Goal: Transaction & Acquisition: Purchase product/service

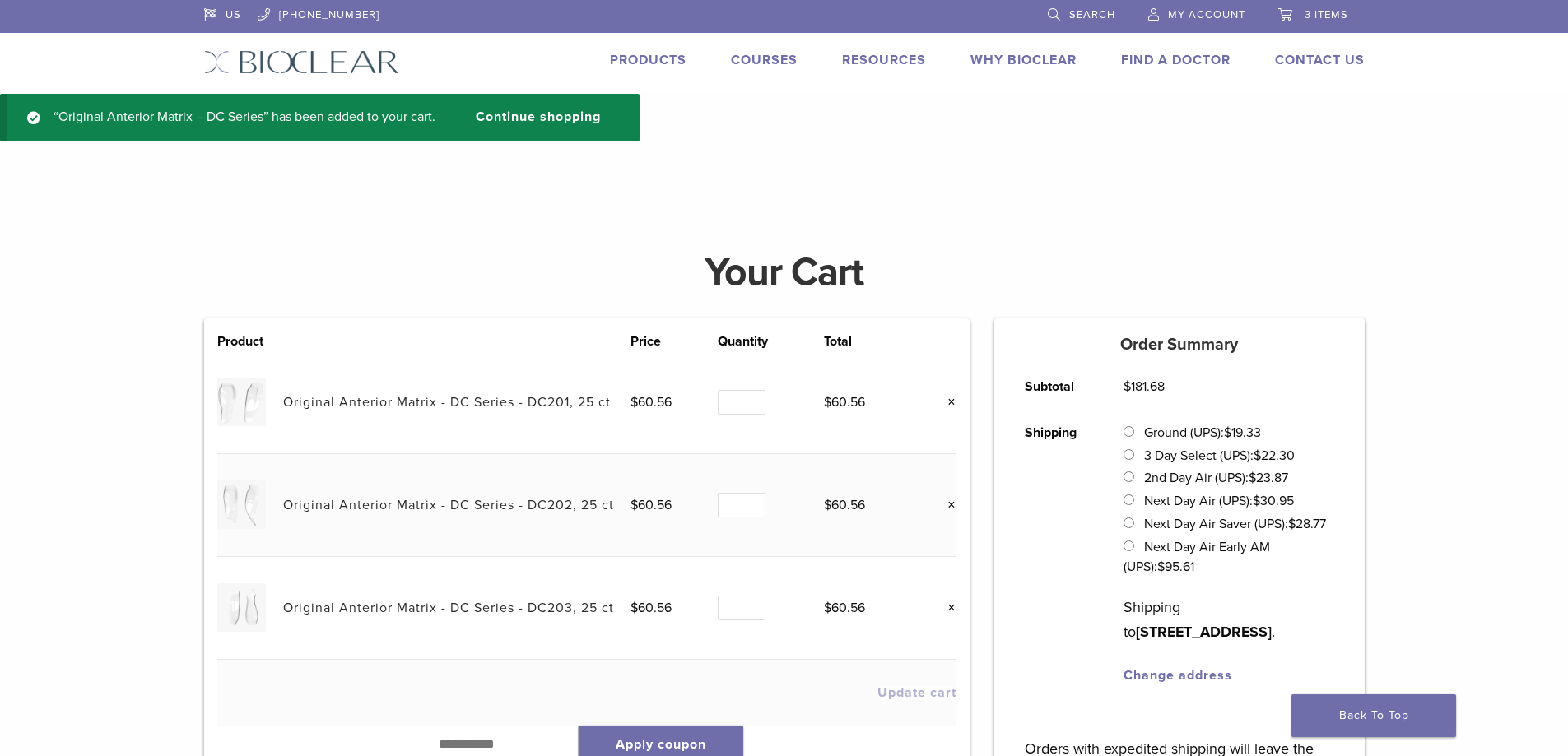
click at [656, 62] on link "Products" at bounding box center [648, 60] width 76 height 17
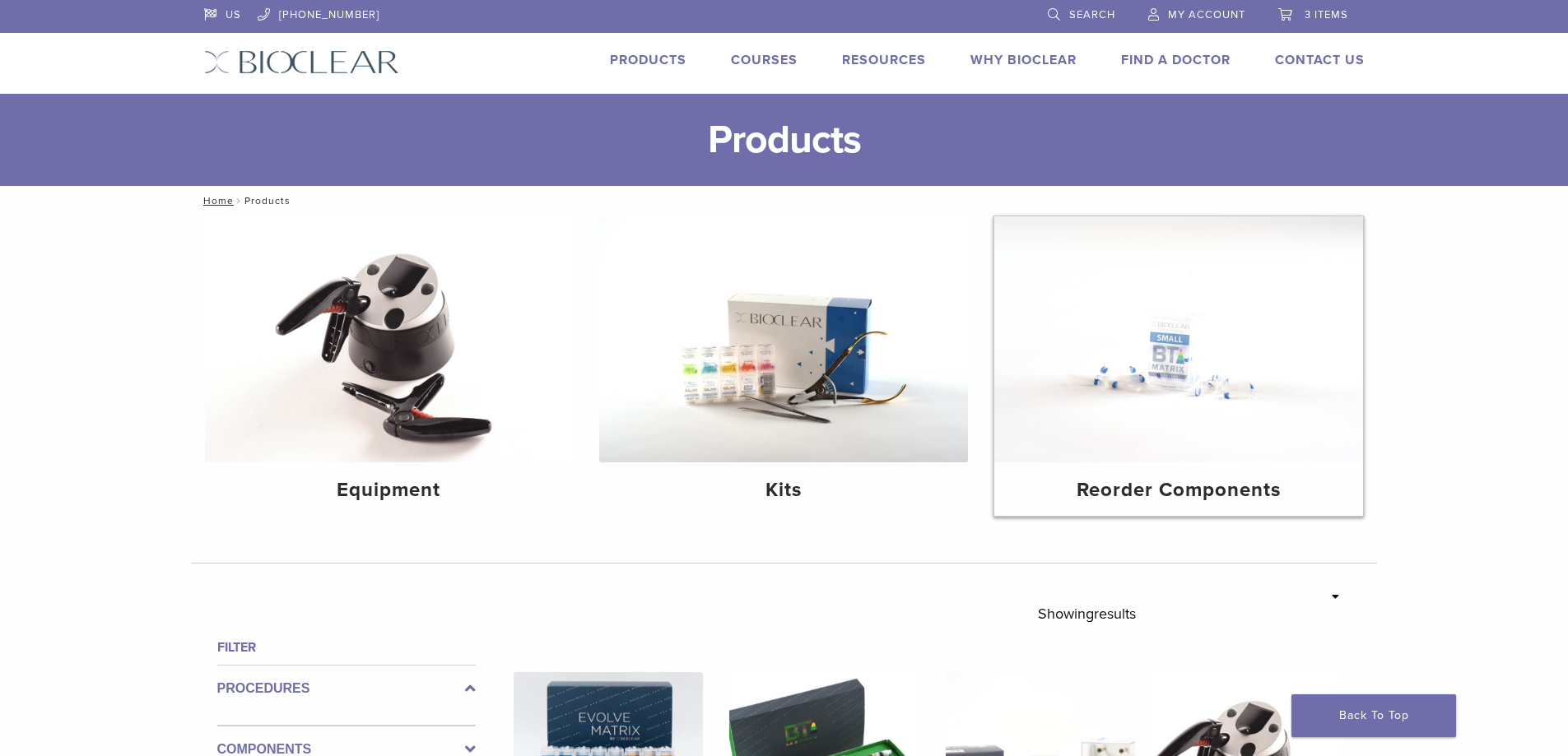
click at [1229, 361] on img at bounding box center [1178, 339] width 369 height 246
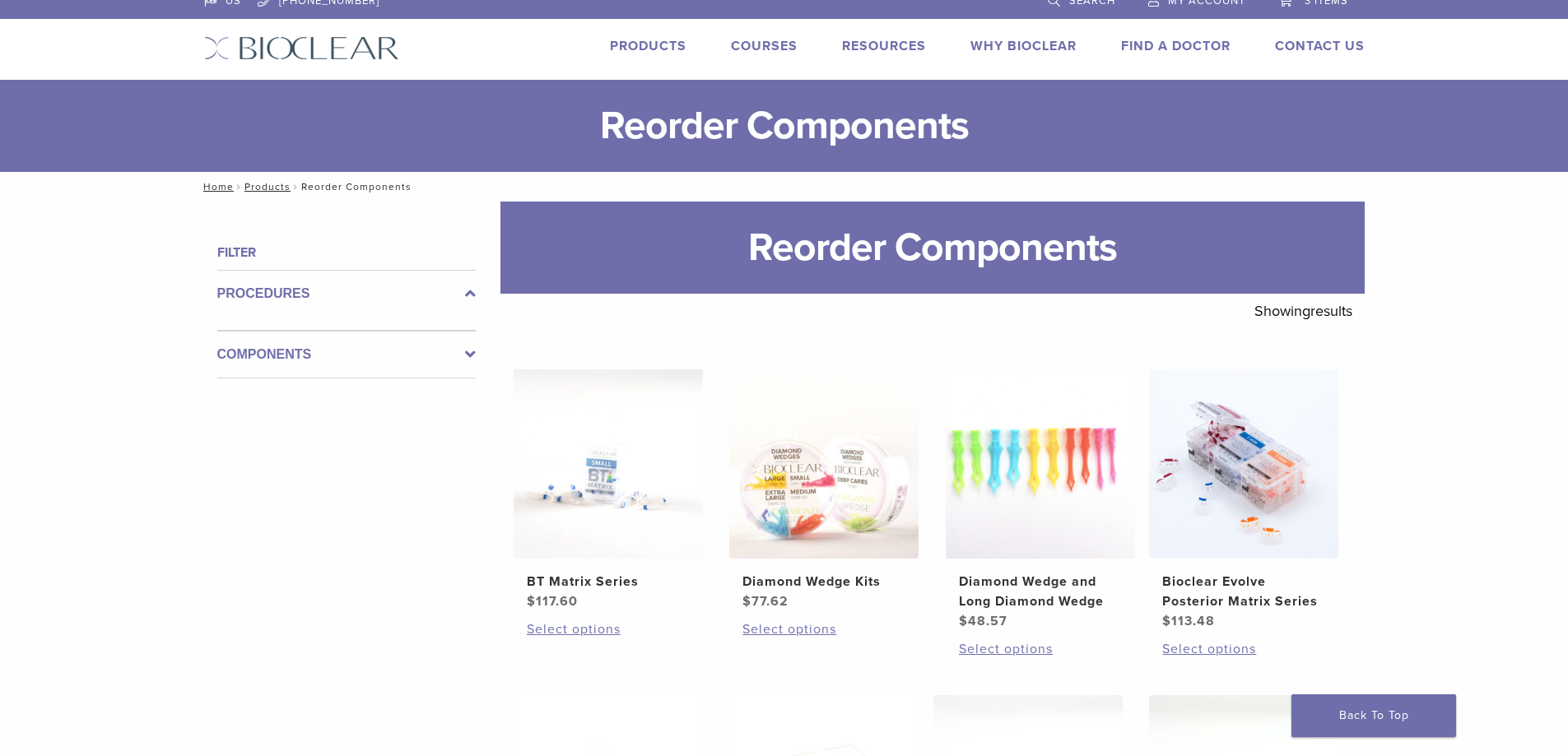
scroll to position [329, 0]
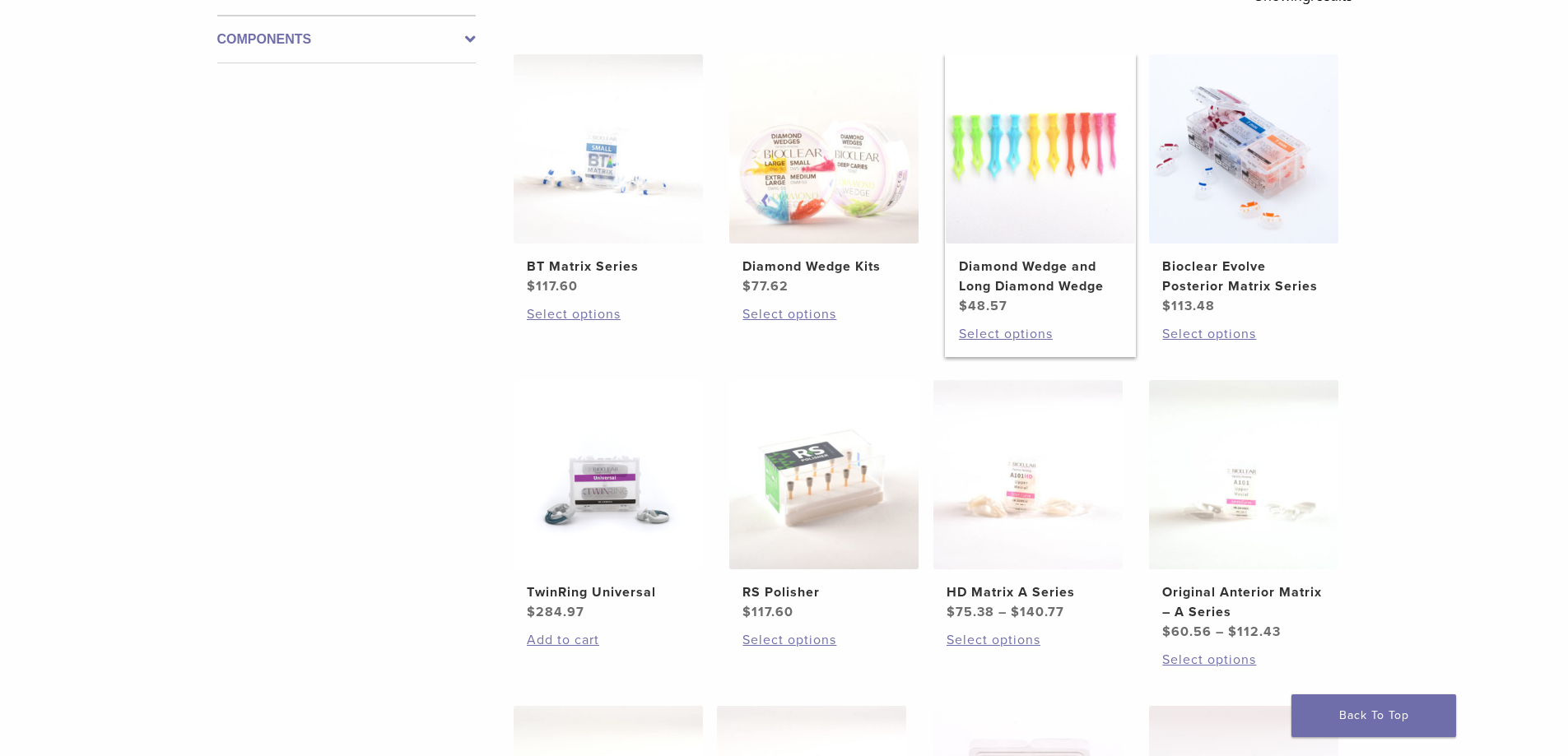
click at [1062, 161] on img at bounding box center [1040, 149] width 189 height 189
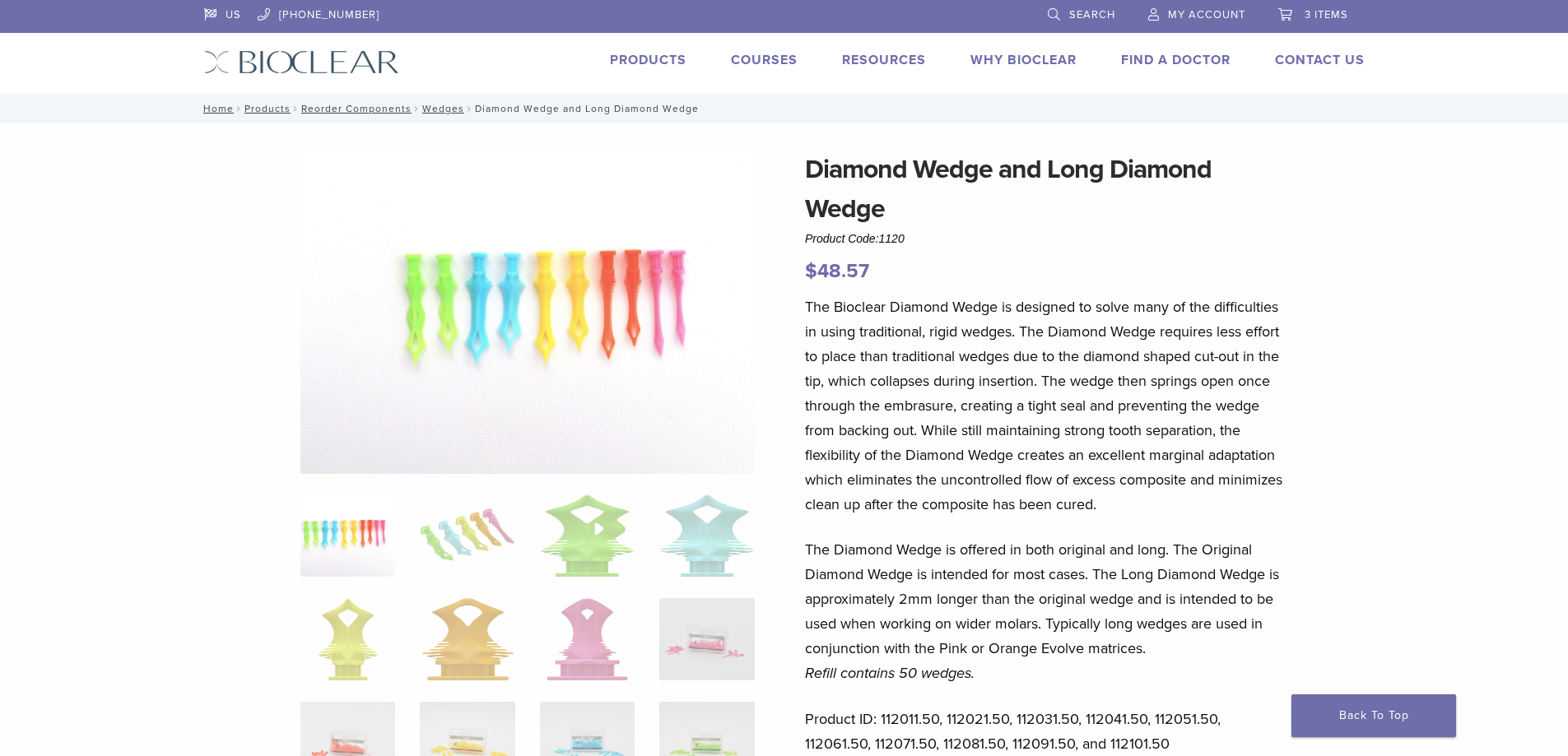
scroll to position [658, 0]
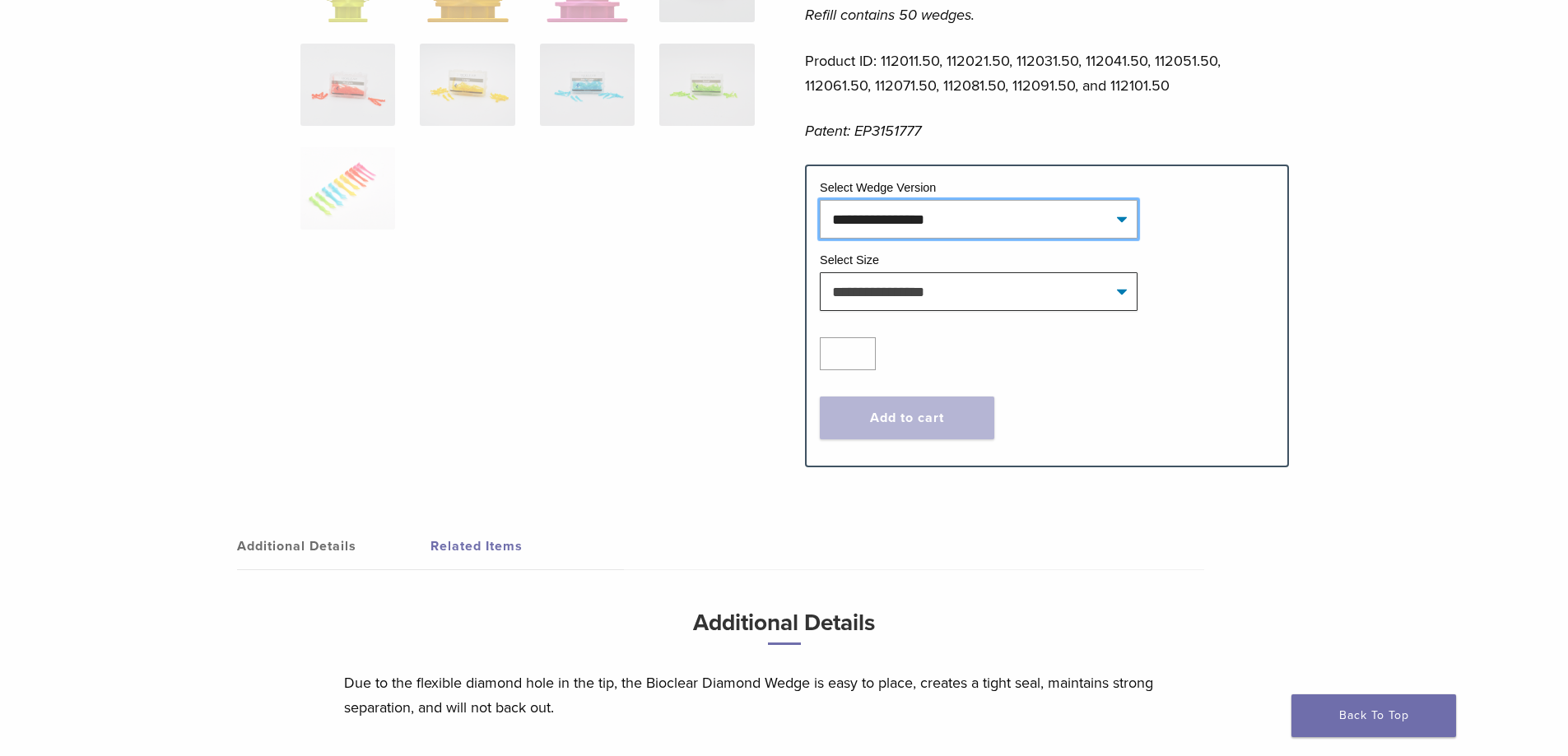
click at [1138, 211] on select "**********" at bounding box center [978, 219] width 317 height 38
click at [1229, 272] on span "**********" at bounding box center [1046, 292] width 455 height 38
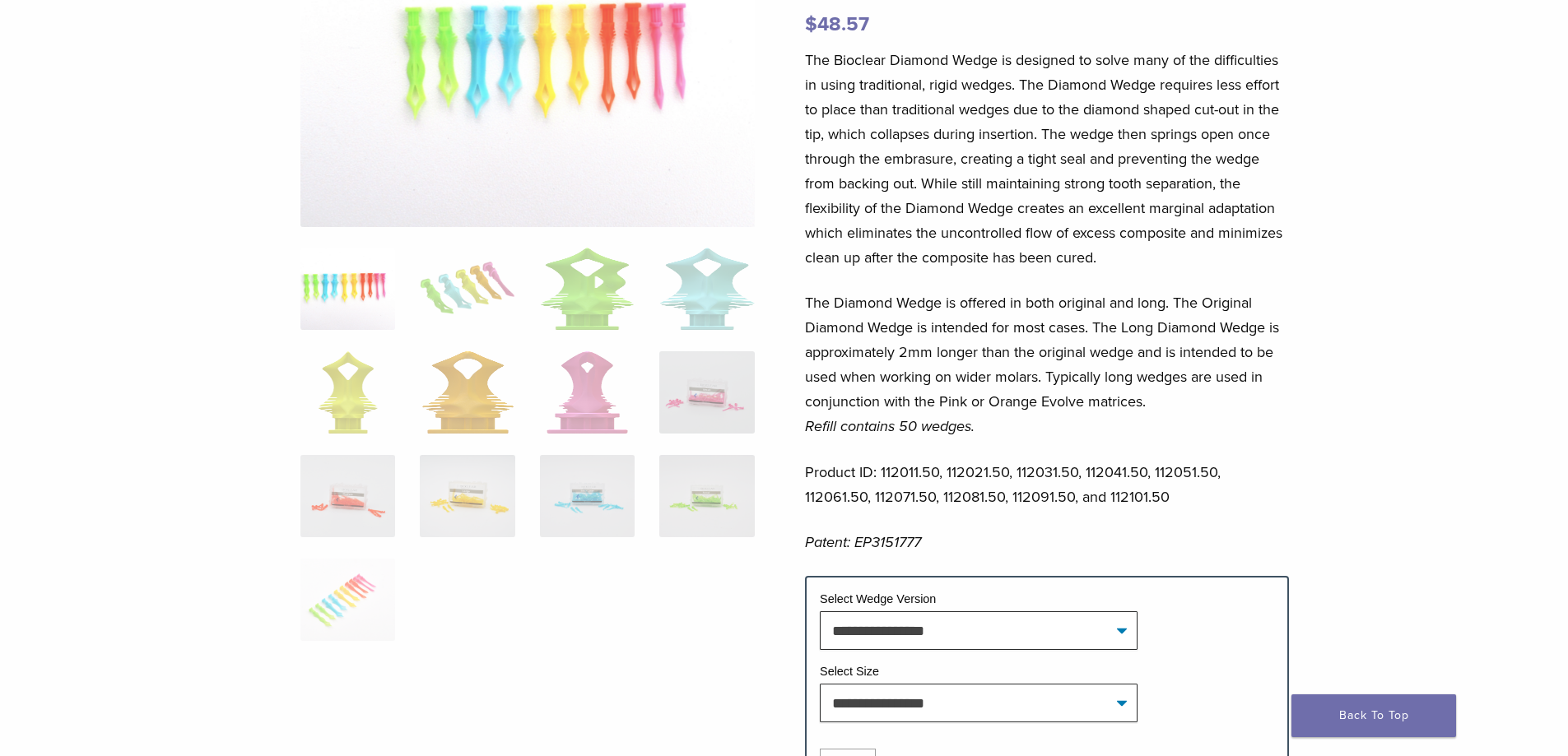
scroll to position [0, 0]
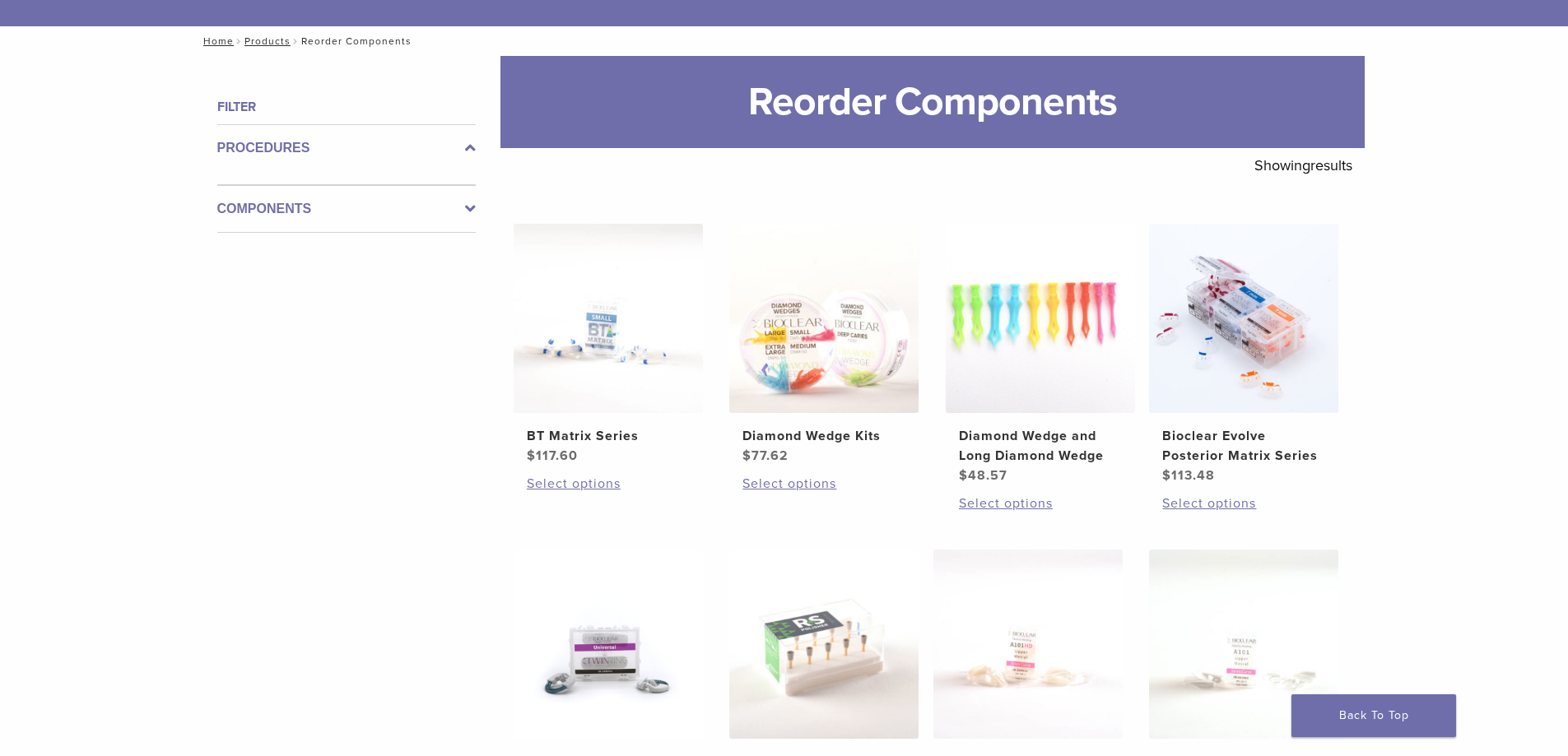
scroll to position [159, 0]
click at [1032, 514] on link "Select options" at bounding box center [1040, 504] width 163 height 20
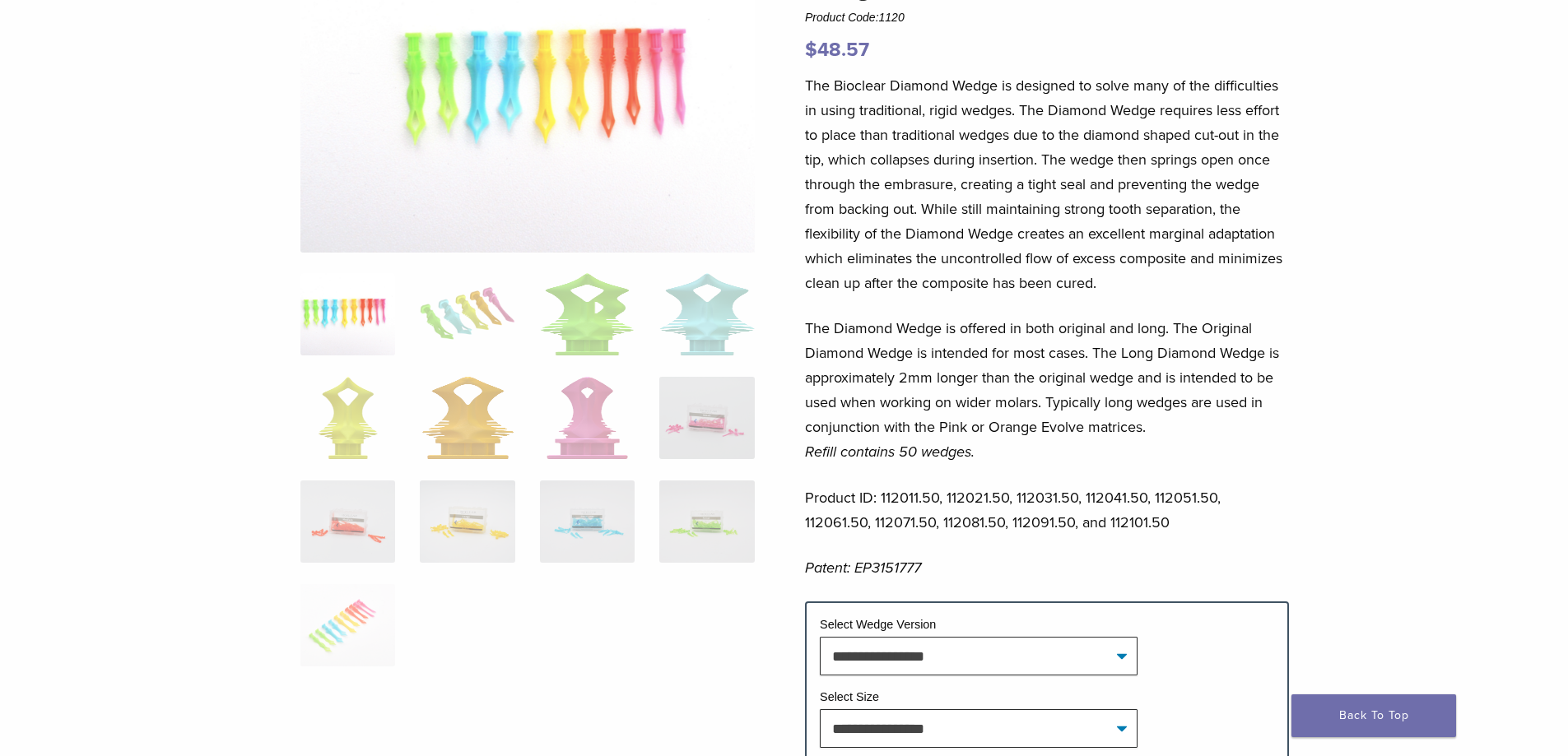
scroll to position [411, 0]
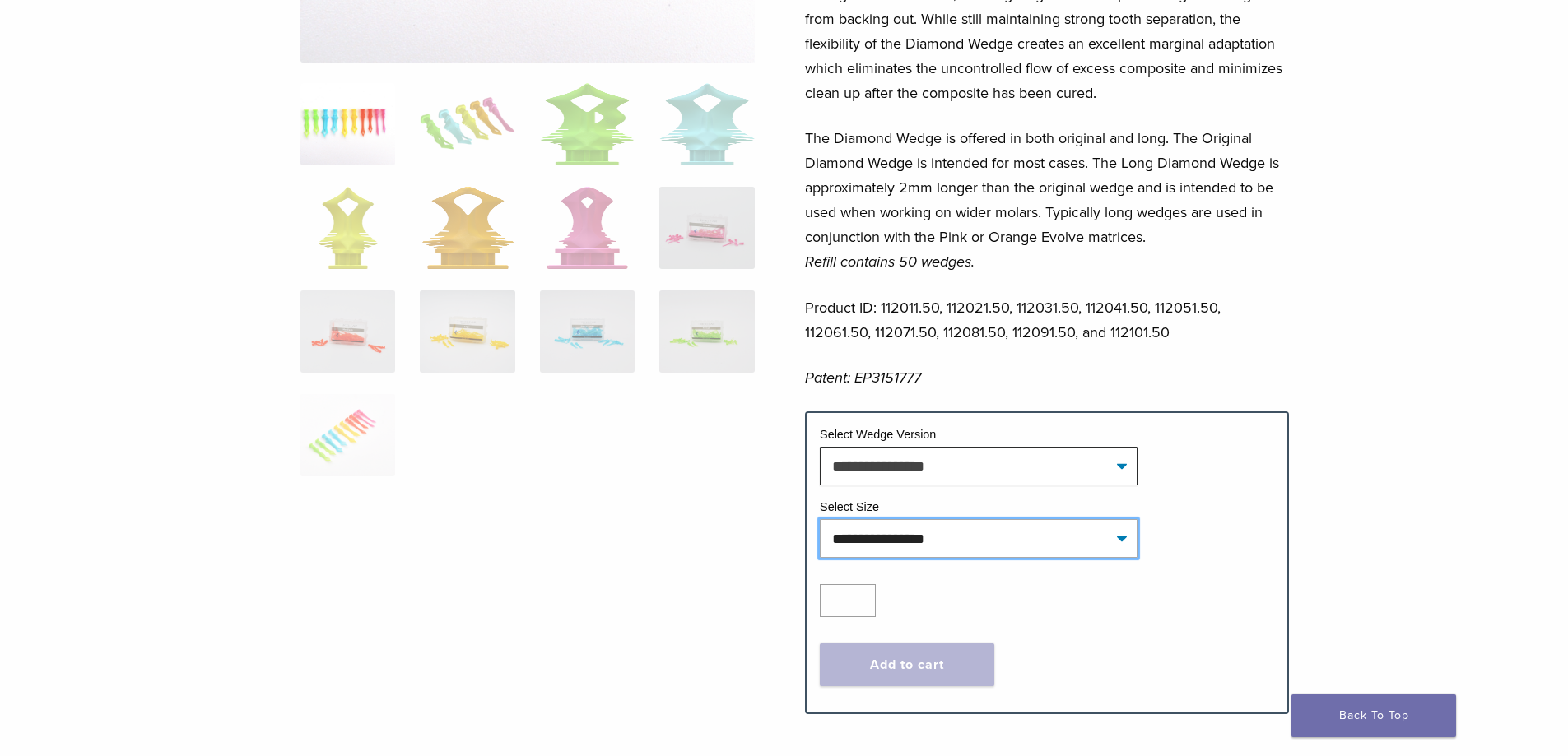
click at [1138, 532] on select "**********" at bounding box center [978, 538] width 317 height 38
click at [823, 519] on select "**********" at bounding box center [978, 538] width 317 height 38
select select "**********"
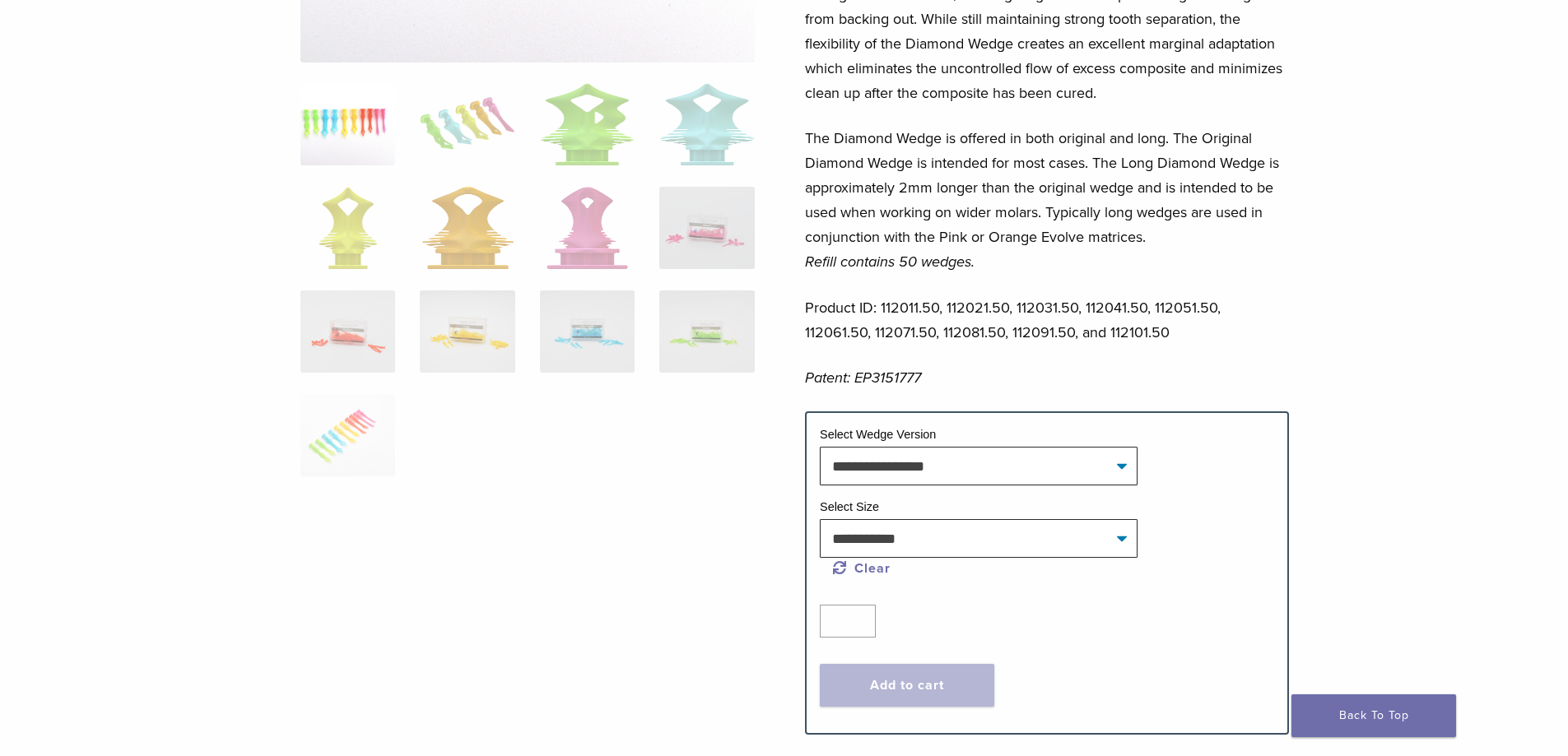
click at [1192, 605] on div "Quantity Quantity *" at bounding box center [1046, 621] width 455 height 33
click at [1138, 454] on select "**********" at bounding box center [978, 466] width 317 height 38
select select "**********"
click at [823, 447] on select "**********" at bounding box center [978, 466] width 317 height 38
select select "**********"
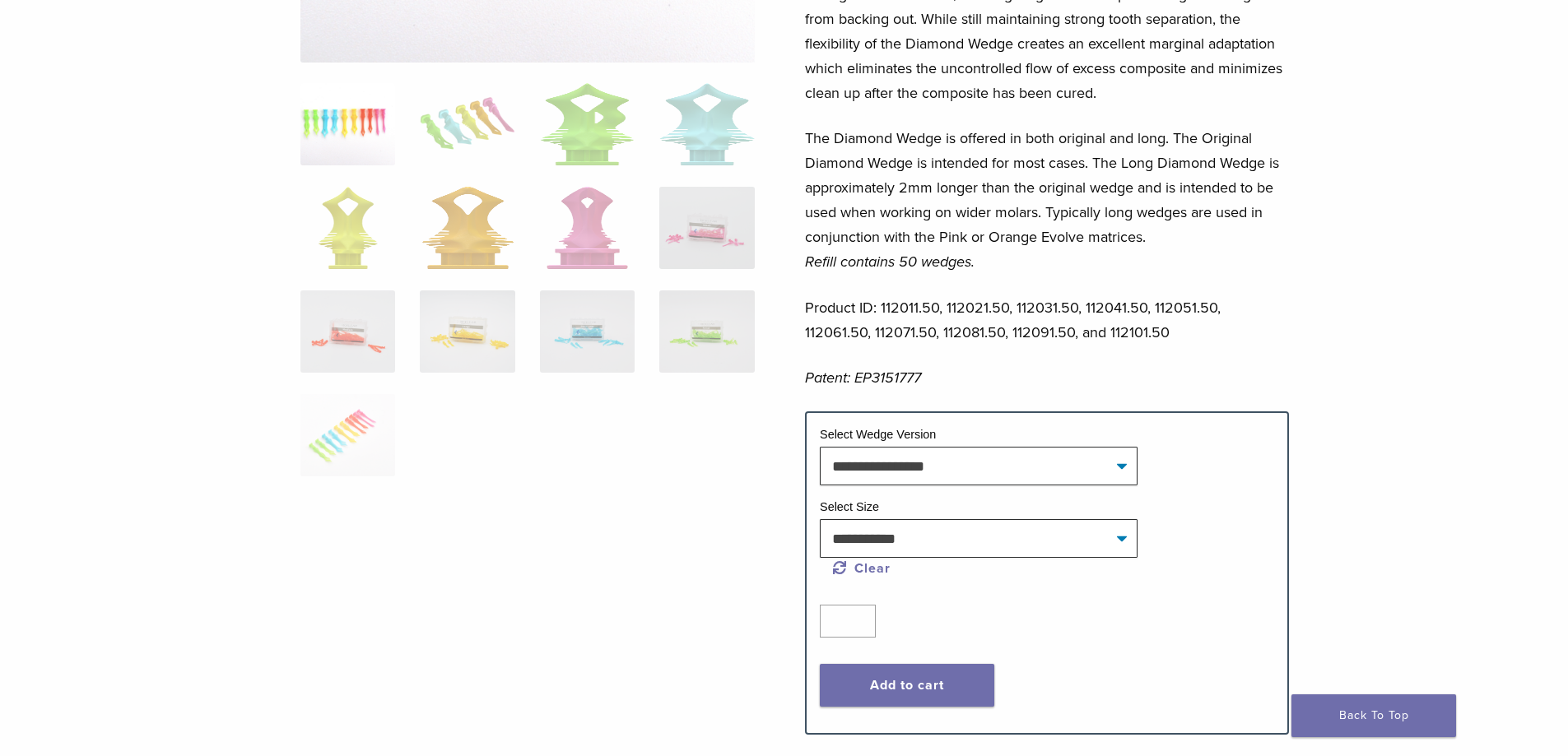
click at [1274, 522] on span "**********" at bounding box center [1046, 538] width 455 height 38
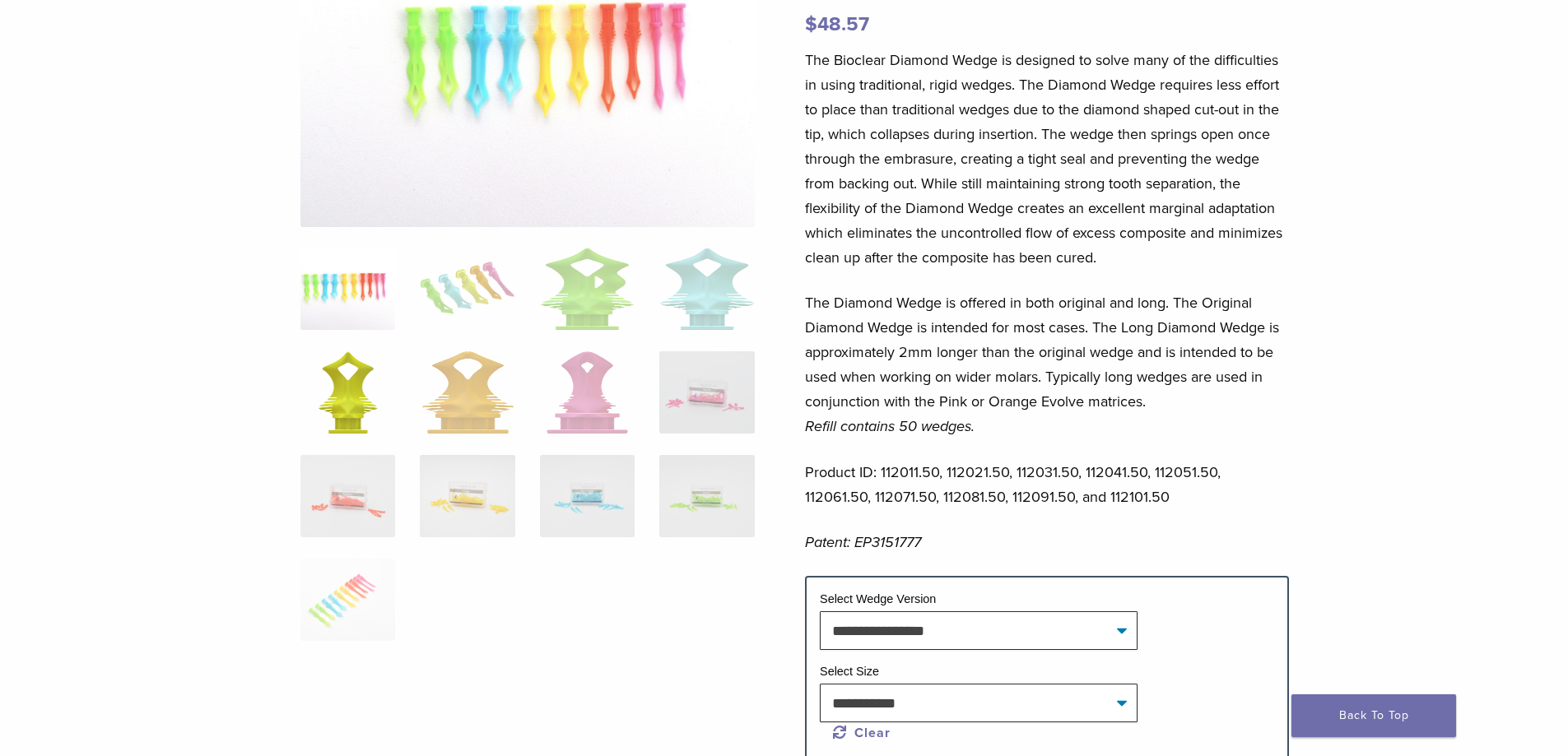
click at [318, 421] on img at bounding box center [347, 392] width 59 height 82
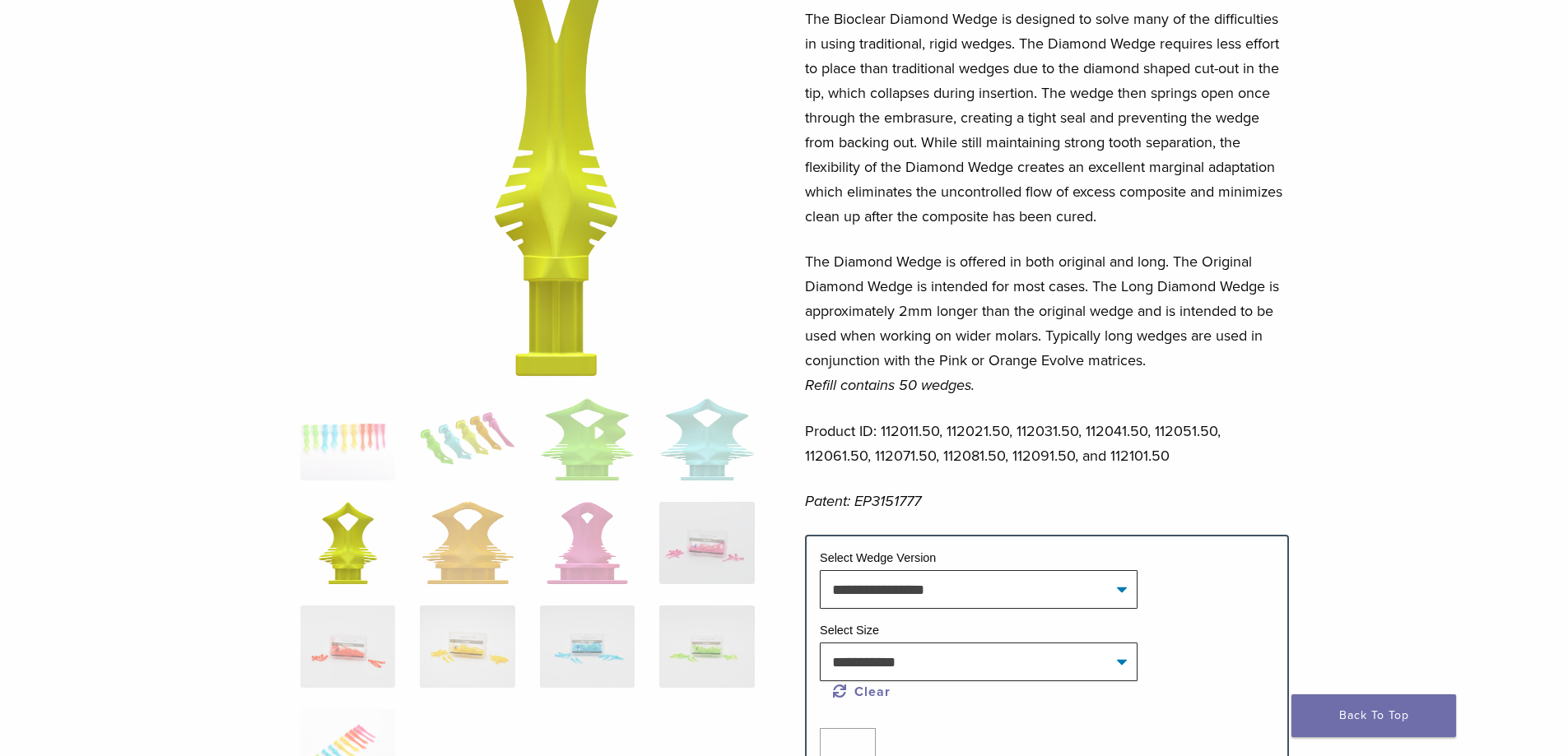
scroll to position [329, 0]
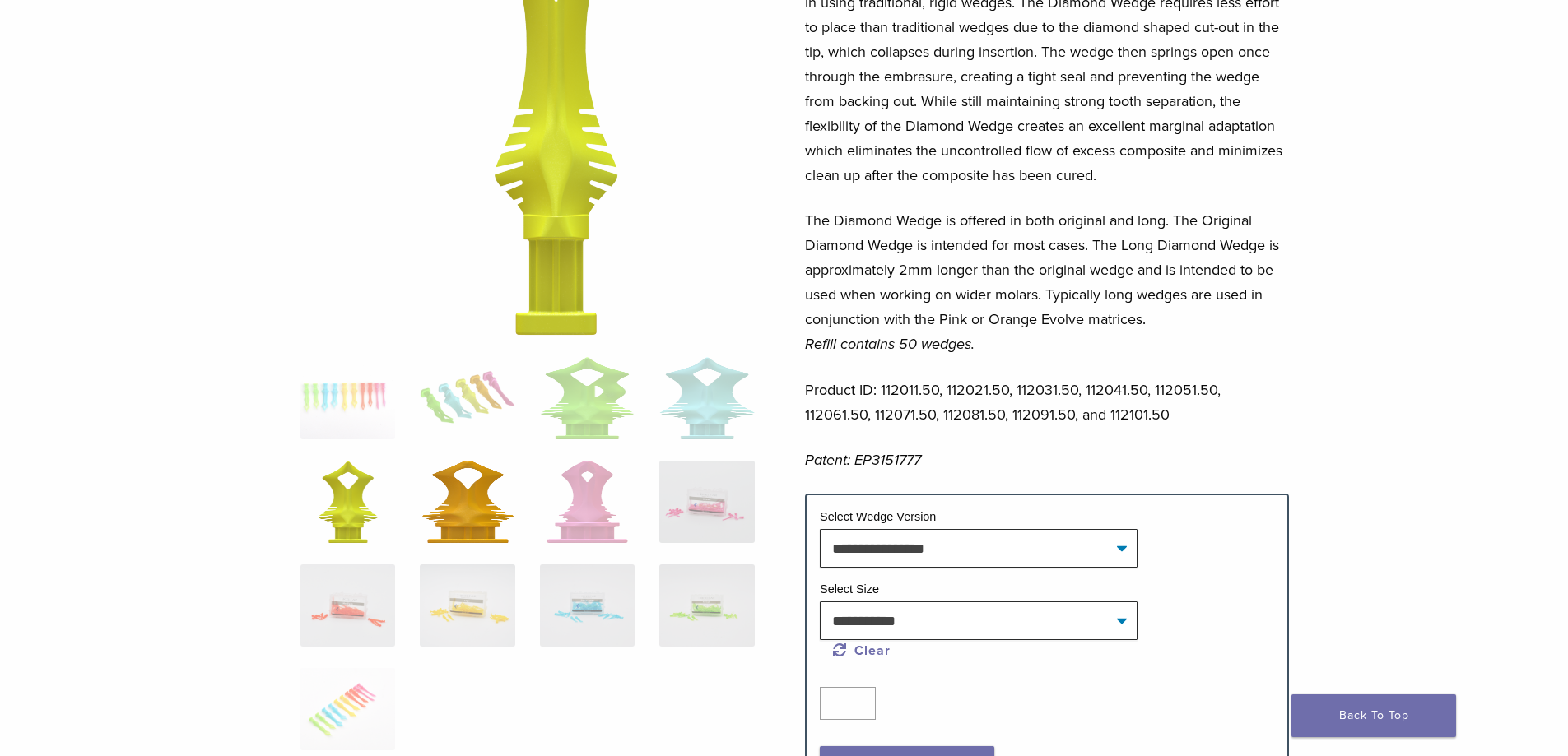
click at [422, 508] on img at bounding box center [468, 502] width 91 height 82
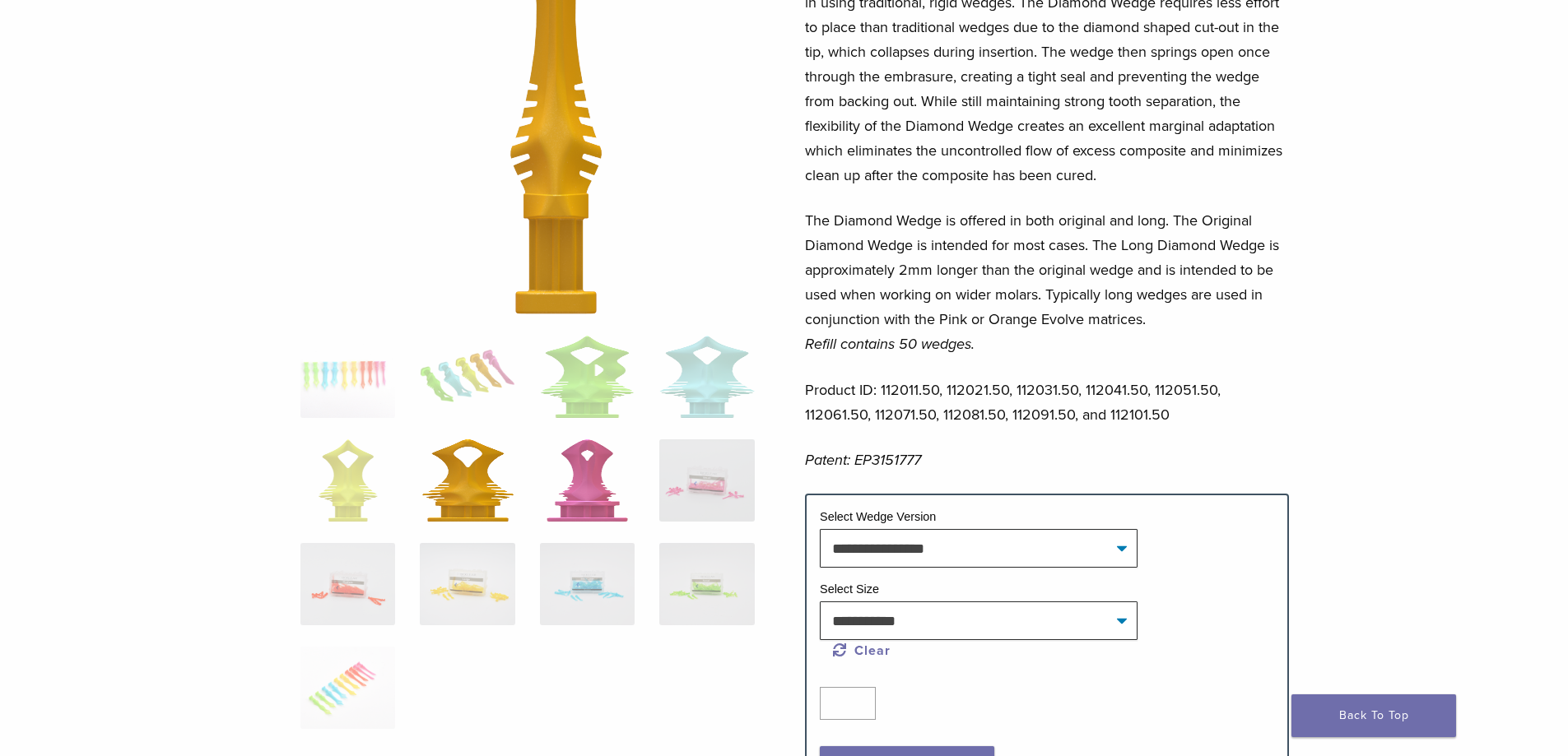
click at [551, 498] on img at bounding box center [587, 480] width 81 height 82
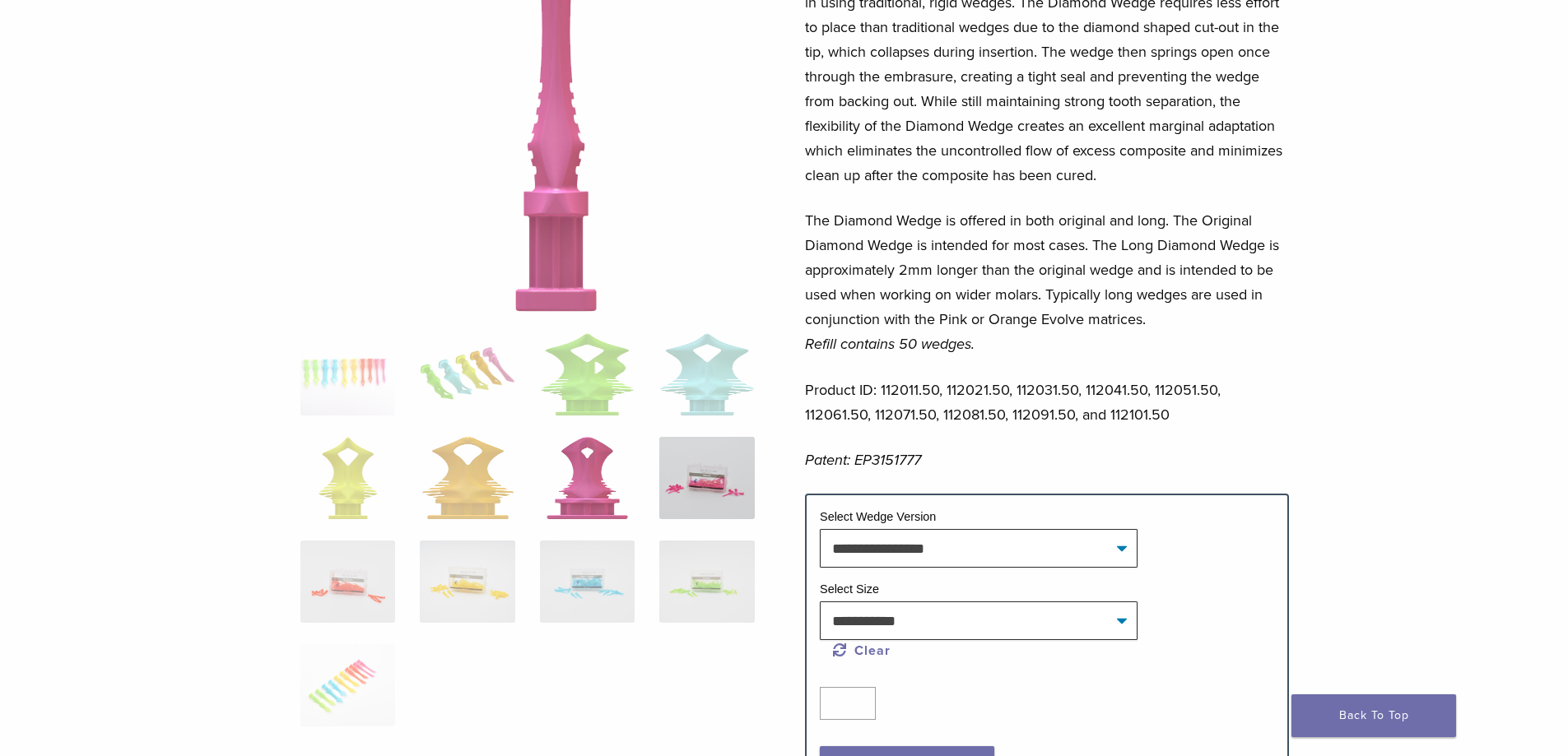
click at [696, 503] on img at bounding box center [706, 478] width 95 height 82
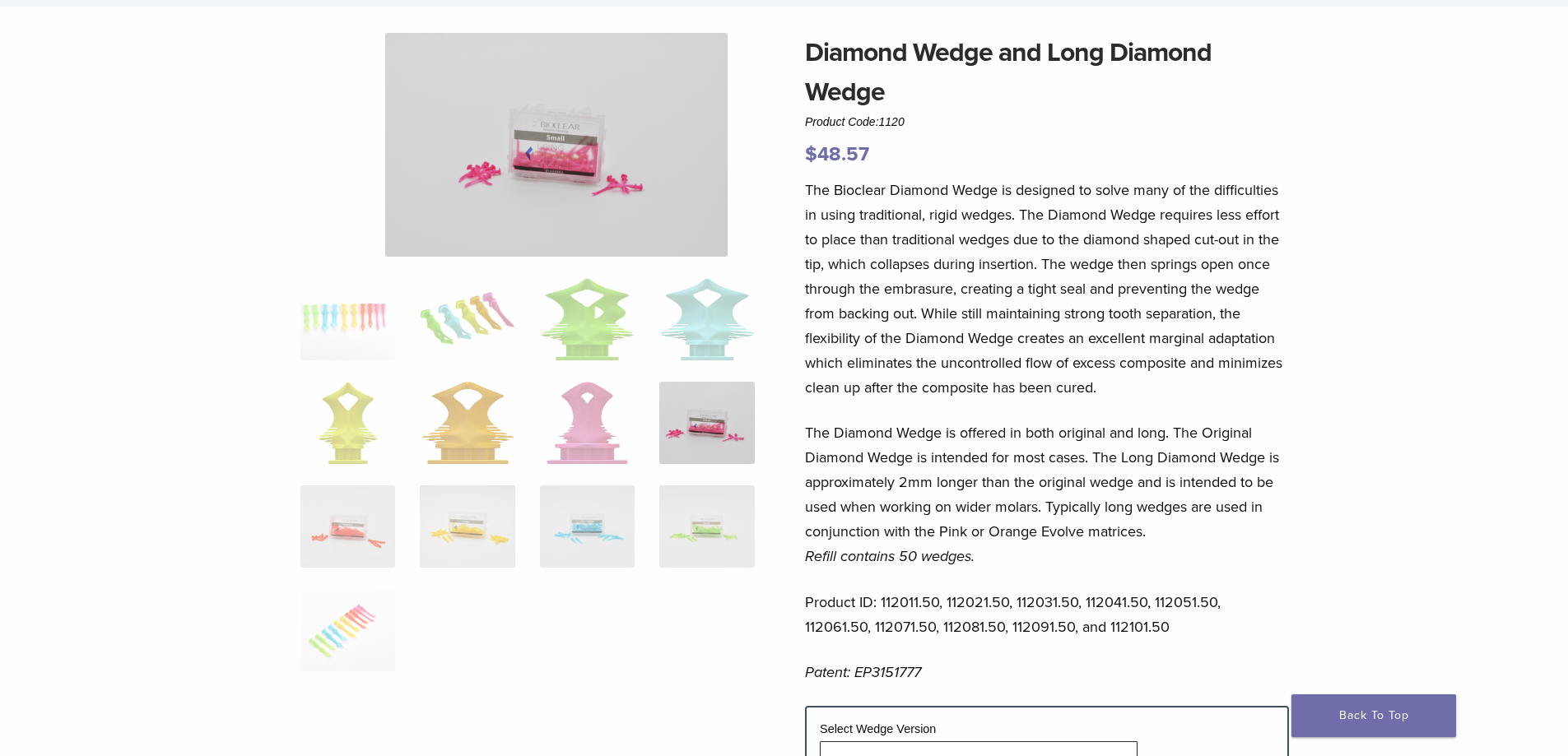
scroll to position [0, 0]
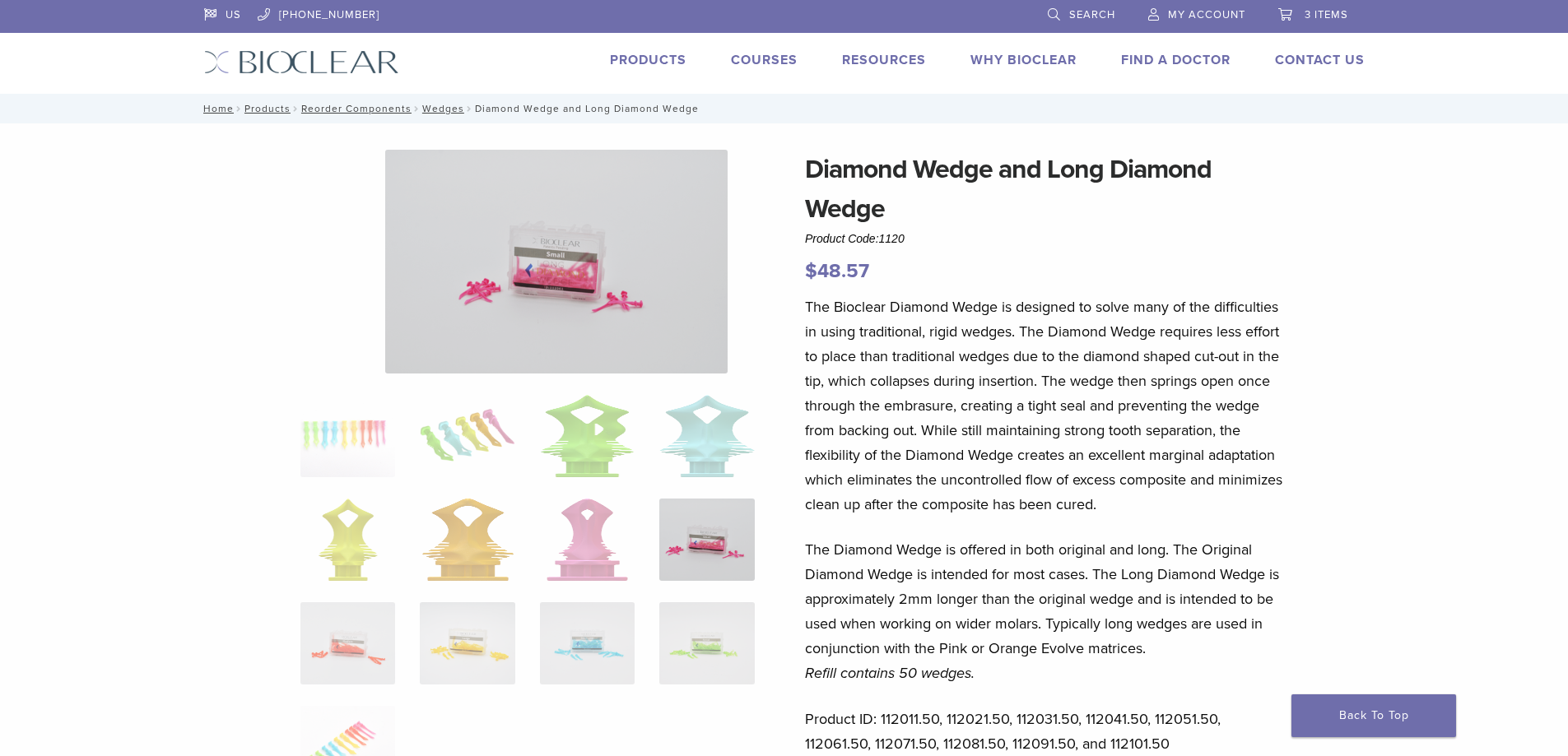
click at [490, 270] on img at bounding box center [556, 261] width 342 height 223
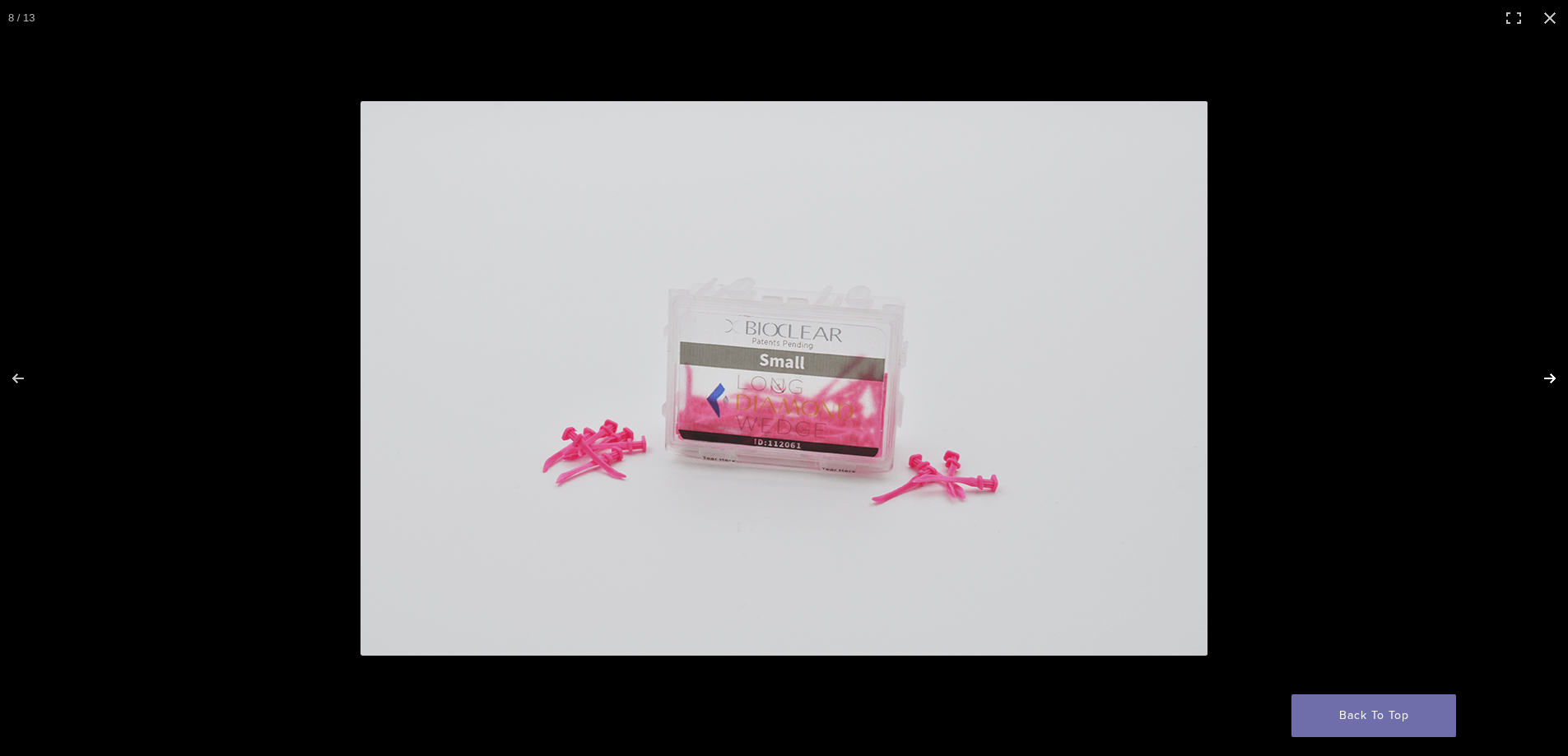
click at [1545, 372] on button "Next (arrow right)" at bounding box center [1538, 378] width 57 height 82
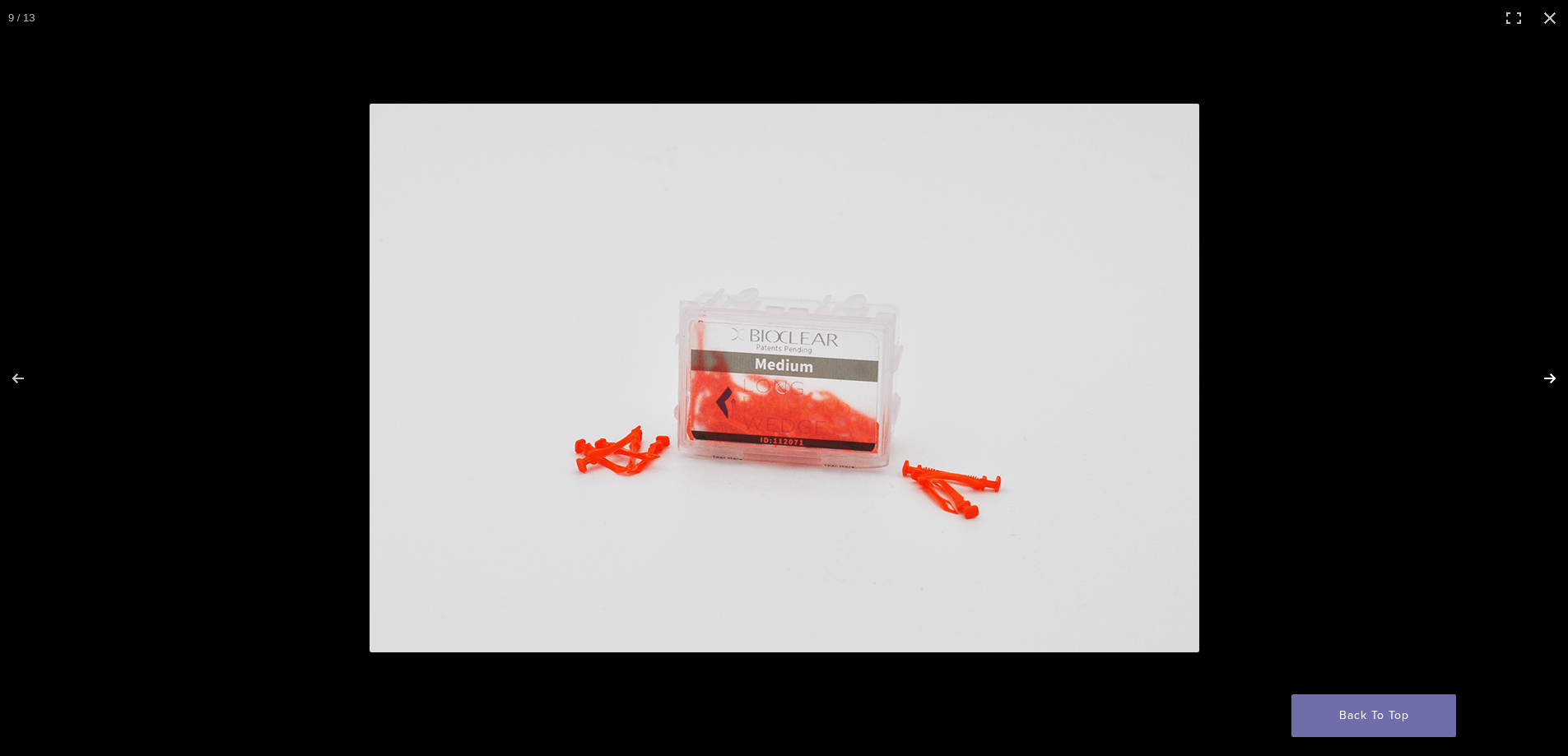
click at [1545, 372] on button "Next (arrow right)" at bounding box center [1538, 378] width 57 height 82
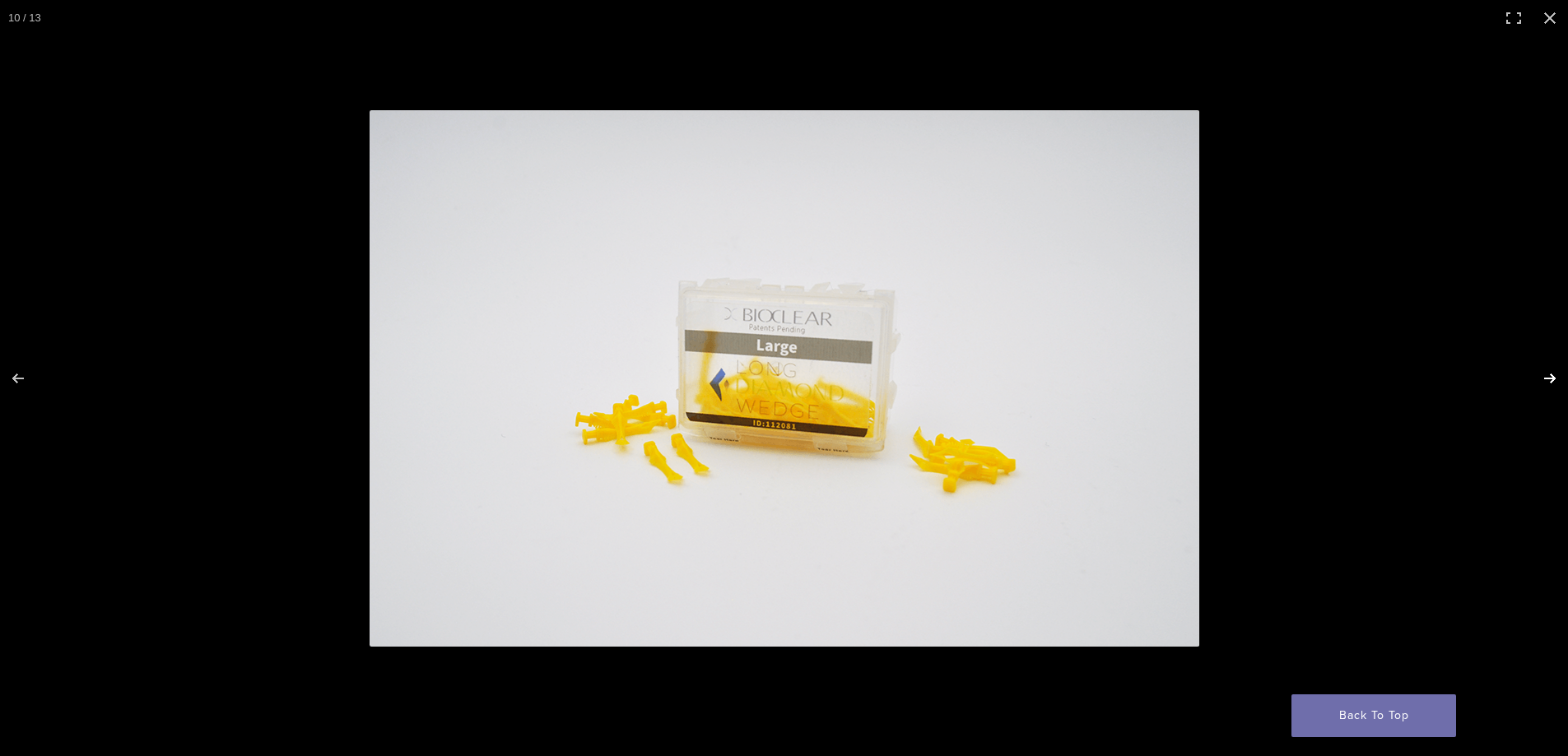
click at [1545, 372] on button "Next (arrow right)" at bounding box center [1538, 378] width 57 height 82
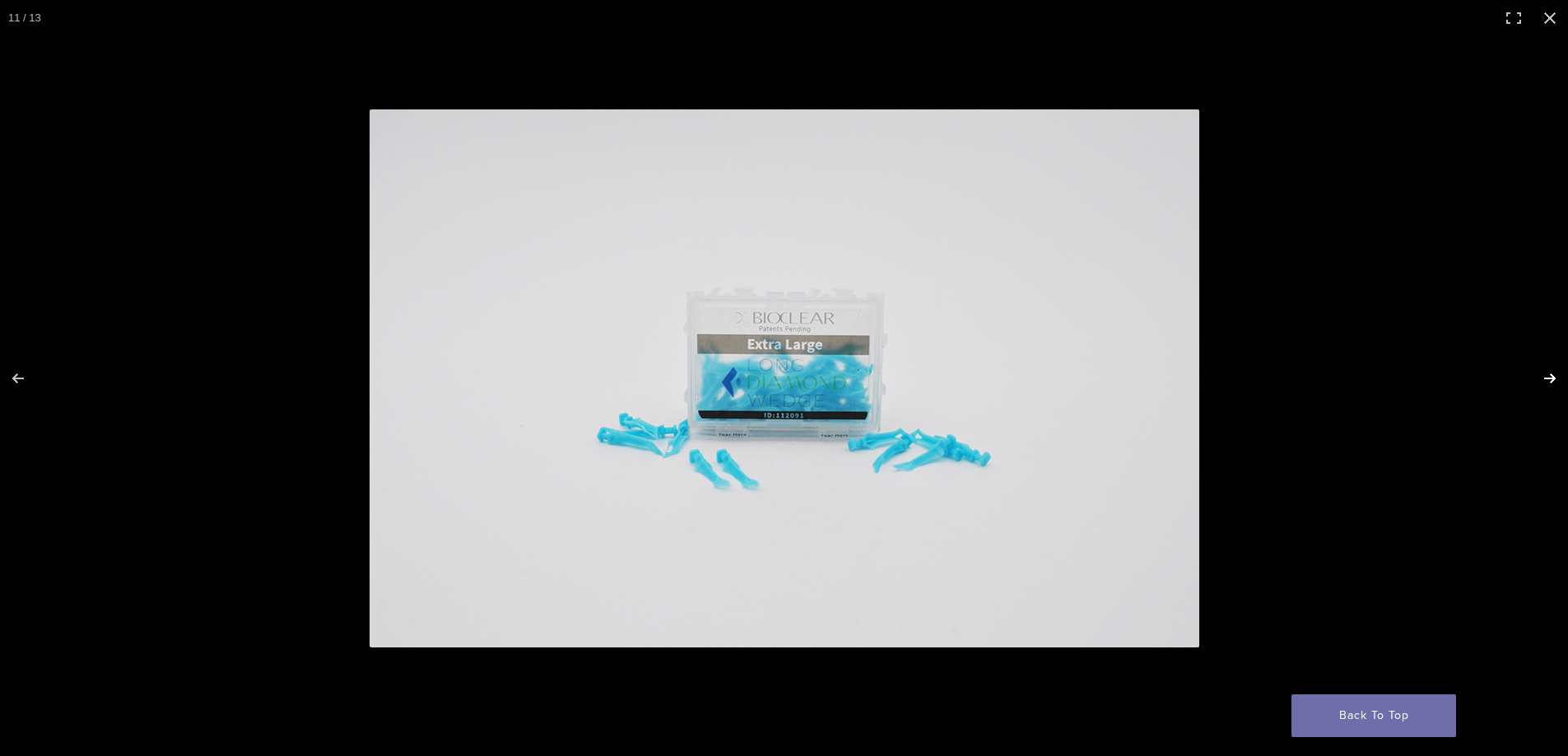
click at [1545, 372] on button "Next (arrow right)" at bounding box center [1538, 378] width 57 height 82
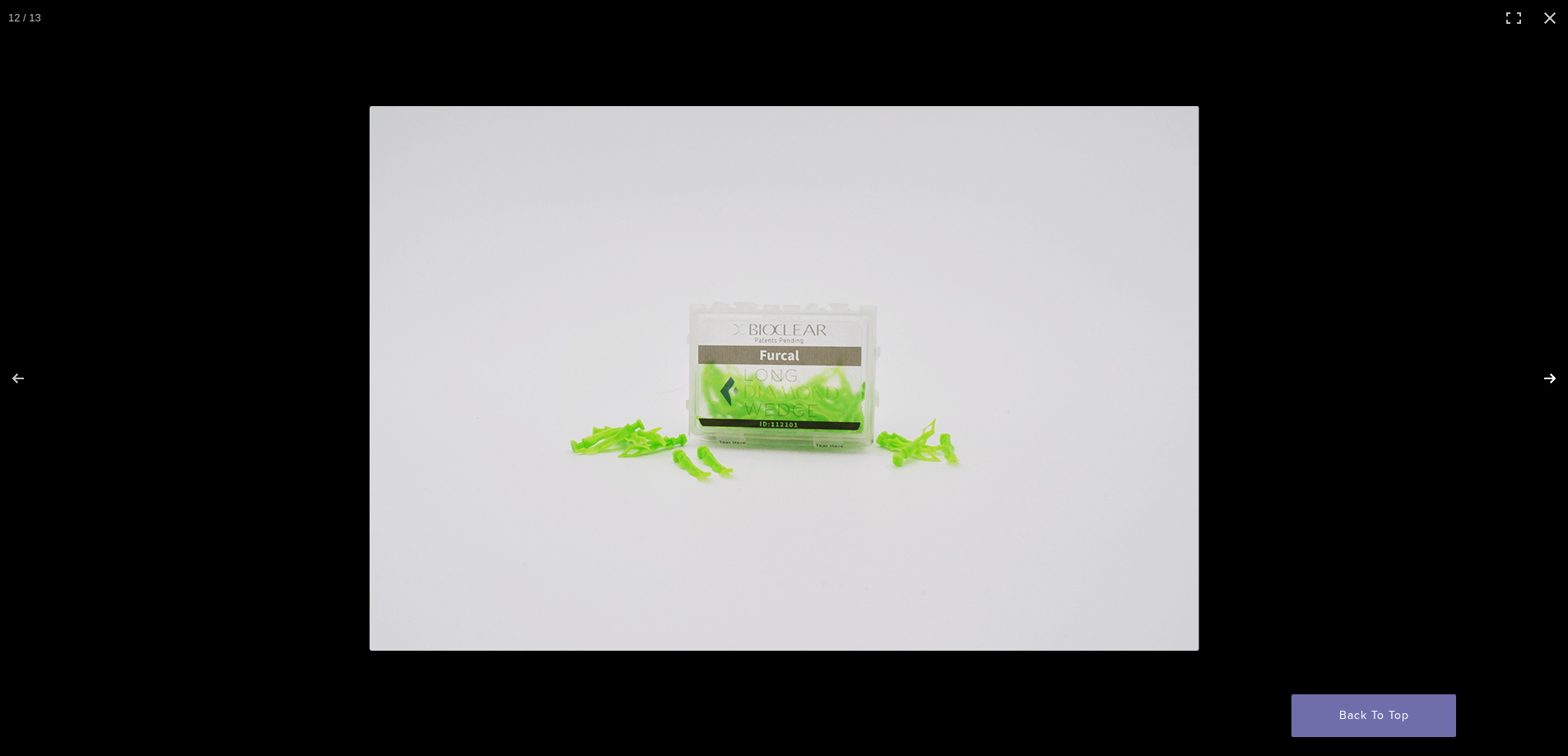
click at [1545, 372] on button "Next (arrow right)" at bounding box center [1538, 378] width 57 height 82
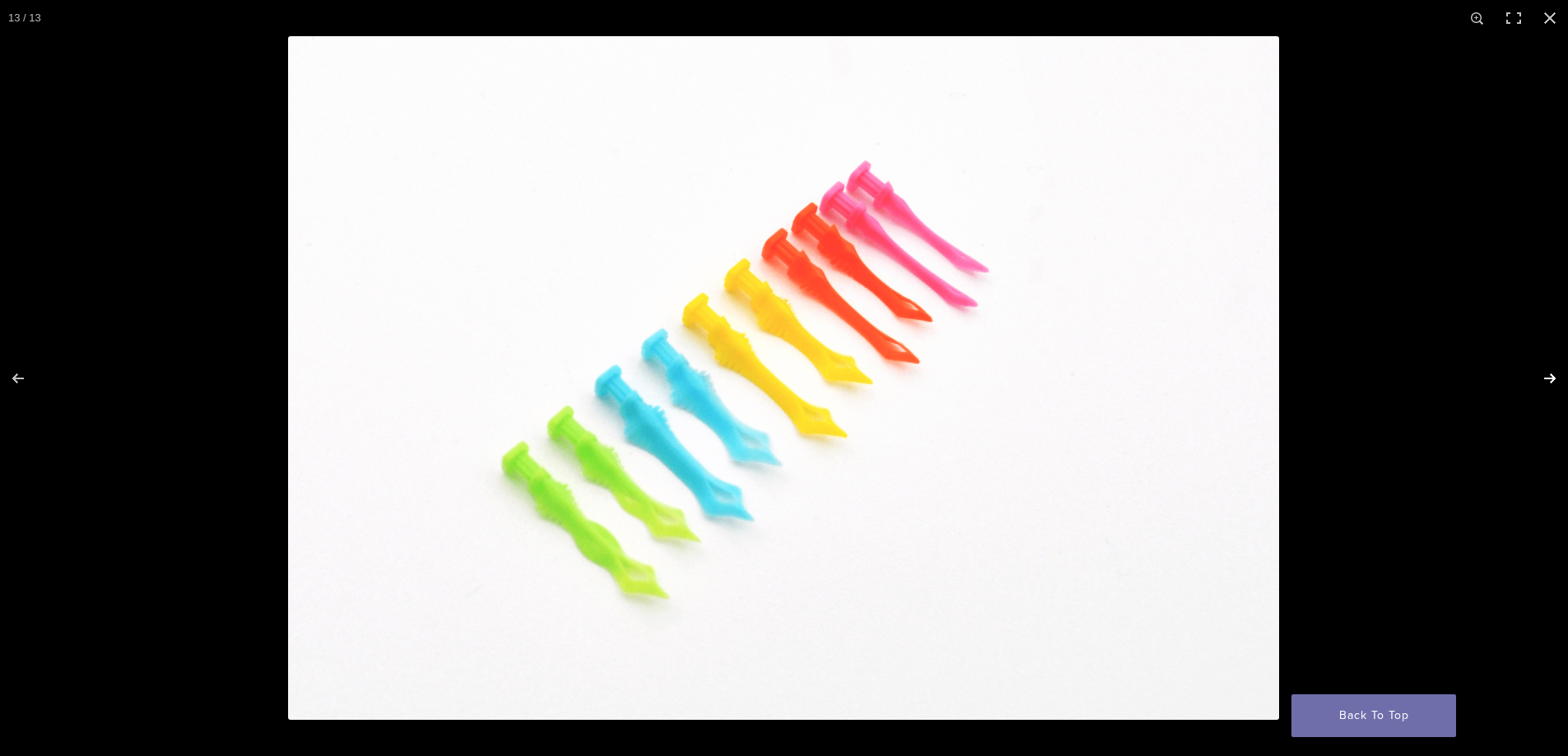
click at [1545, 372] on button "Next (arrow right)" at bounding box center [1538, 378] width 57 height 82
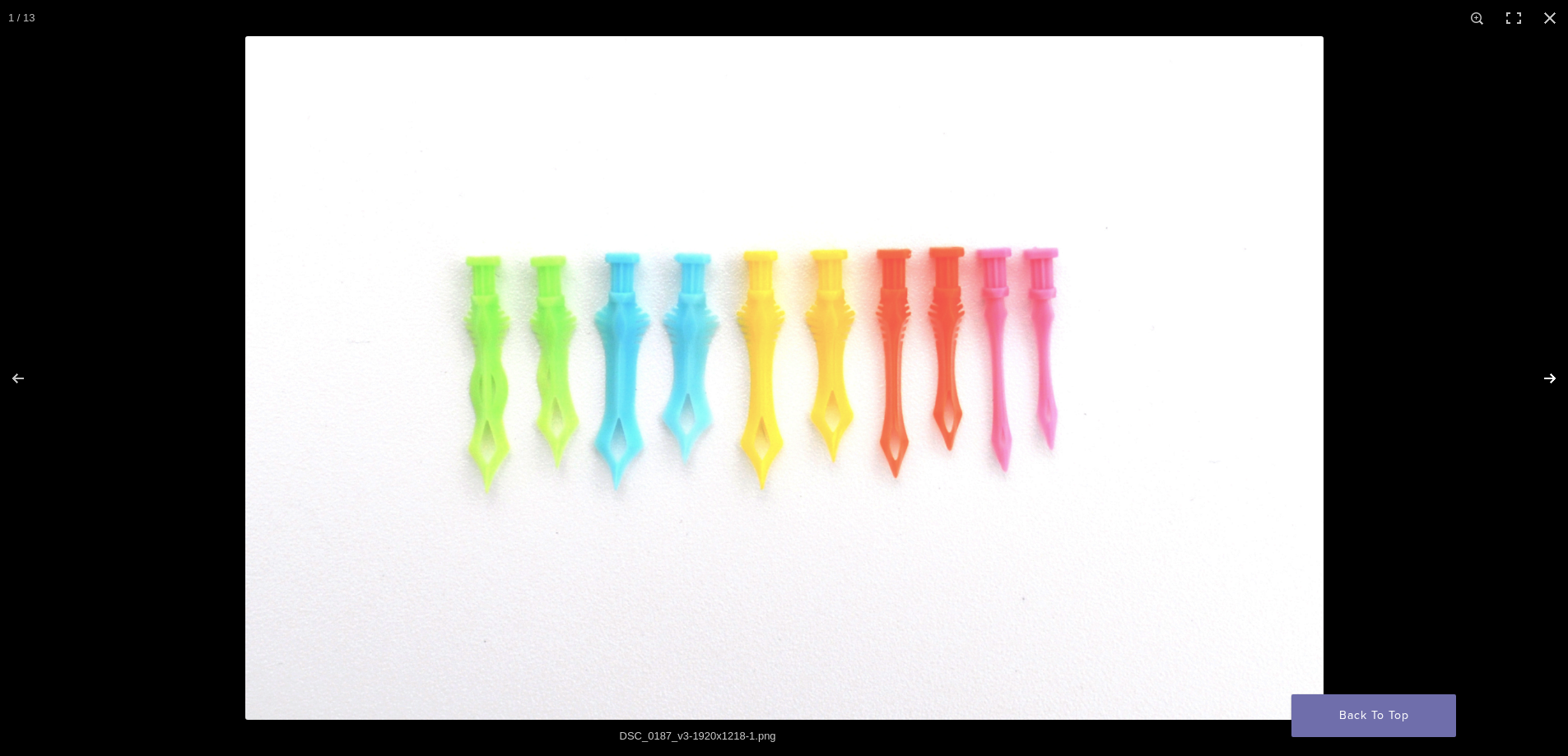
click at [1545, 372] on button "Next (arrow right)" at bounding box center [1538, 378] width 57 height 82
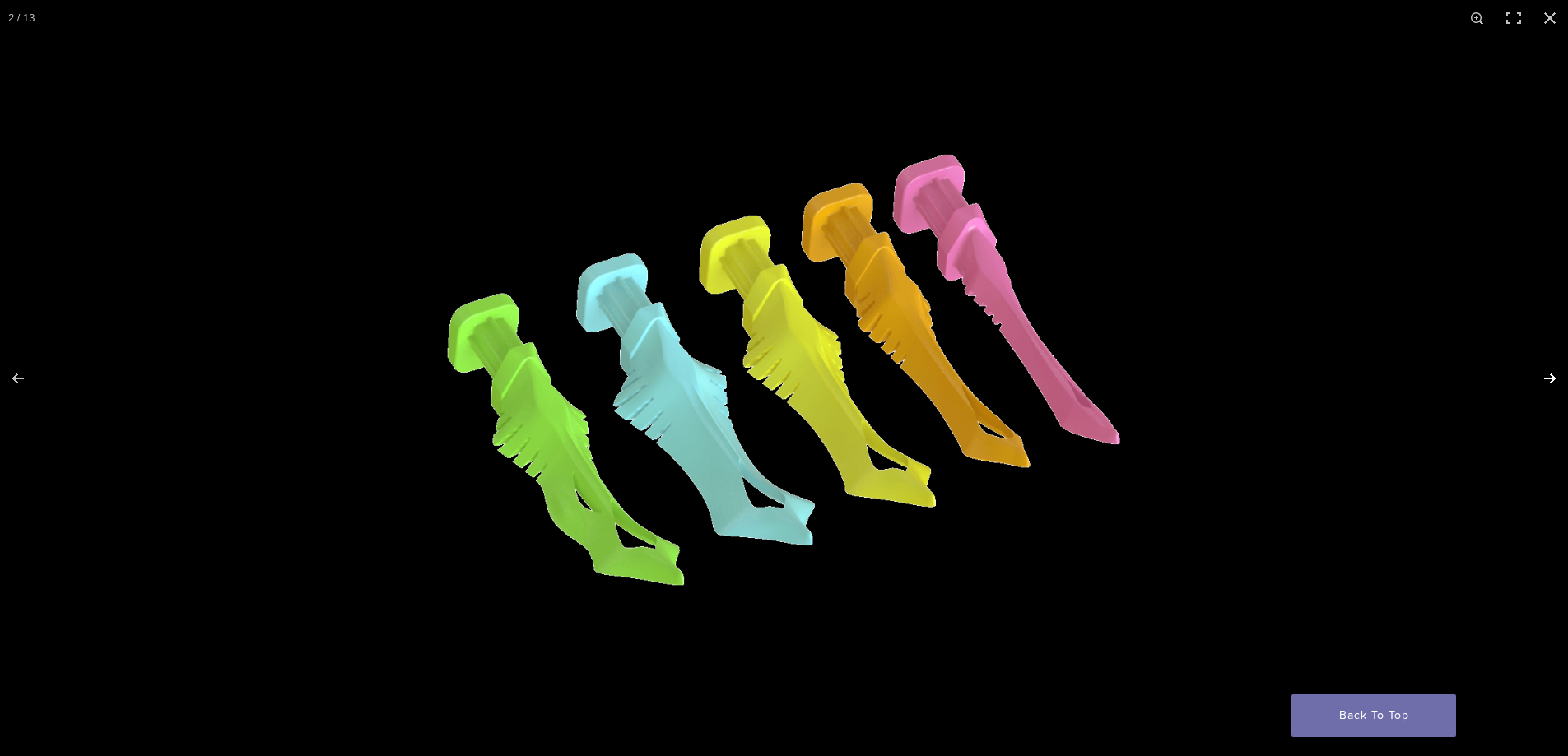
click at [1545, 372] on button "Next (arrow right)" at bounding box center [1538, 378] width 57 height 82
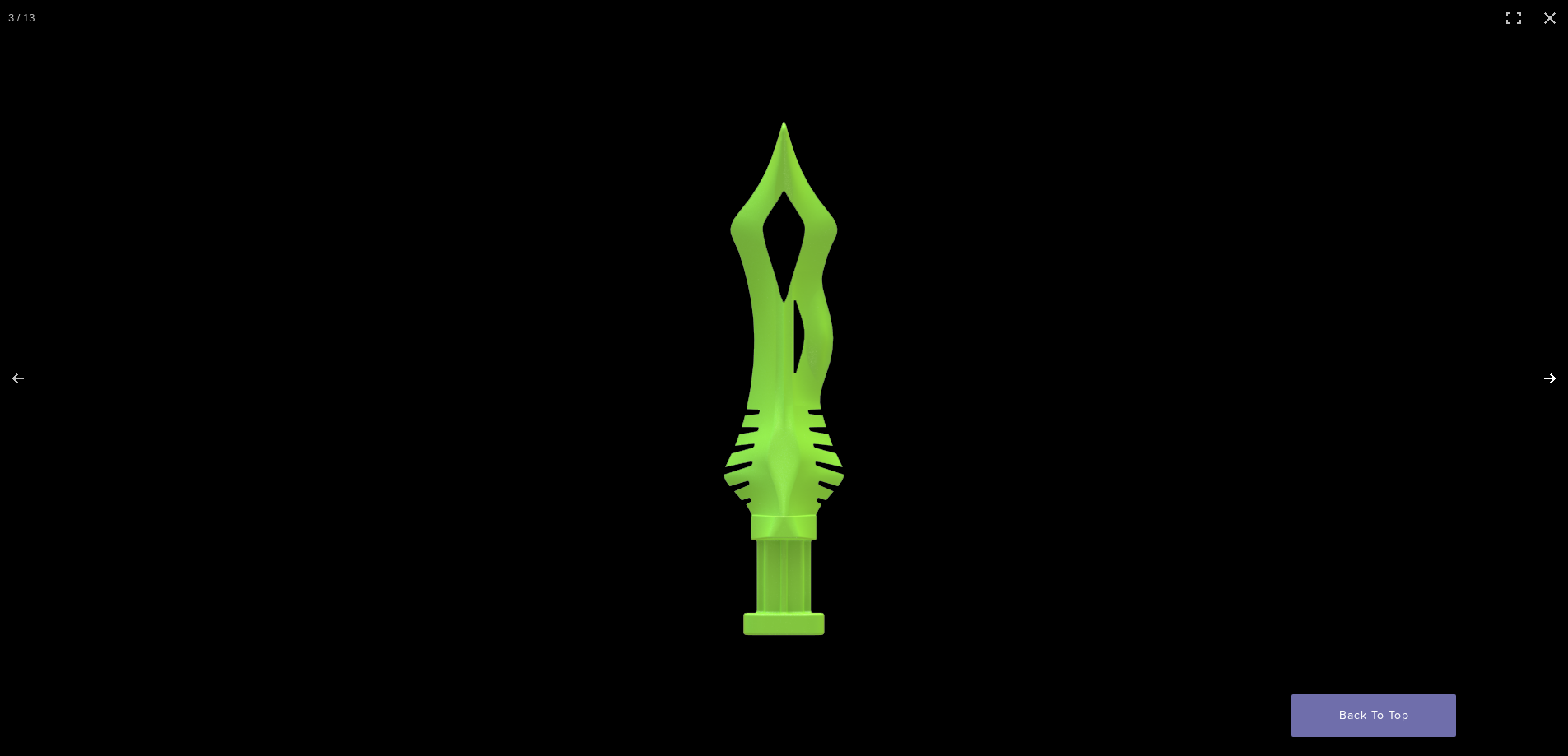
click at [1545, 372] on button "Next (arrow right)" at bounding box center [1538, 378] width 57 height 82
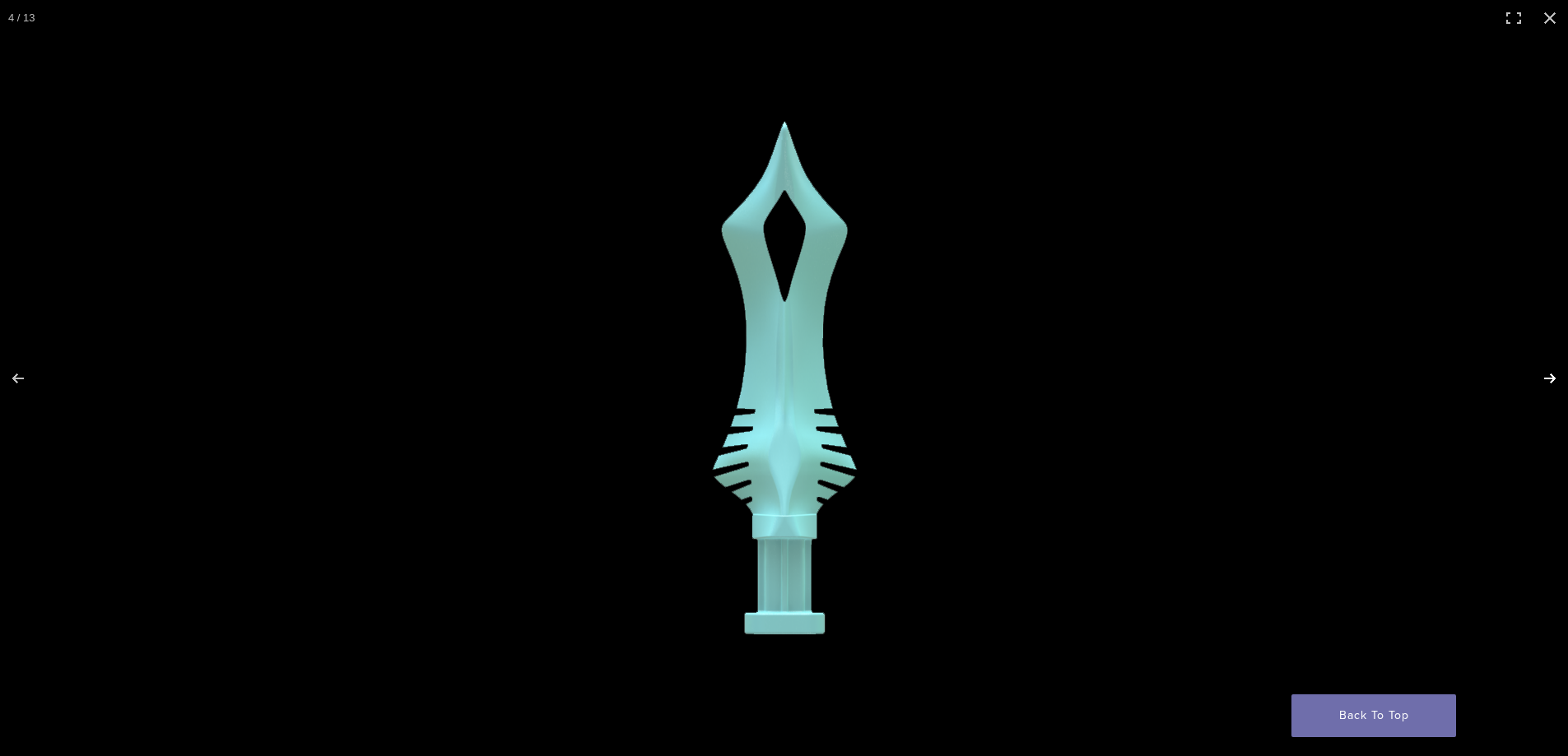
click at [1545, 372] on button "Next (arrow right)" at bounding box center [1538, 378] width 57 height 82
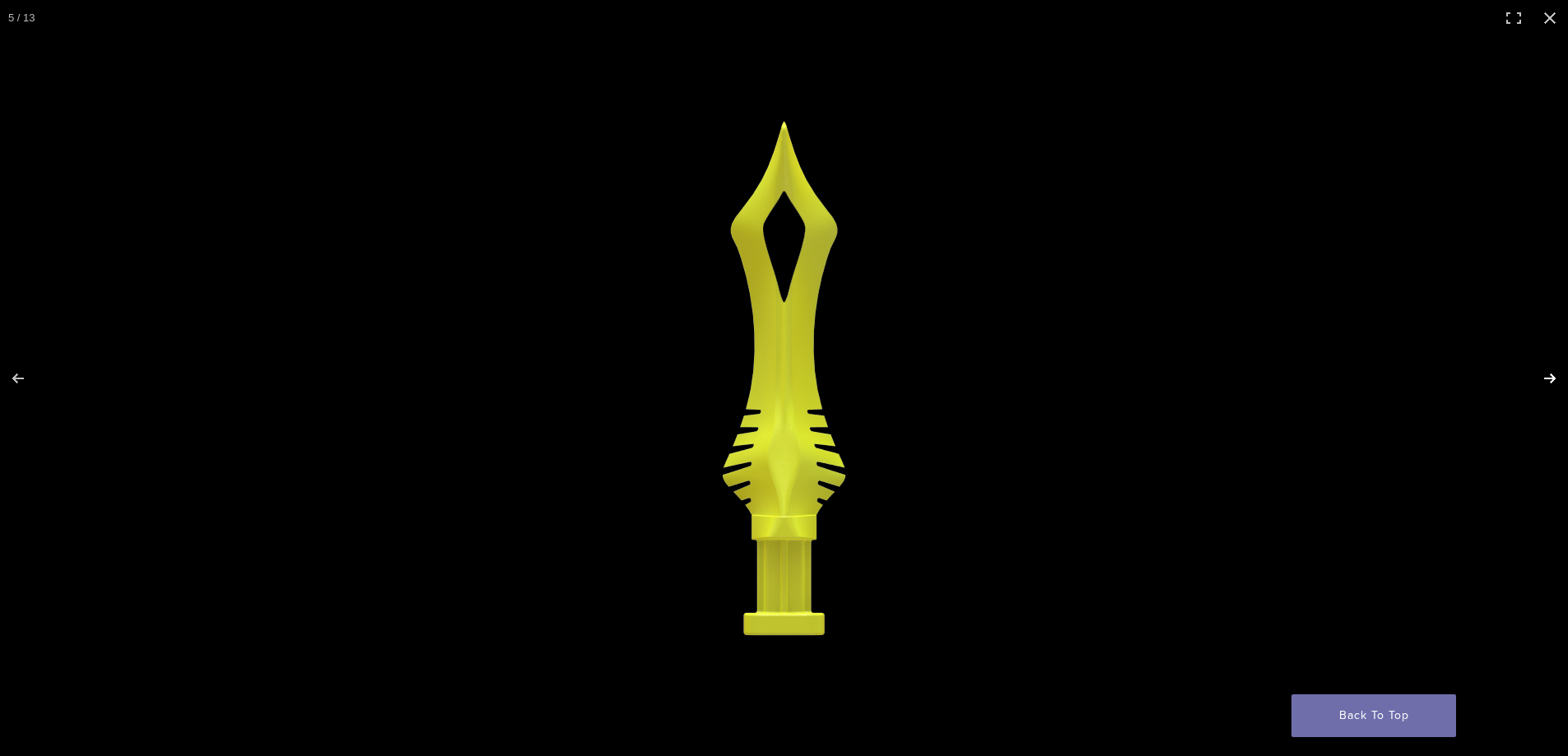
click at [1545, 372] on button "Next (arrow right)" at bounding box center [1538, 378] width 57 height 82
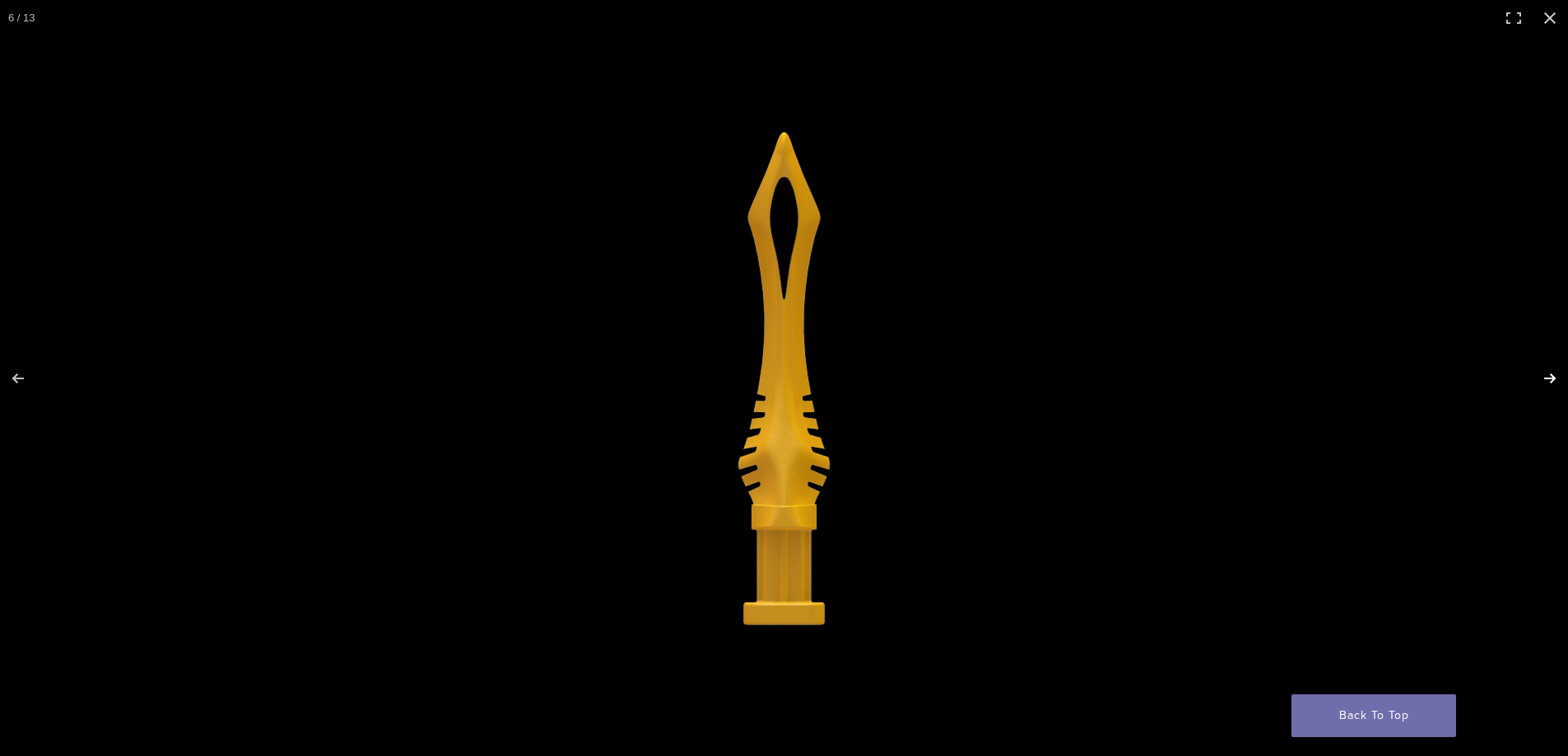
click at [1545, 372] on button "Next (arrow right)" at bounding box center [1538, 378] width 57 height 82
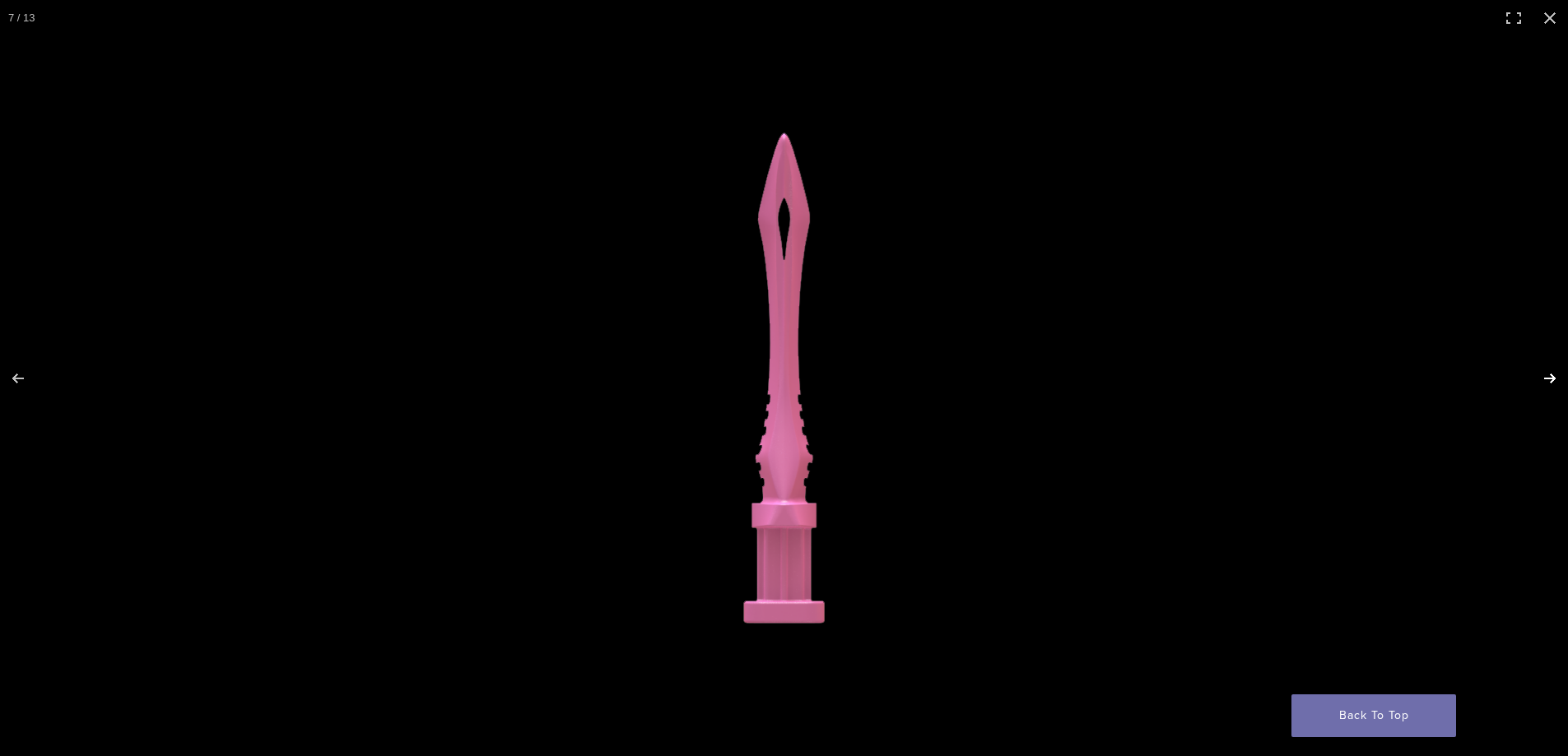
click at [1545, 372] on button "Next (arrow right)" at bounding box center [1538, 378] width 57 height 82
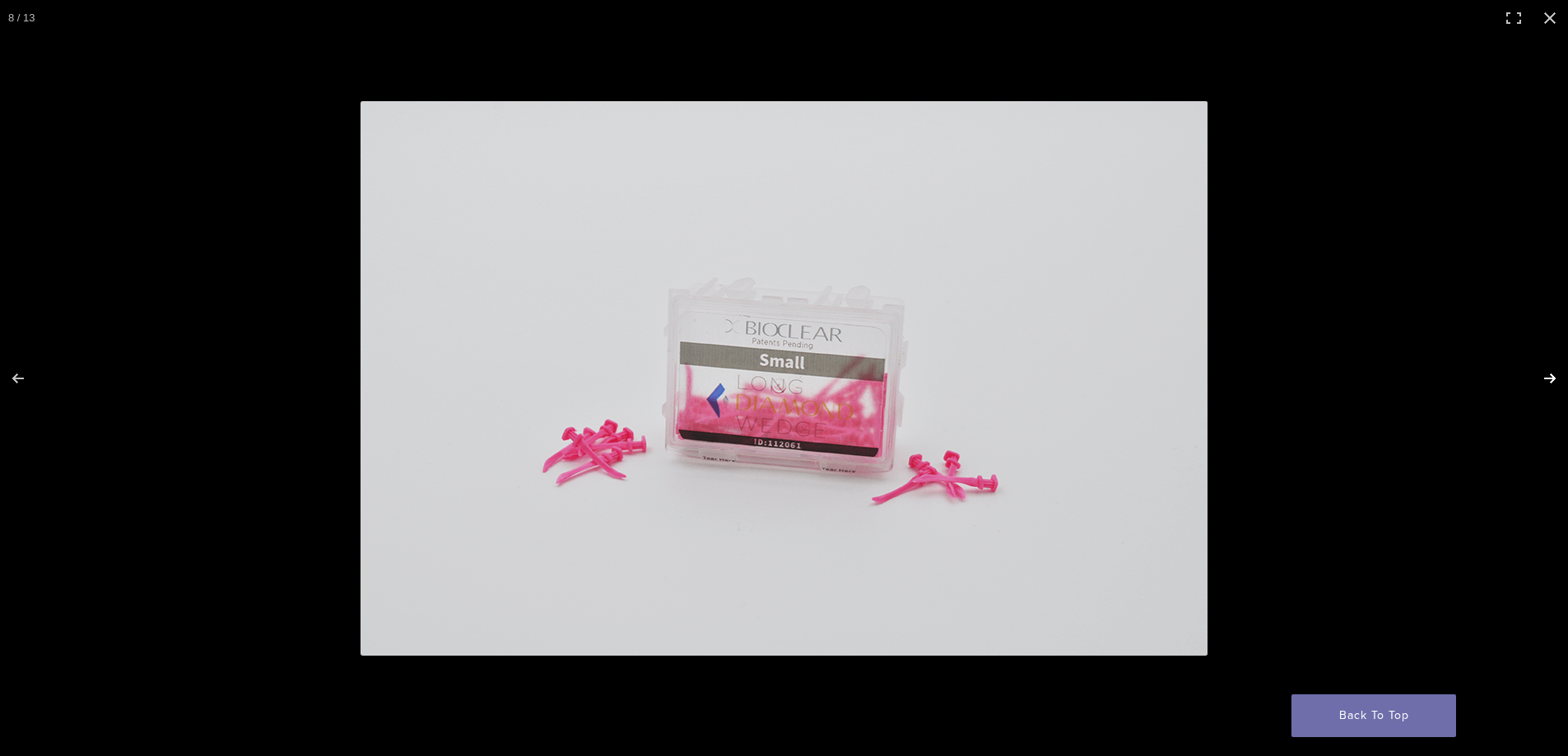
click at [1544, 378] on button "Next (arrow right)" at bounding box center [1538, 378] width 57 height 82
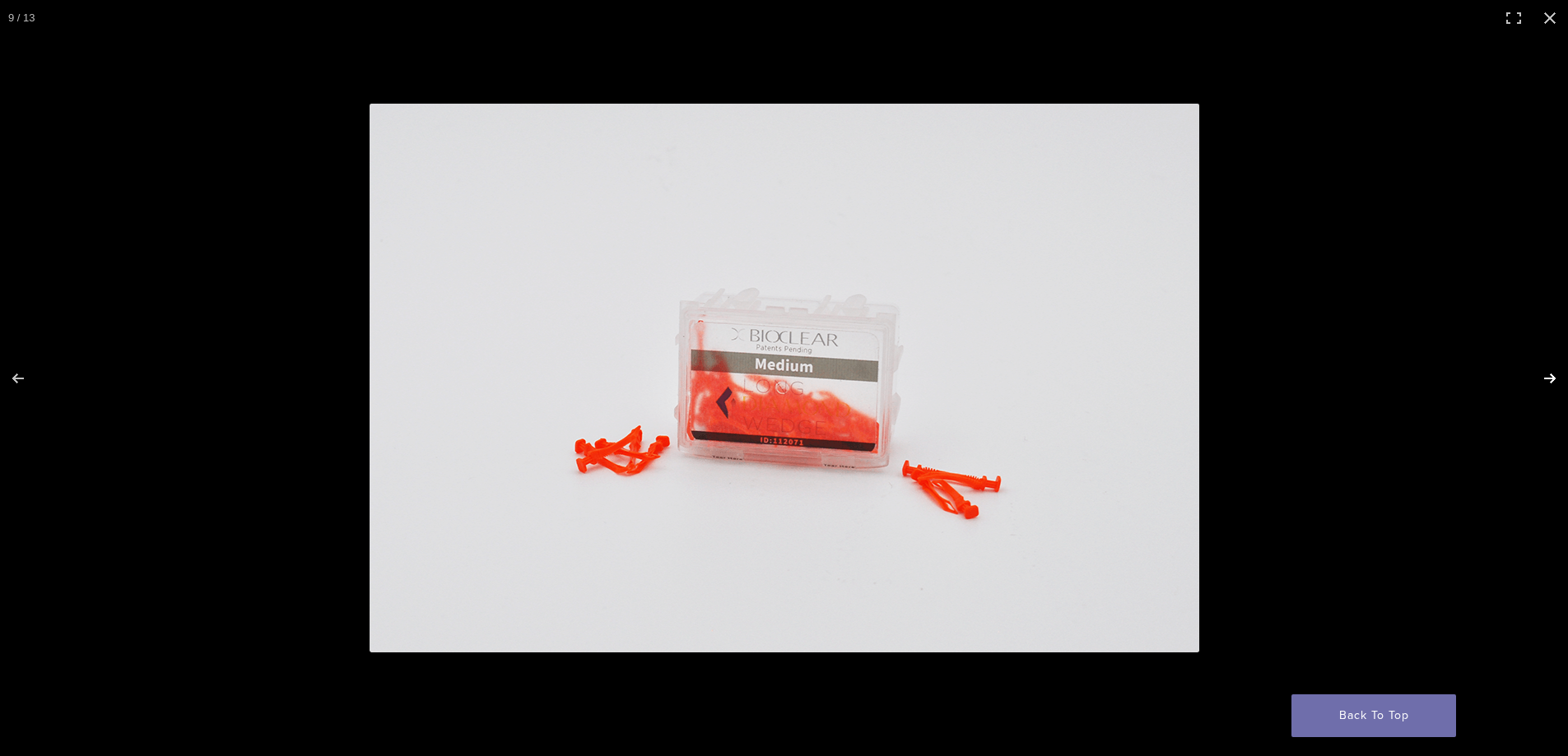
click at [1544, 378] on button "Next (arrow right)" at bounding box center [1538, 378] width 57 height 82
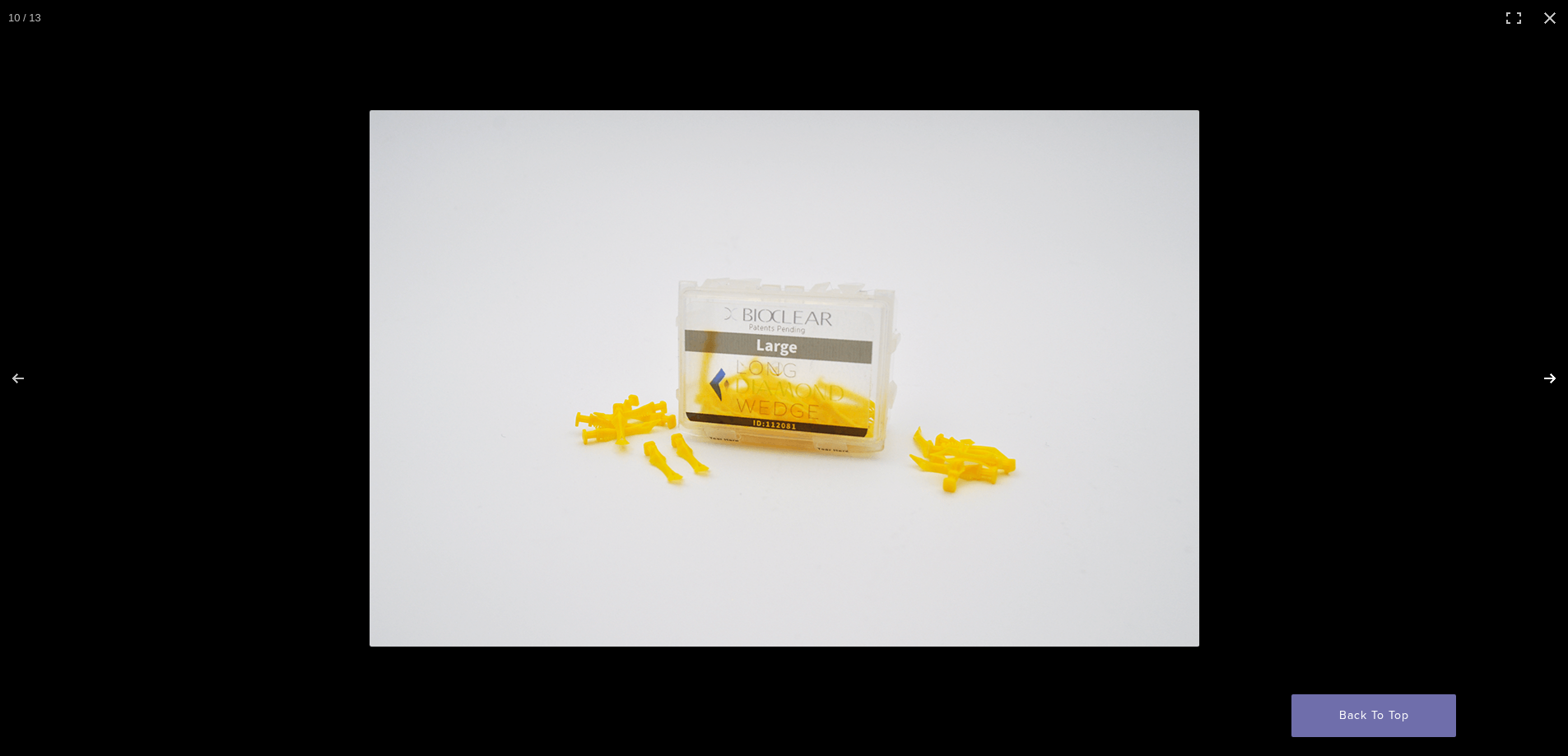
click at [1544, 378] on button "Next (arrow right)" at bounding box center [1538, 378] width 57 height 82
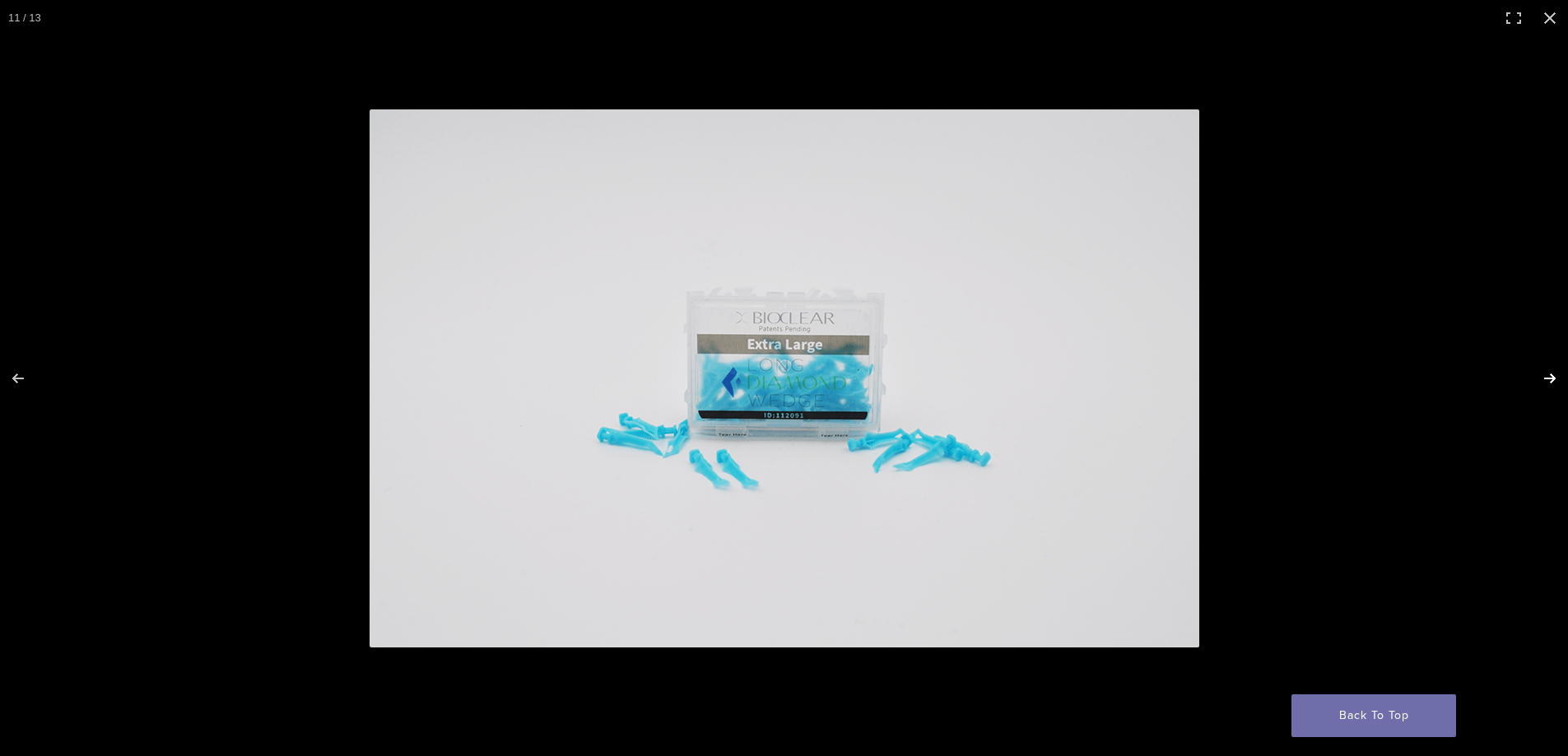
click at [1544, 378] on button "Next (arrow right)" at bounding box center [1538, 378] width 57 height 82
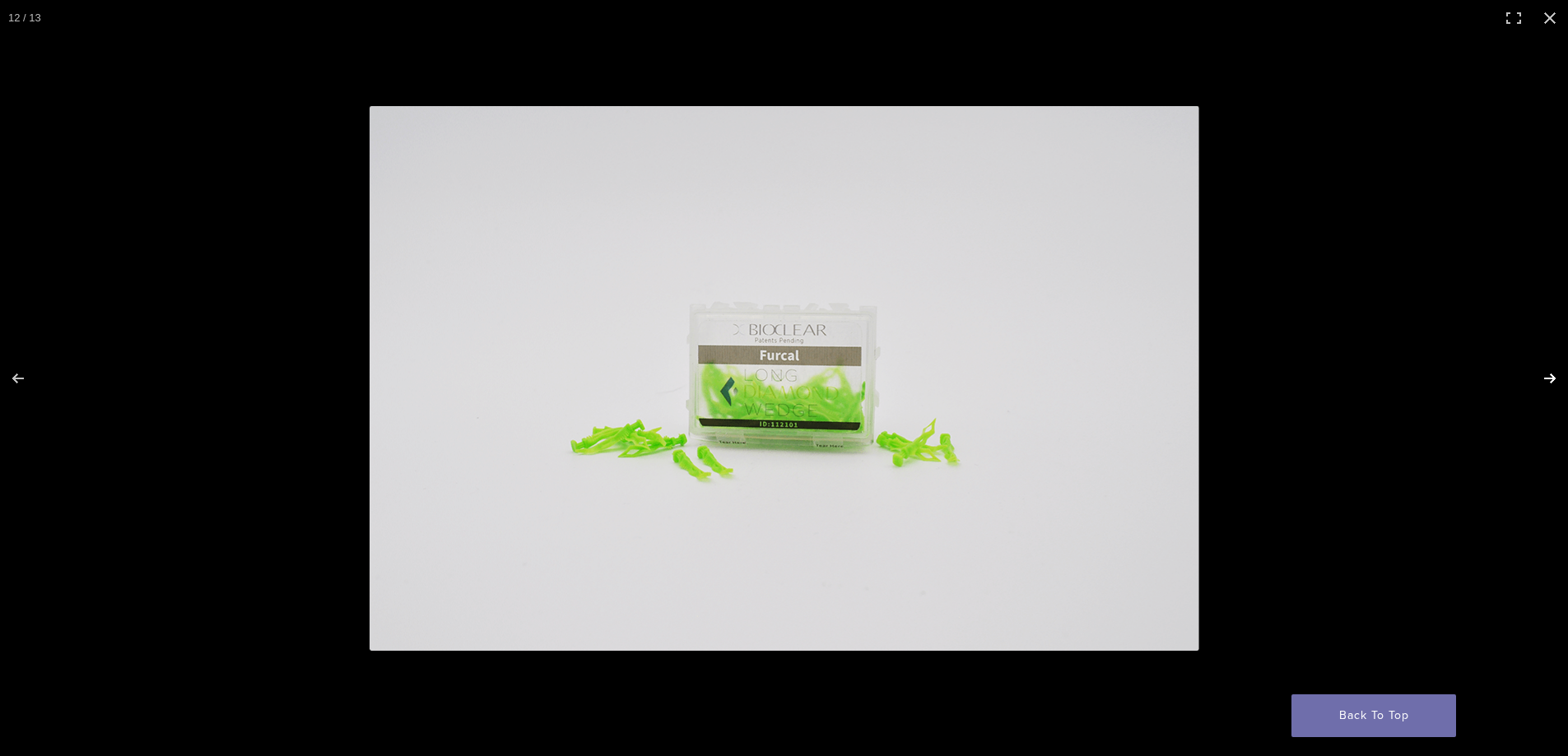
click at [1548, 376] on button "Next (arrow right)" at bounding box center [1538, 378] width 57 height 82
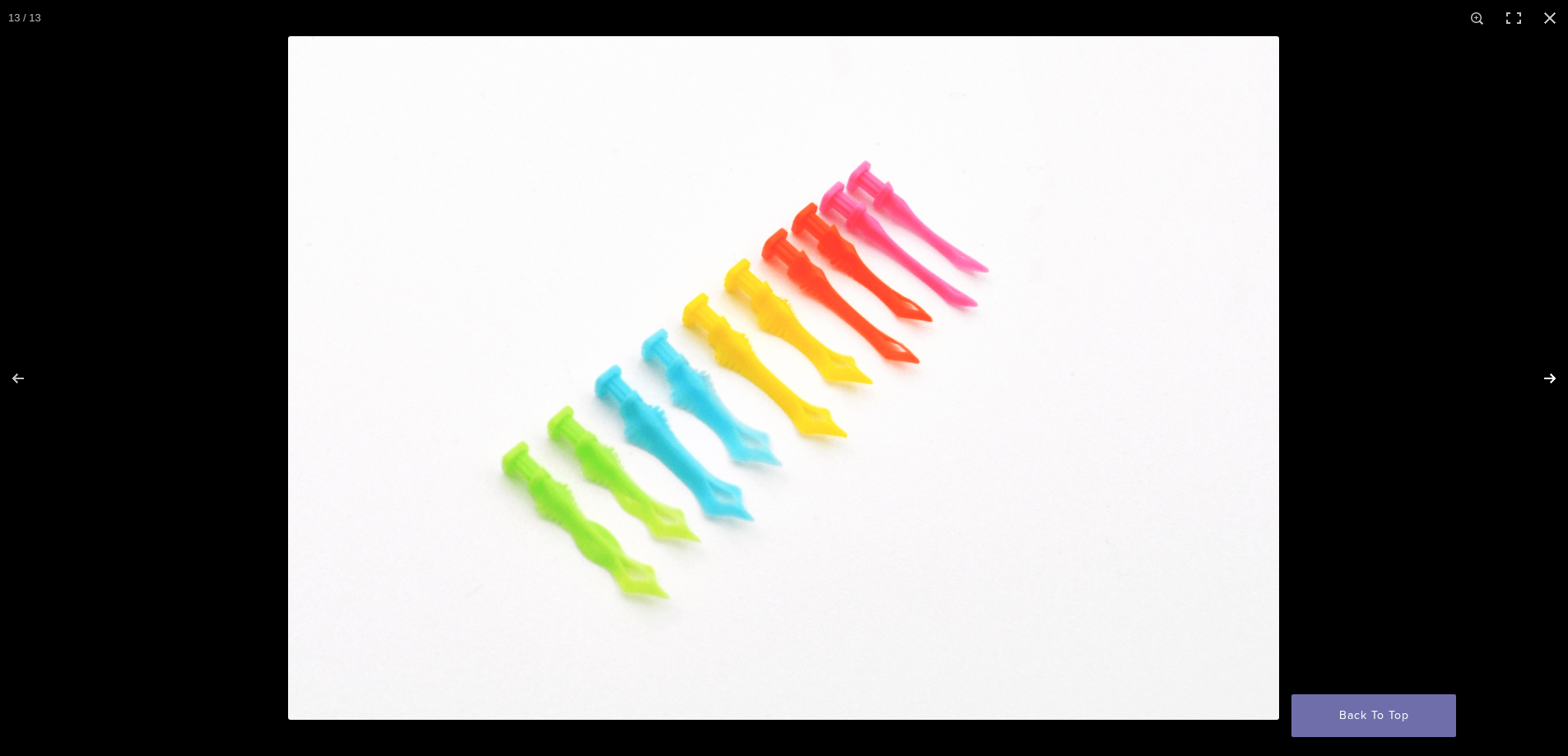
click at [1548, 376] on button "Next (arrow right)" at bounding box center [1538, 378] width 57 height 82
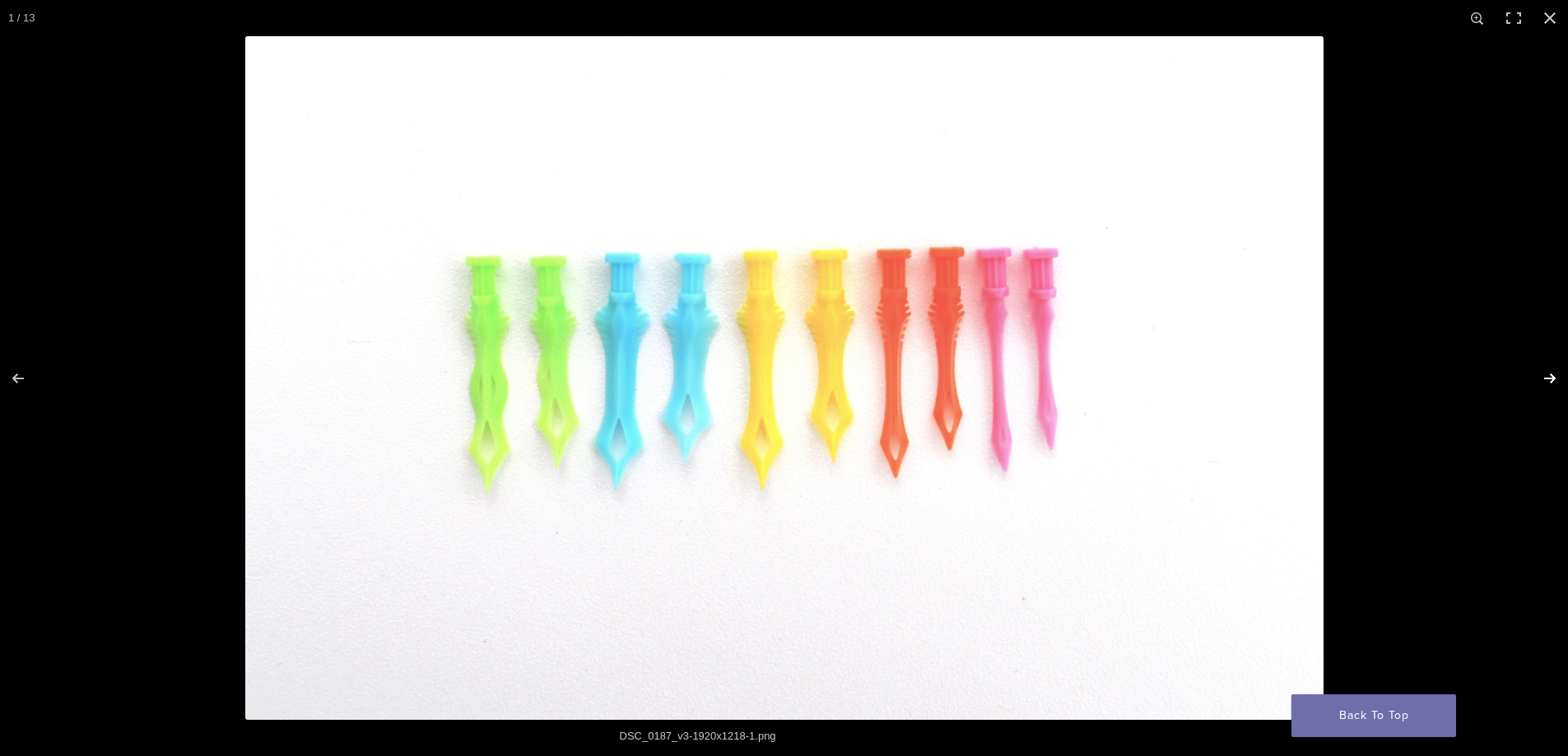
click at [1548, 376] on button "Next (arrow right)" at bounding box center [1538, 378] width 57 height 82
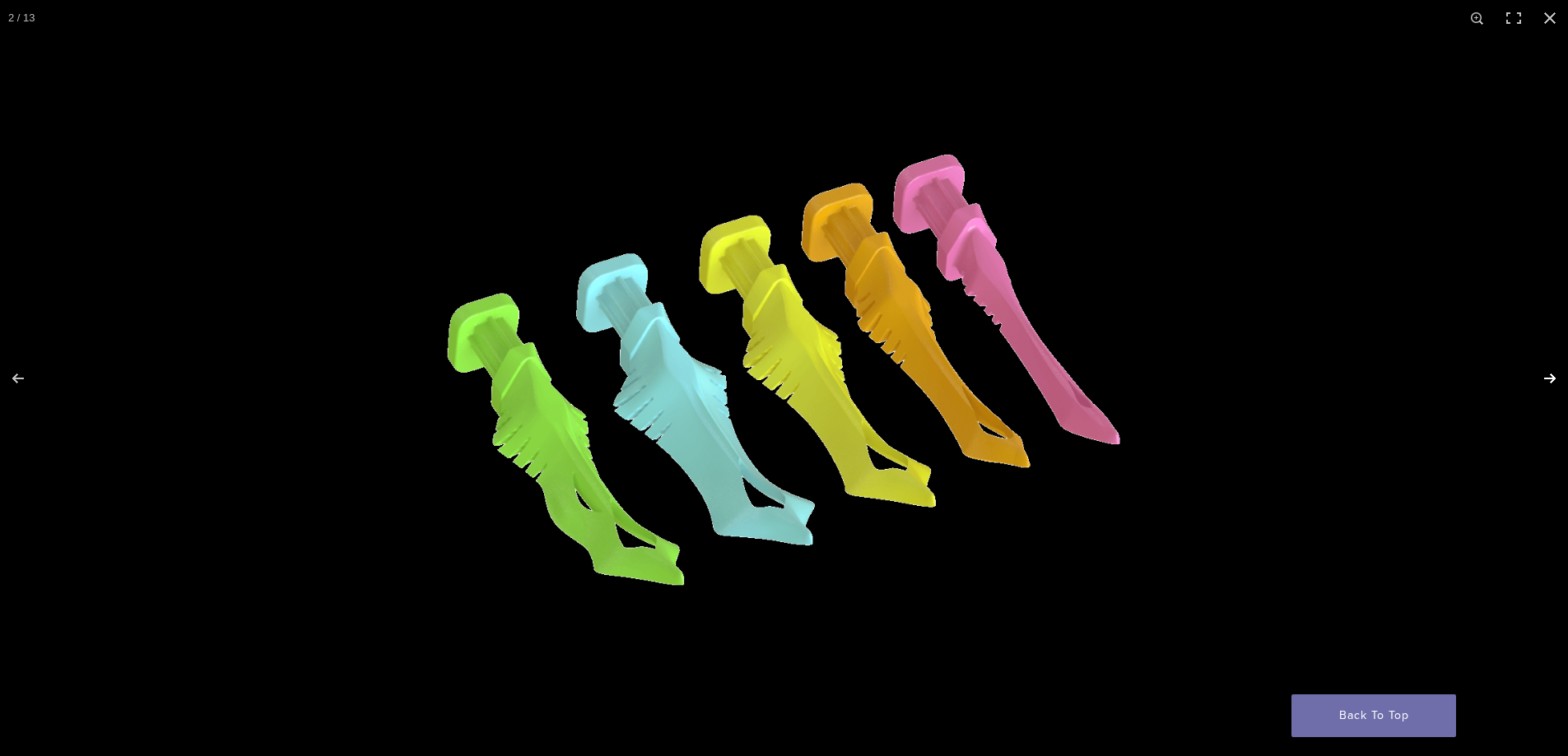
click at [1548, 376] on button "Next (arrow right)" at bounding box center [1538, 378] width 57 height 82
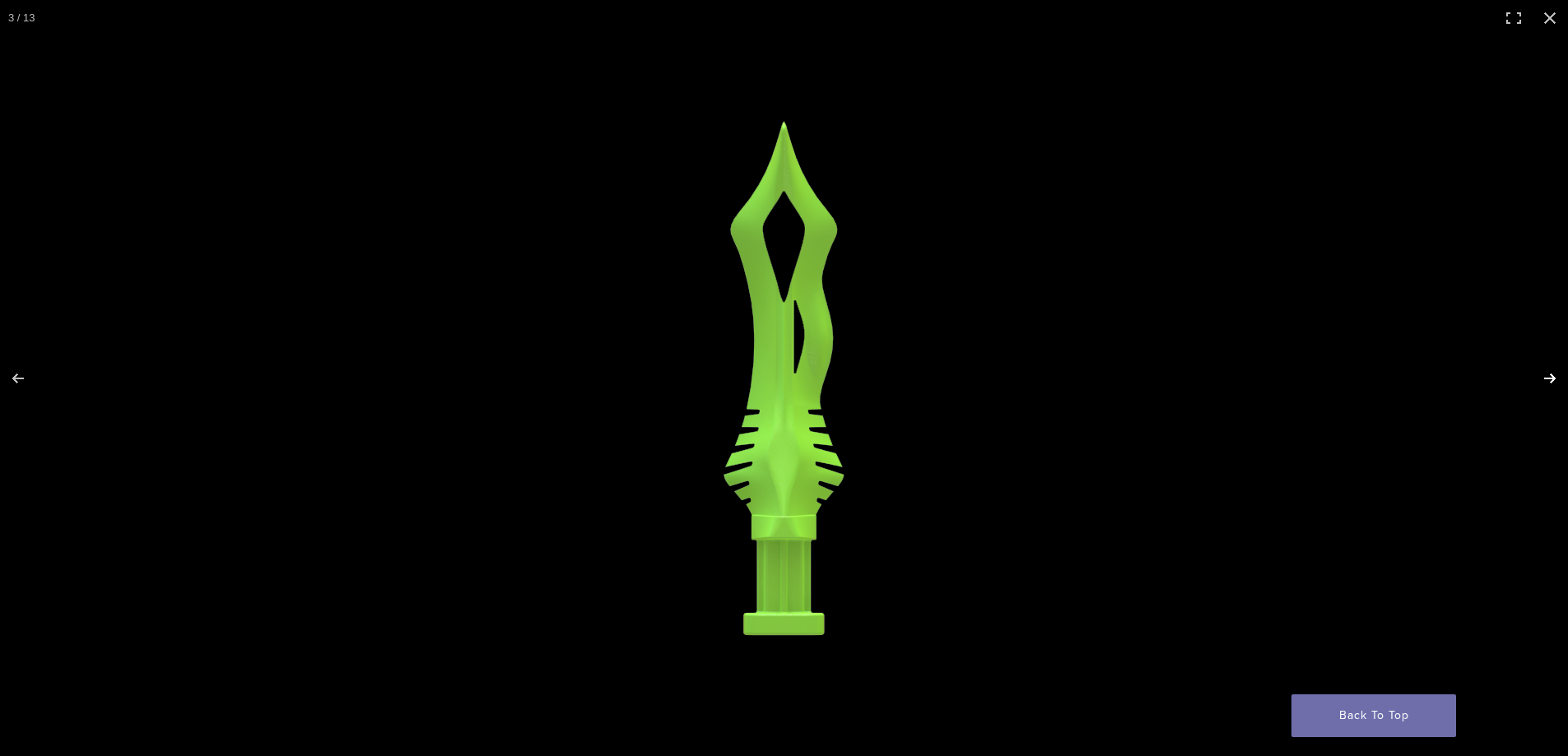
click at [1548, 376] on button "Next (arrow right)" at bounding box center [1538, 378] width 57 height 82
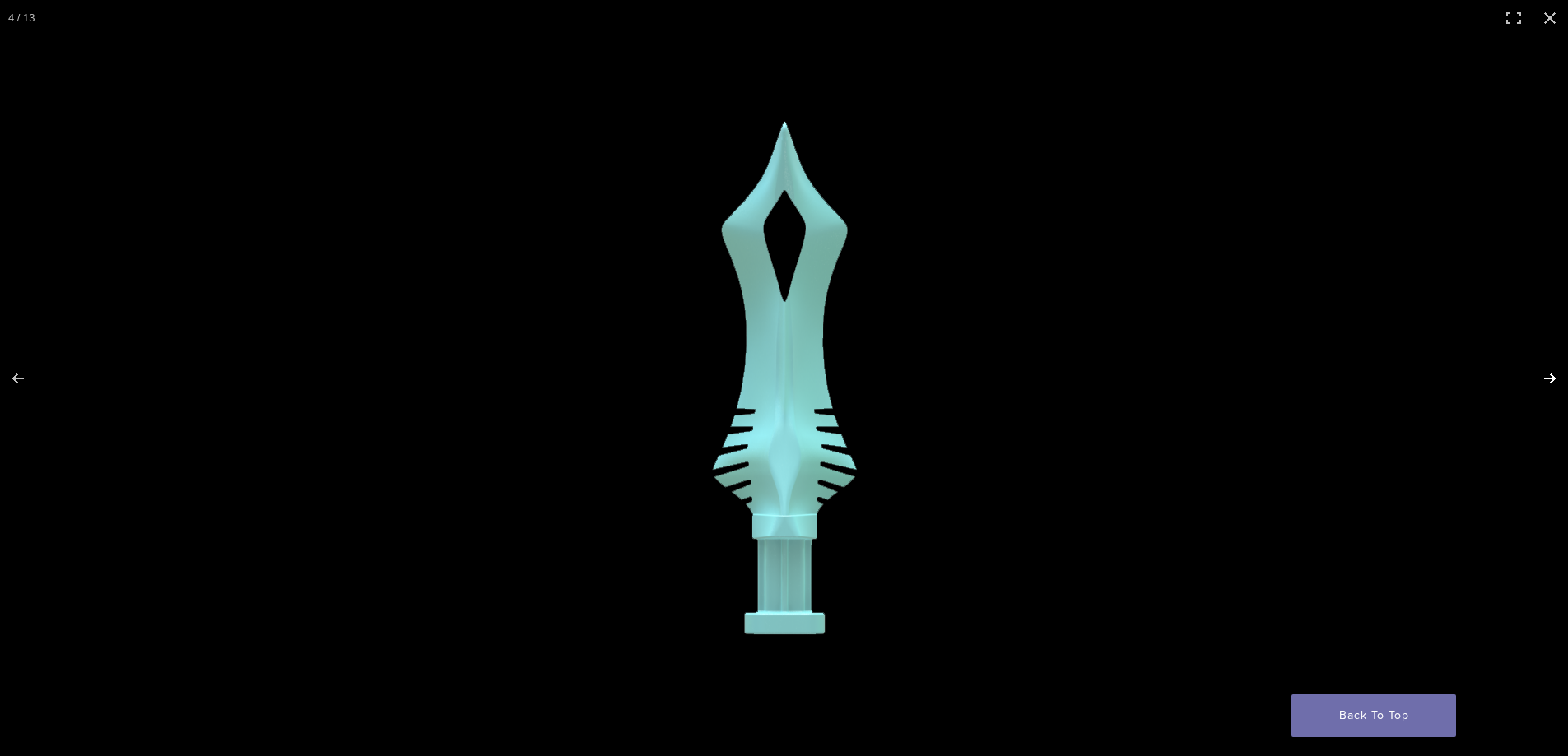
click at [1548, 376] on button "Next (arrow right)" at bounding box center [1538, 378] width 57 height 82
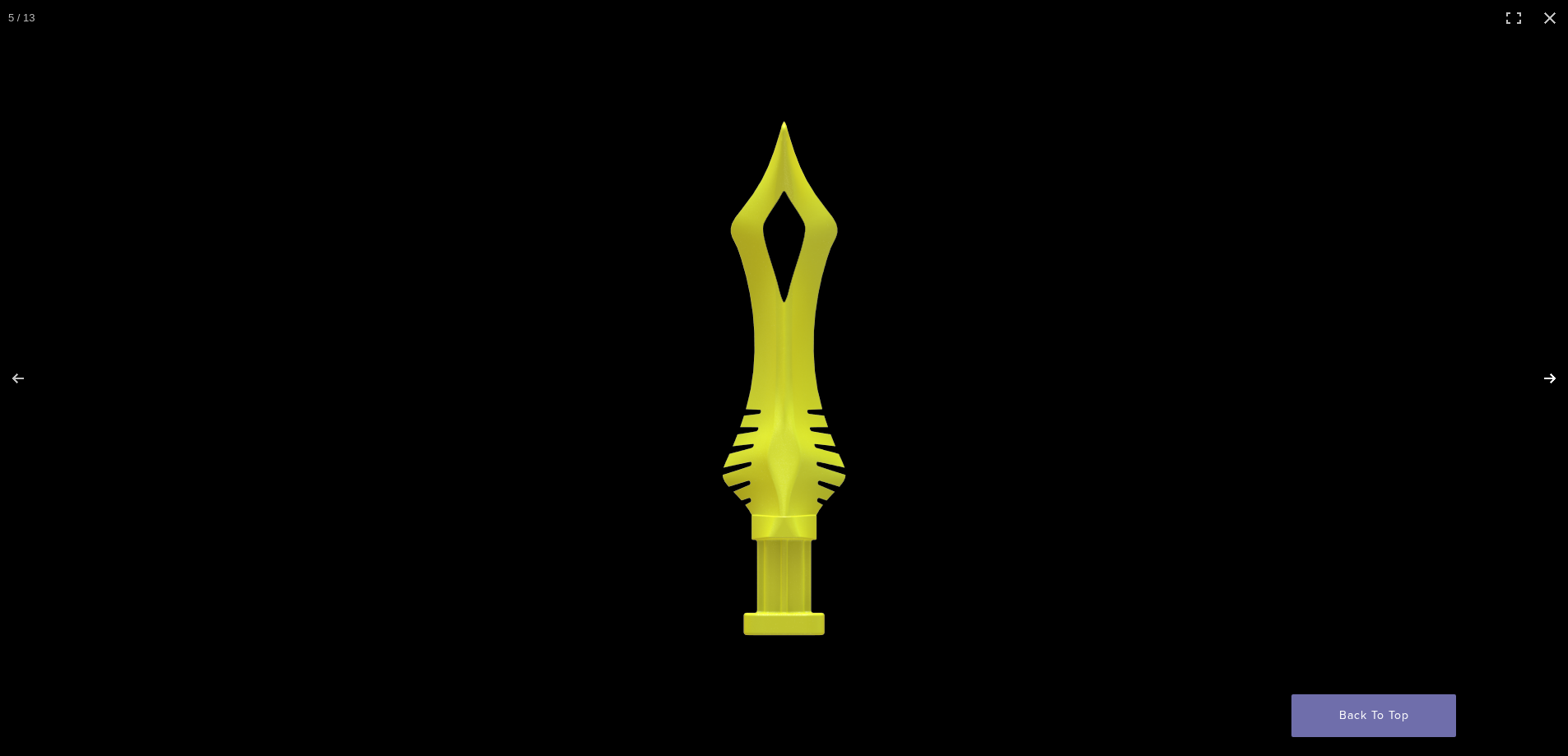
click at [1548, 376] on button "Next (arrow right)" at bounding box center [1538, 378] width 57 height 82
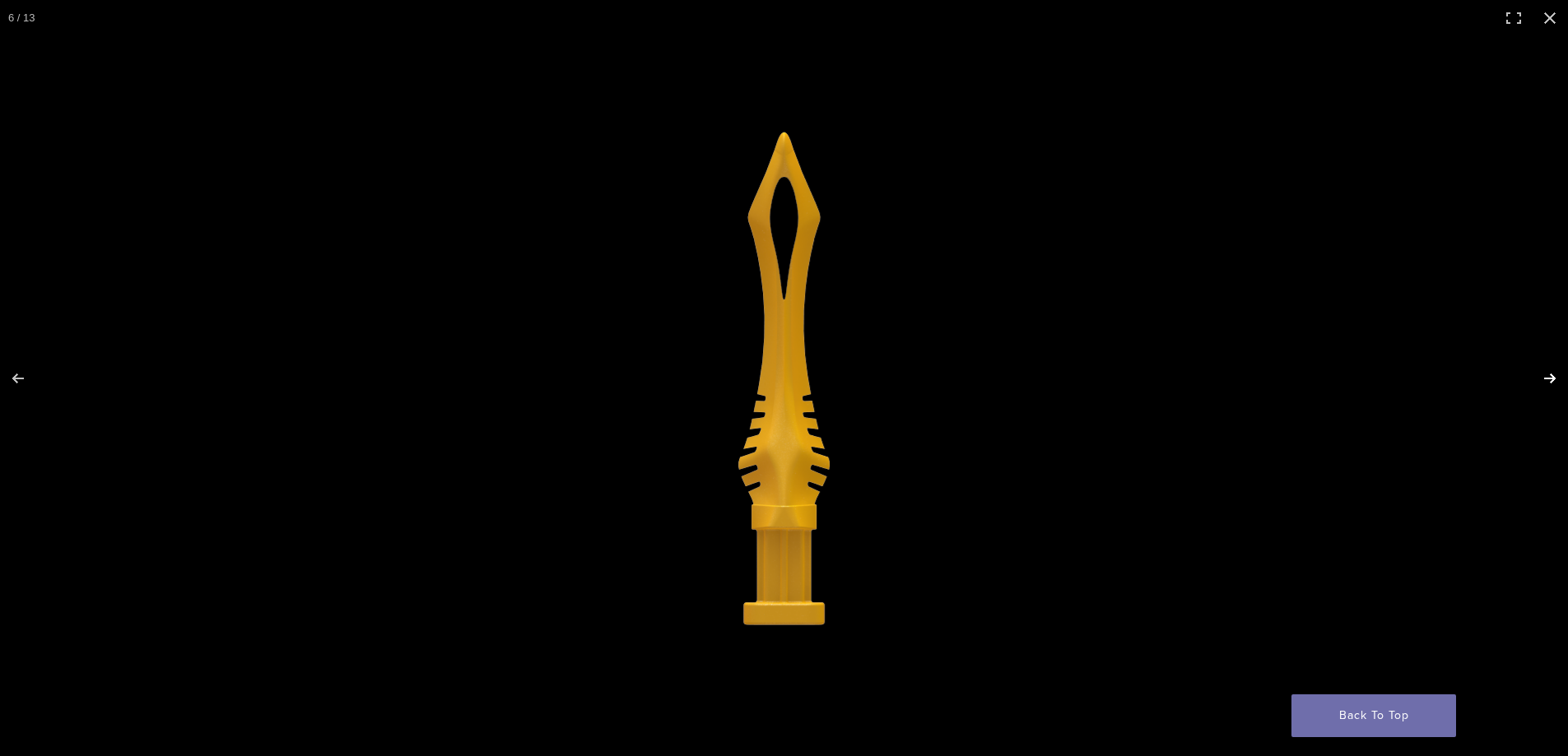
click at [1548, 376] on button "Next (arrow right)" at bounding box center [1538, 378] width 57 height 82
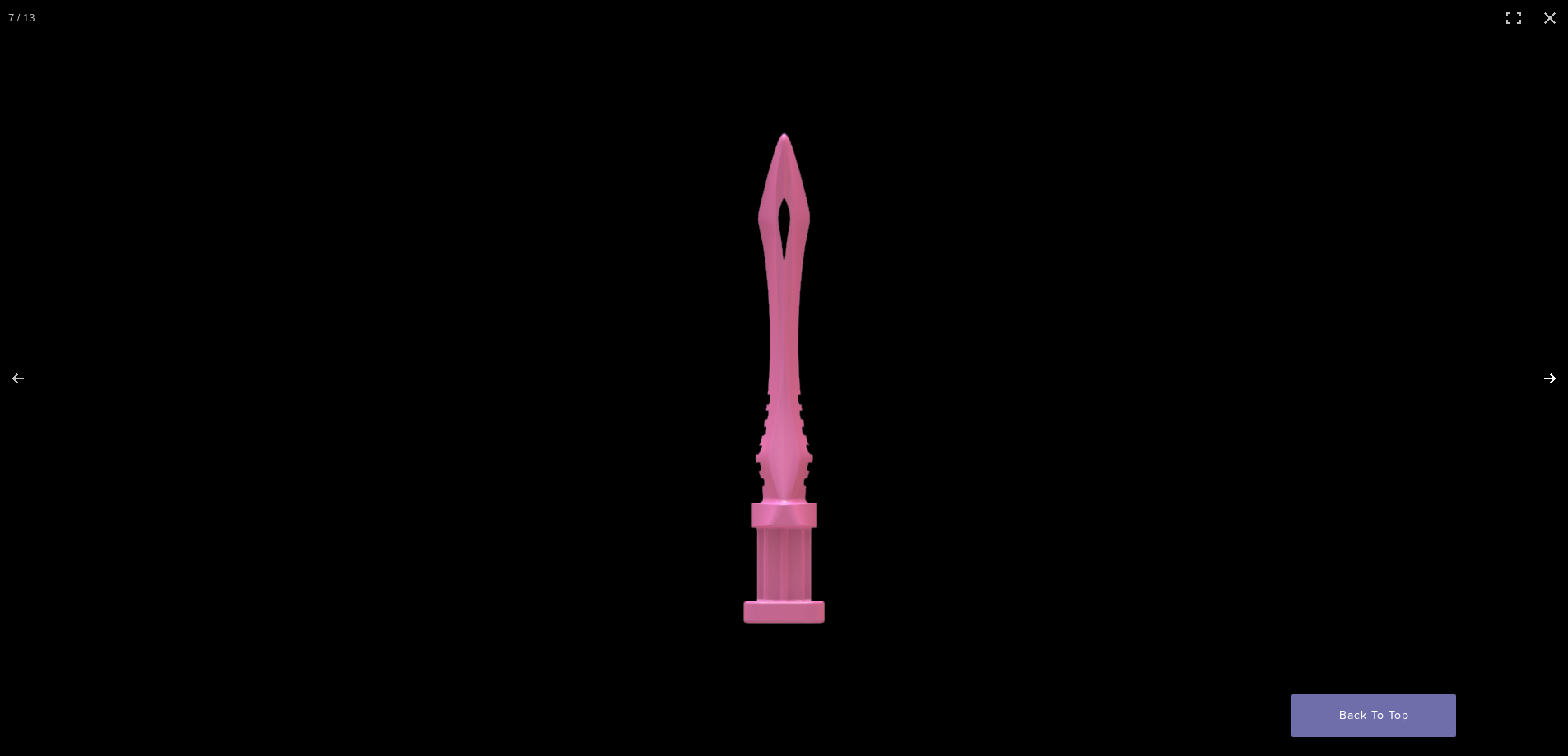
click at [1548, 376] on button "Next (arrow right)" at bounding box center [1538, 378] width 57 height 82
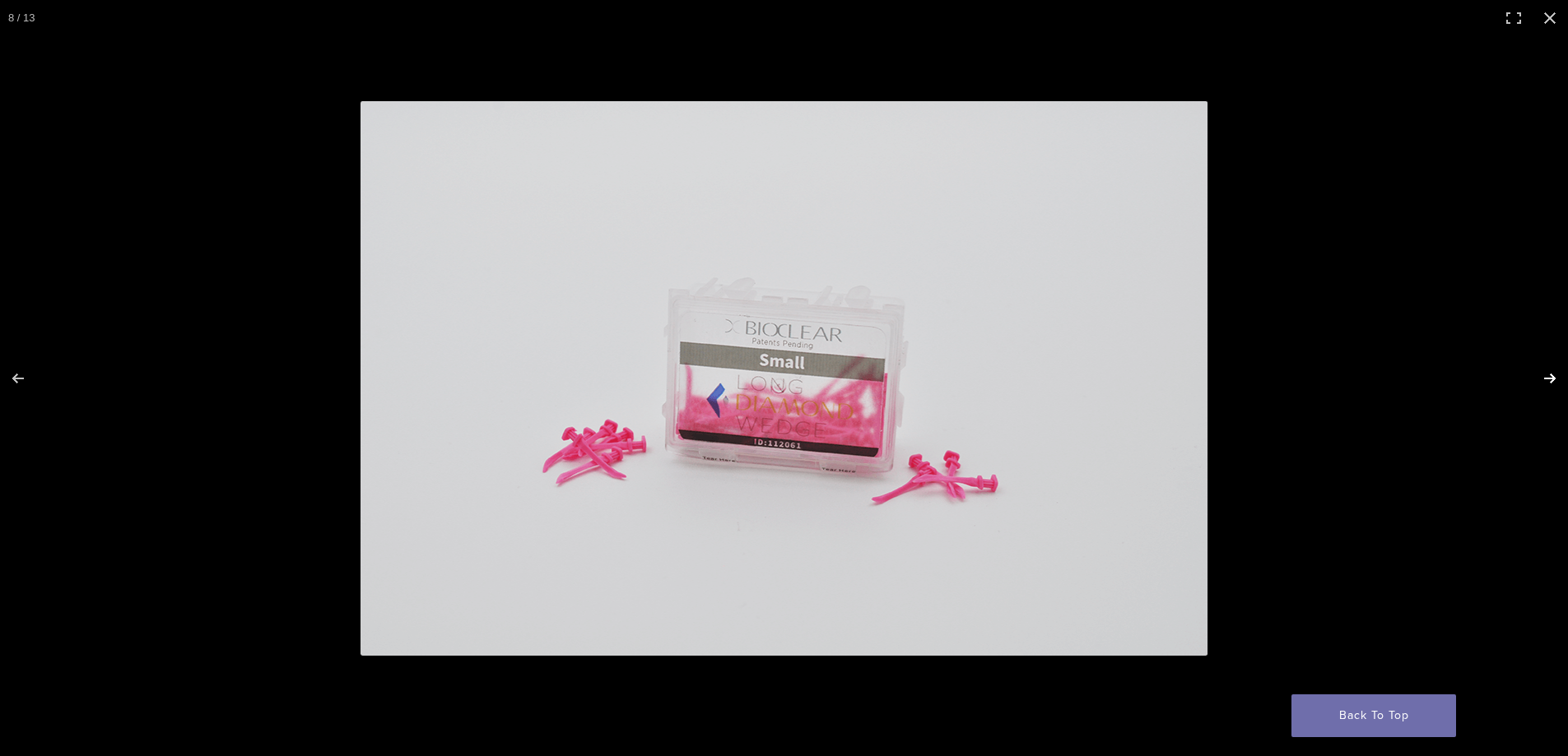
click at [1548, 376] on button "Next (arrow right)" at bounding box center [1538, 378] width 57 height 82
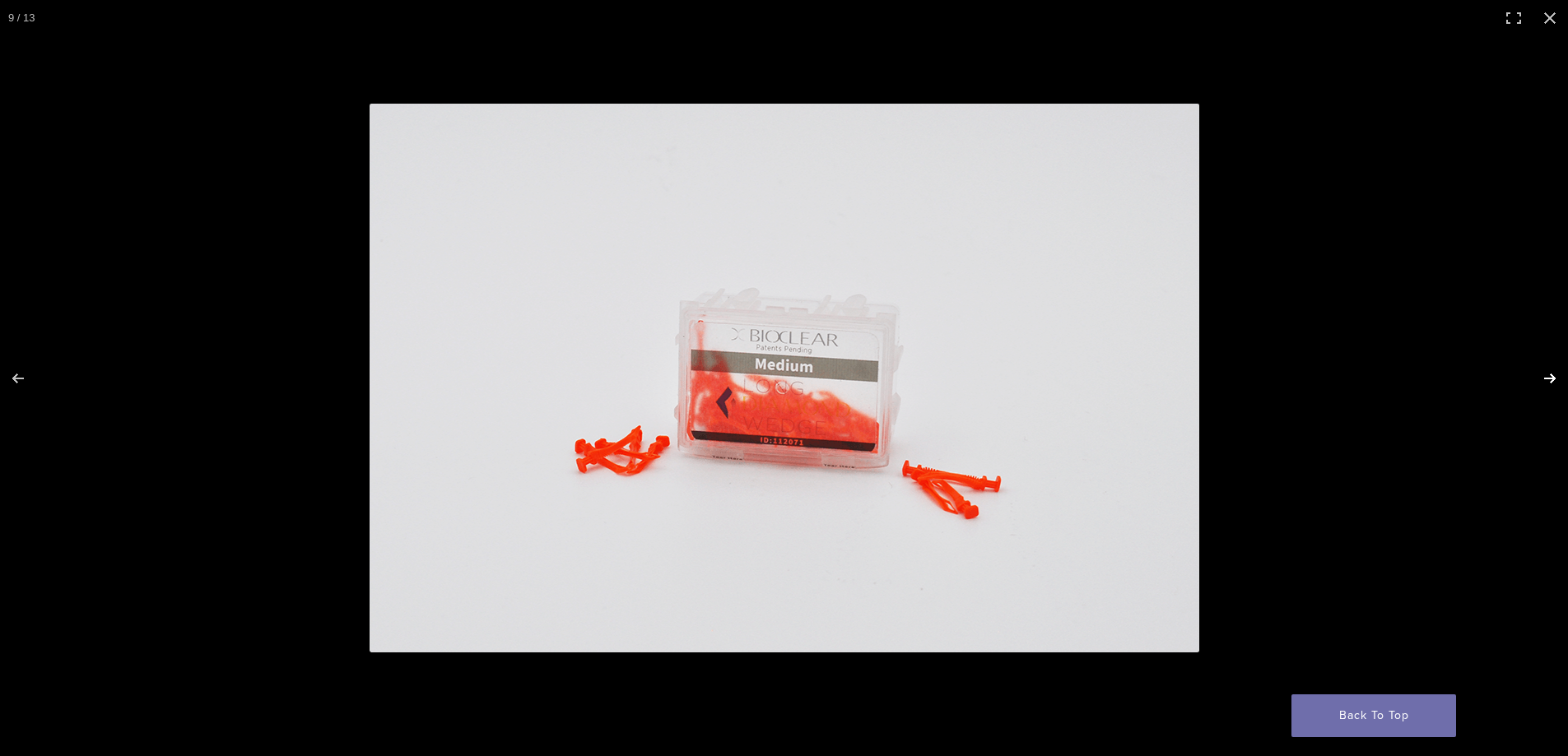
click at [1548, 376] on button "Next (arrow right)" at bounding box center [1538, 378] width 57 height 82
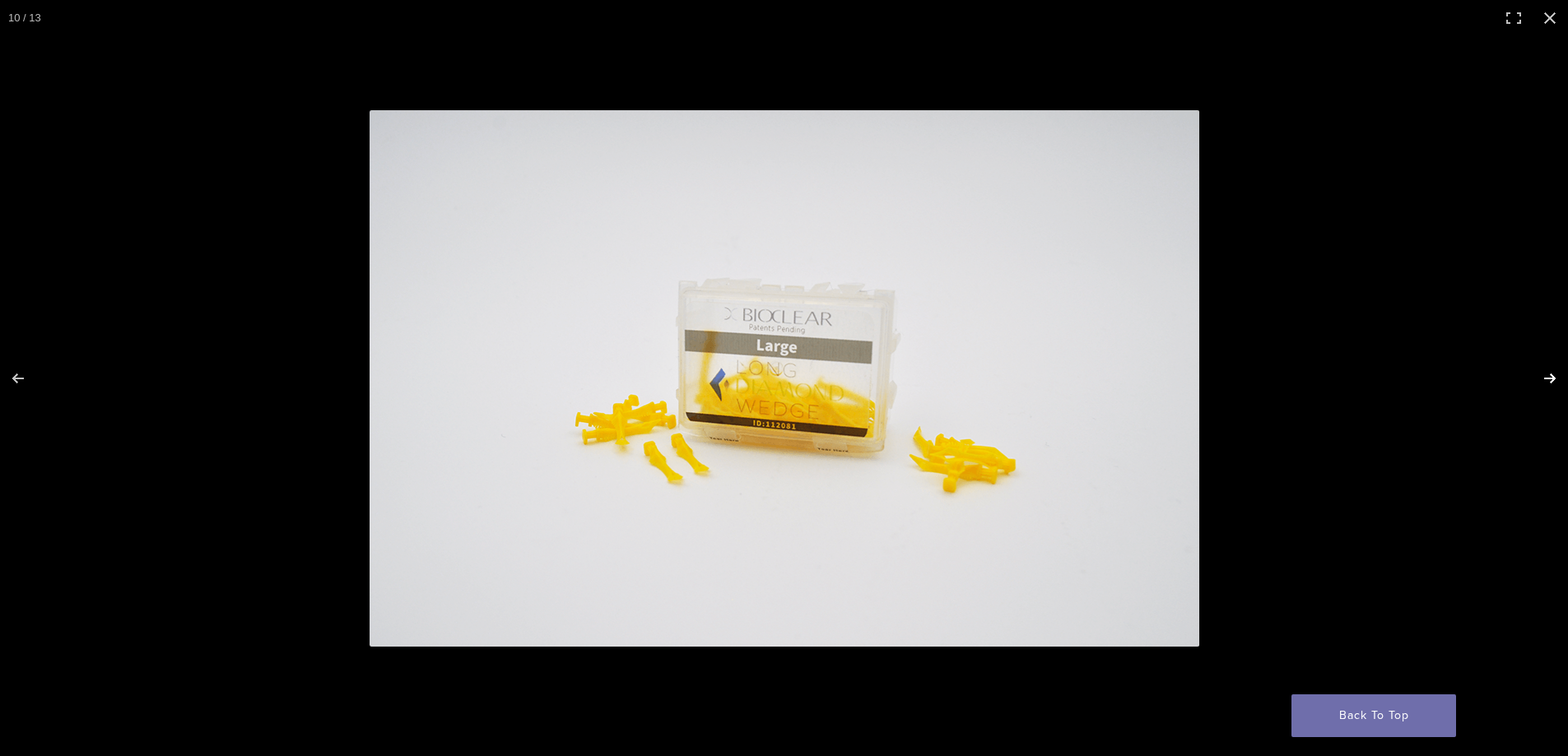
click at [1548, 376] on button "Next (arrow right)" at bounding box center [1538, 378] width 57 height 82
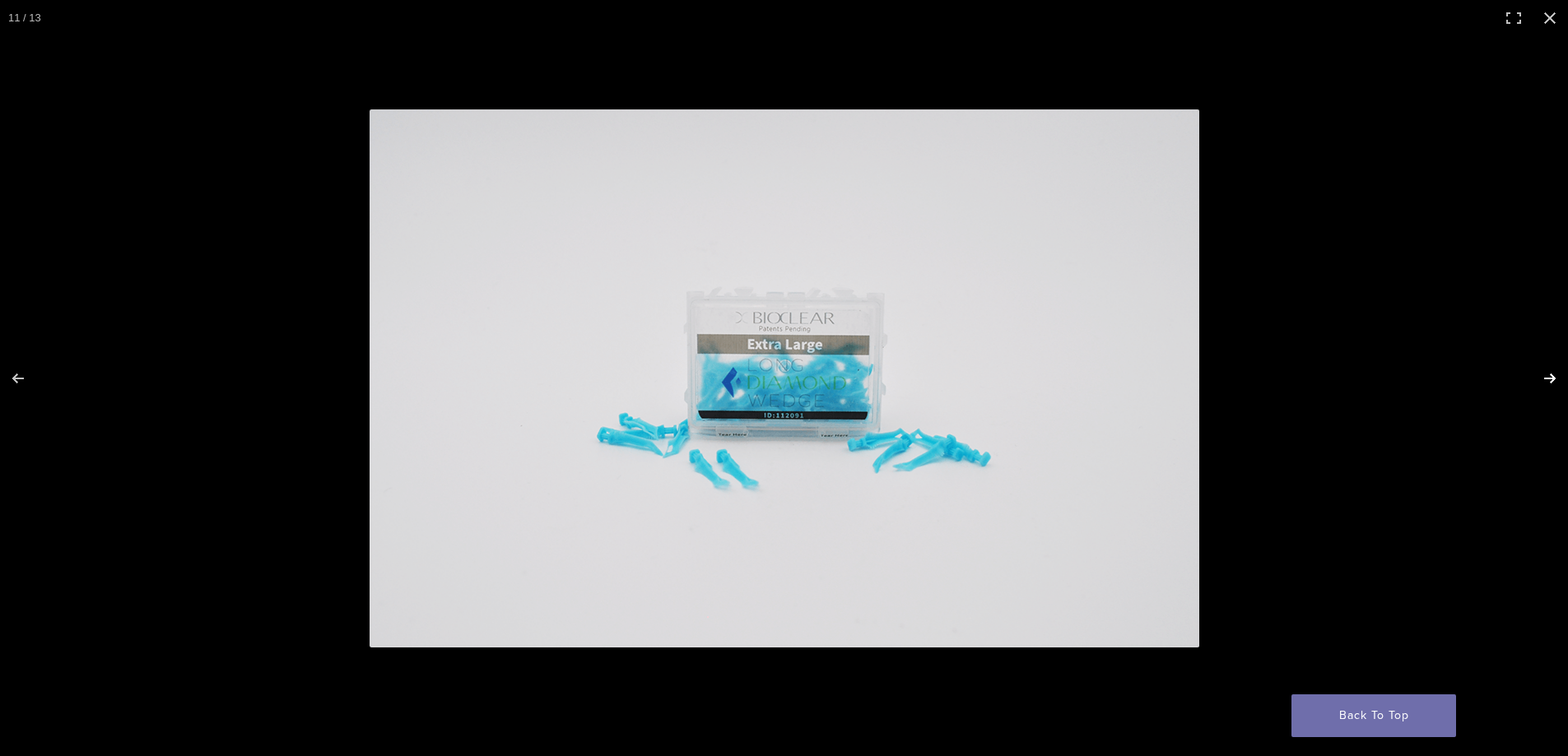
click at [1548, 376] on button "Next (arrow right)" at bounding box center [1538, 378] width 57 height 82
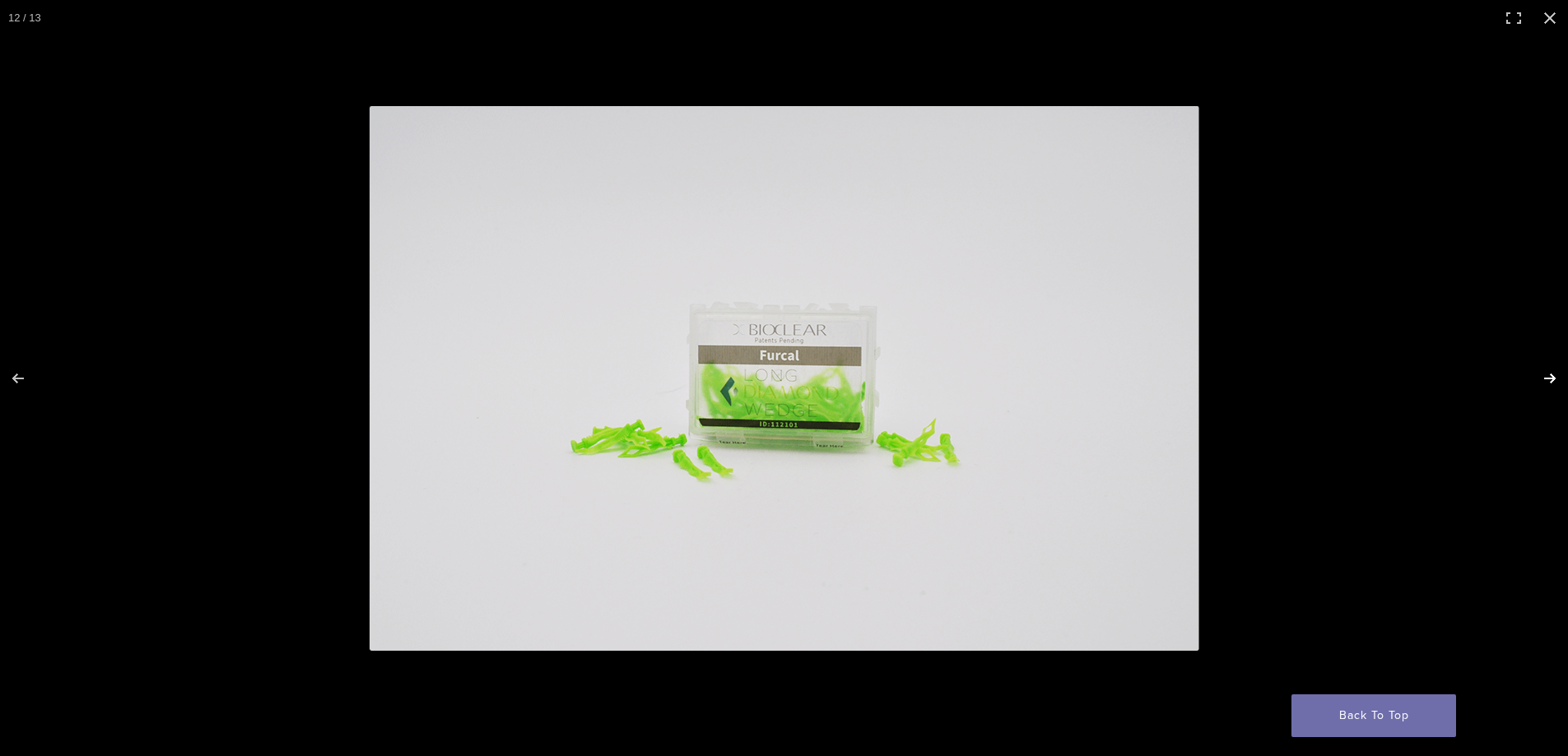
click at [1548, 376] on button "Next (arrow right)" at bounding box center [1538, 378] width 57 height 82
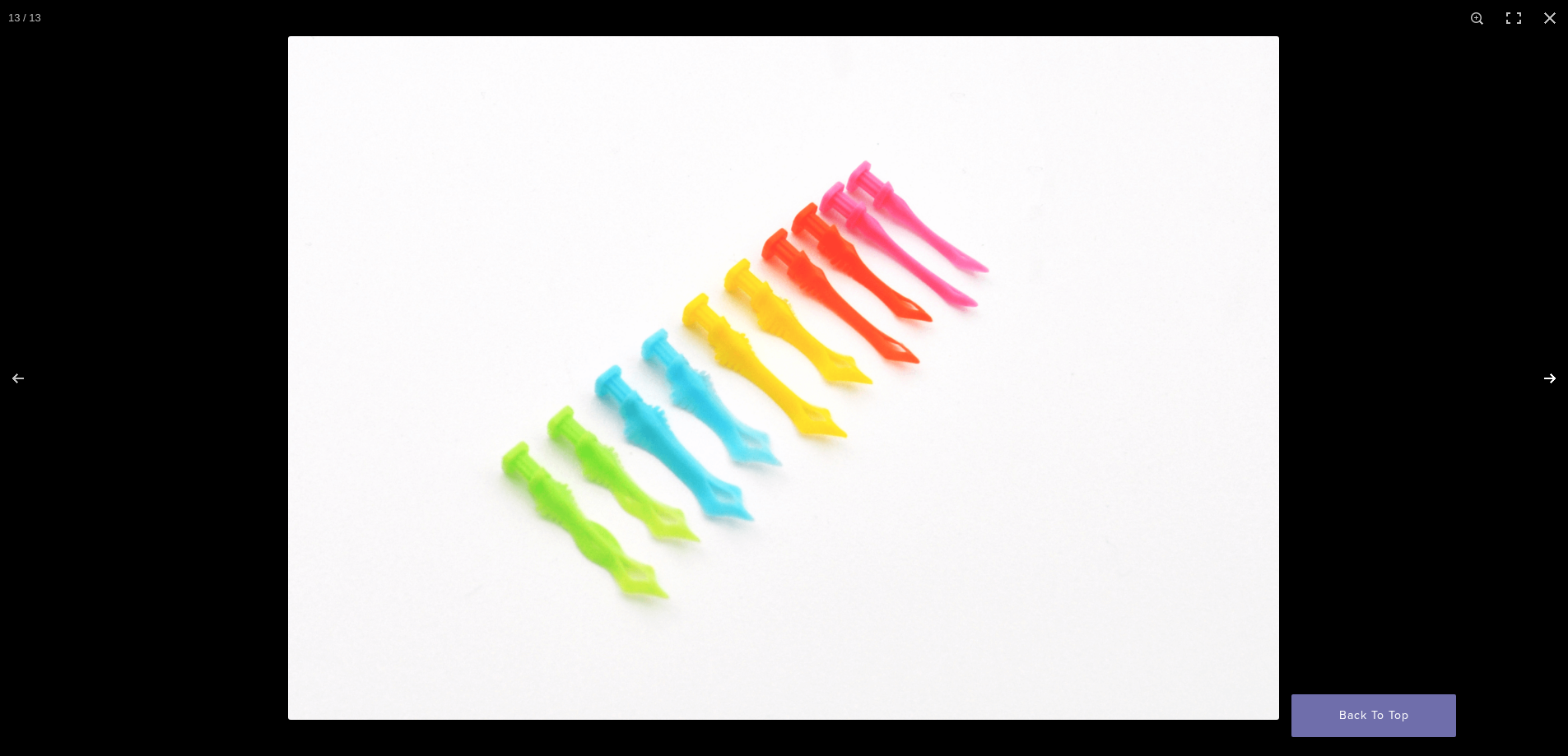
click at [1548, 376] on button "Next (arrow right)" at bounding box center [1538, 378] width 57 height 82
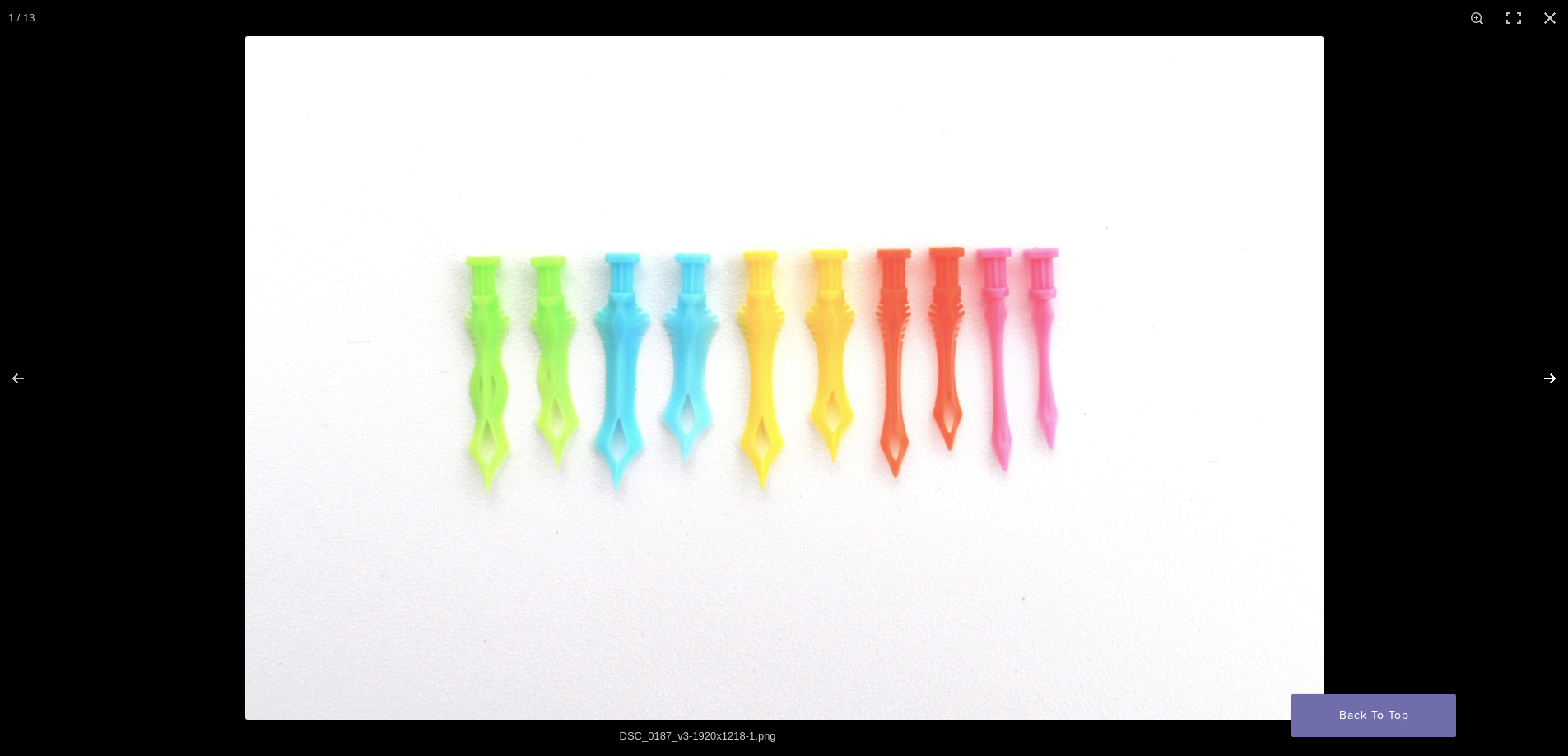
click at [1548, 376] on button "Next (arrow right)" at bounding box center [1538, 378] width 57 height 82
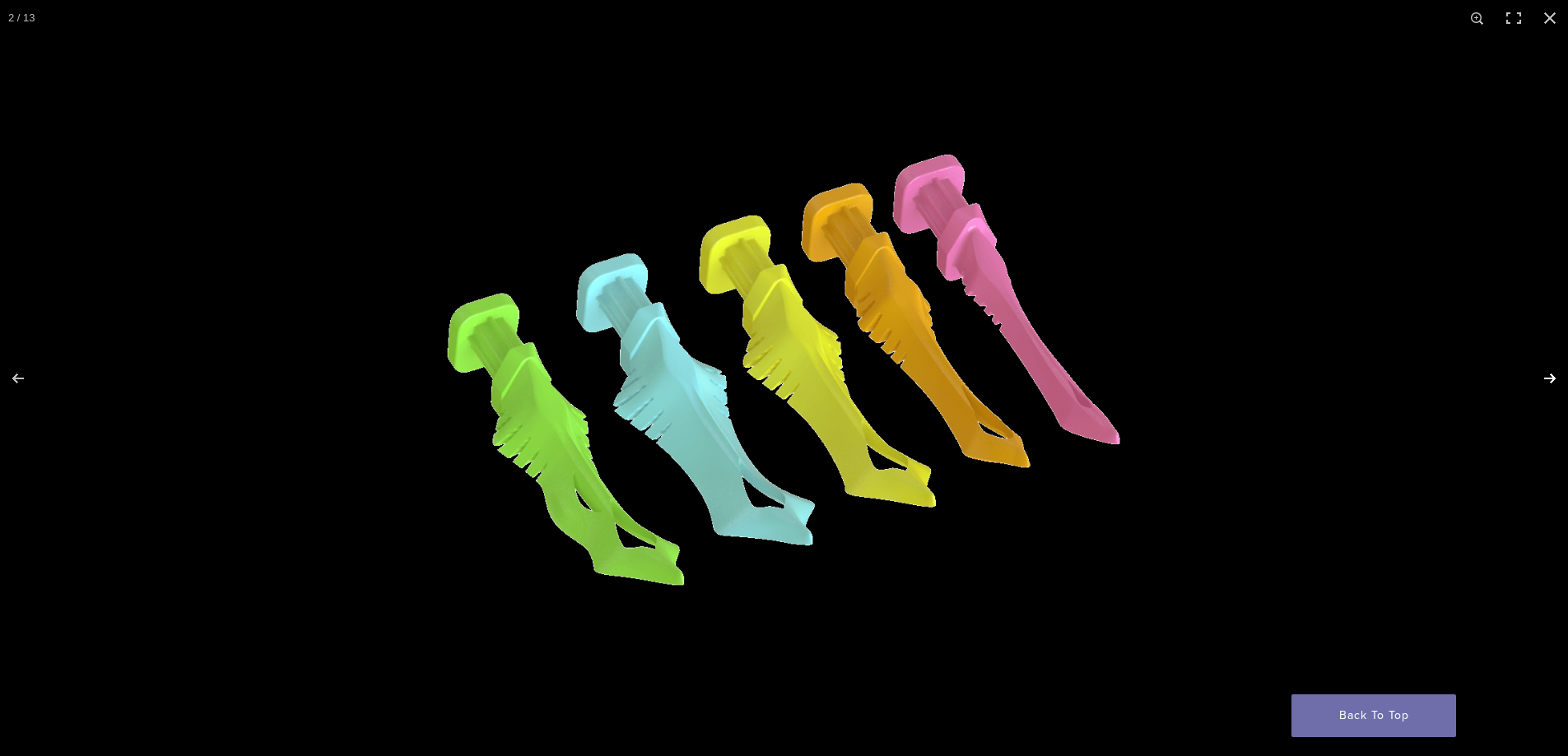
click at [1548, 376] on button "Next (arrow right)" at bounding box center [1538, 378] width 57 height 82
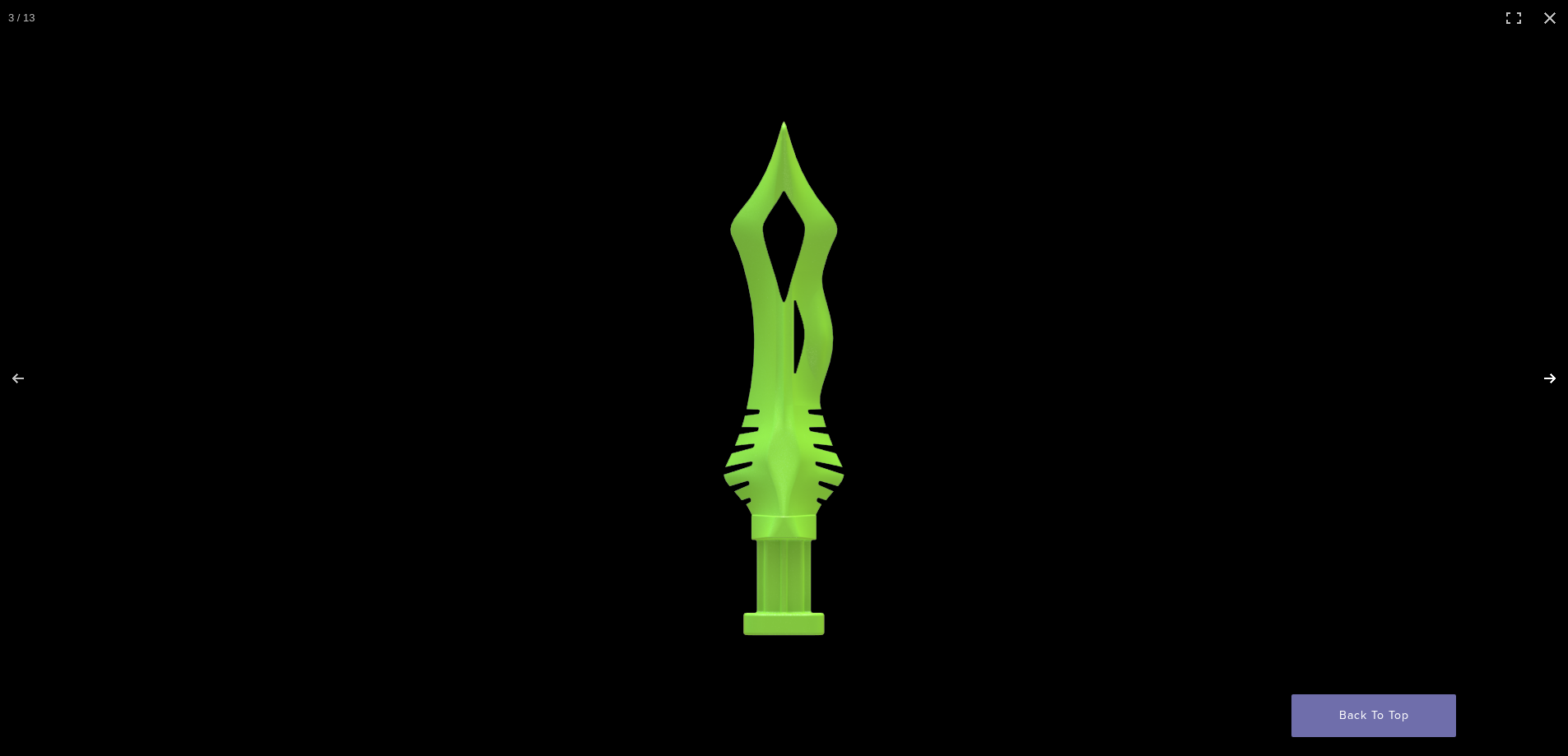
click at [1542, 374] on button "Next (arrow right)" at bounding box center [1538, 378] width 57 height 82
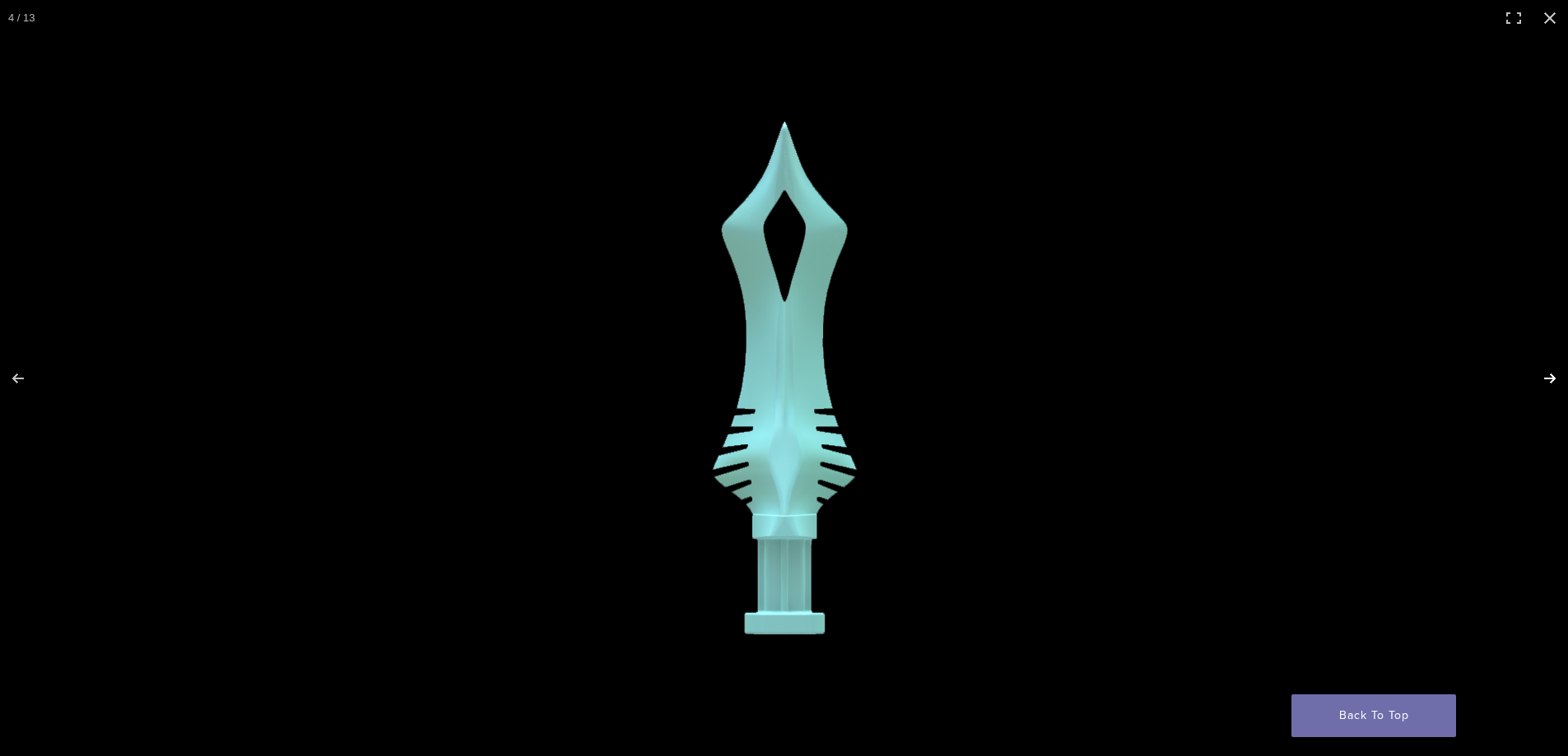
click at [1542, 374] on button "Next (arrow right)" at bounding box center [1538, 378] width 57 height 82
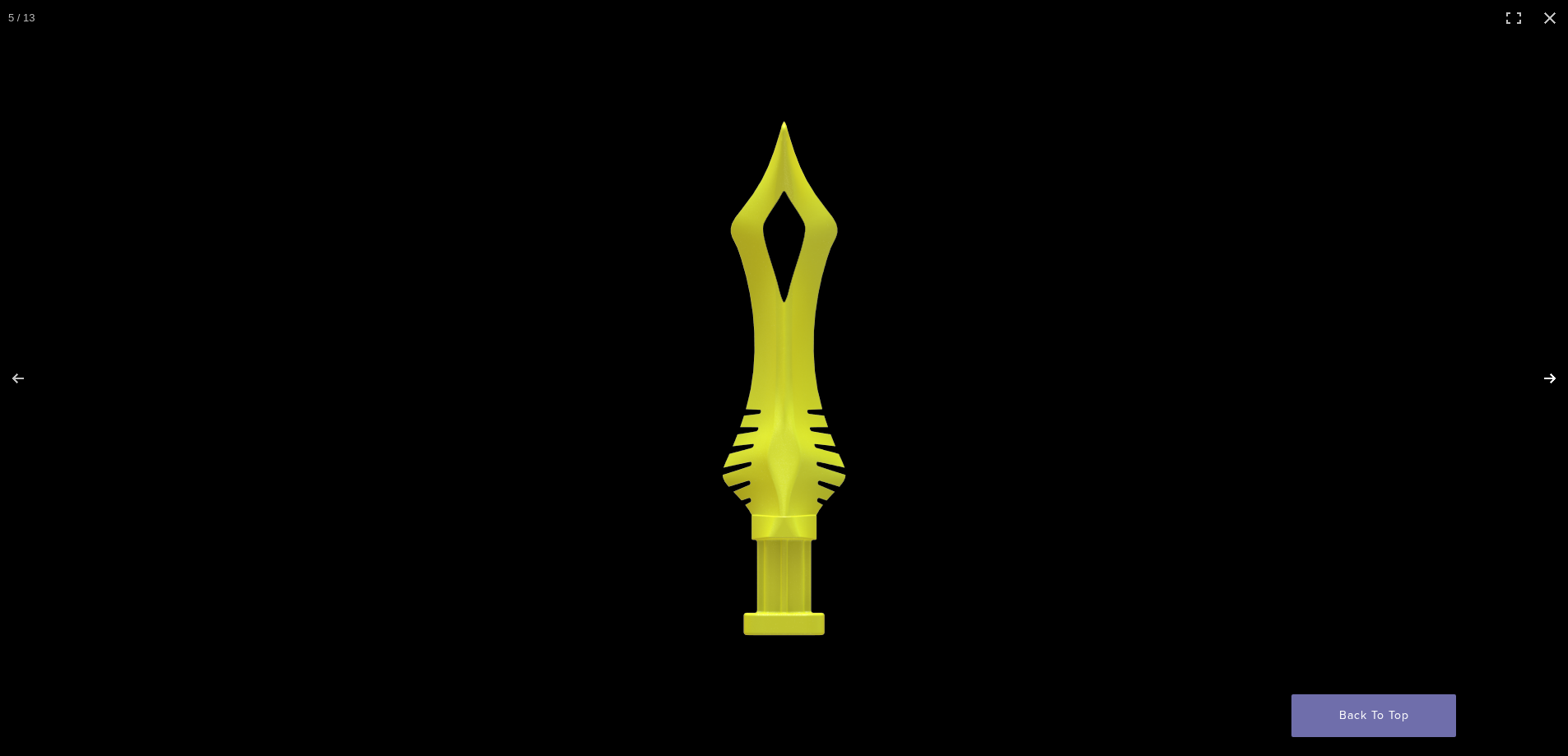
click at [1542, 374] on button "Next (arrow right)" at bounding box center [1538, 378] width 57 height 82
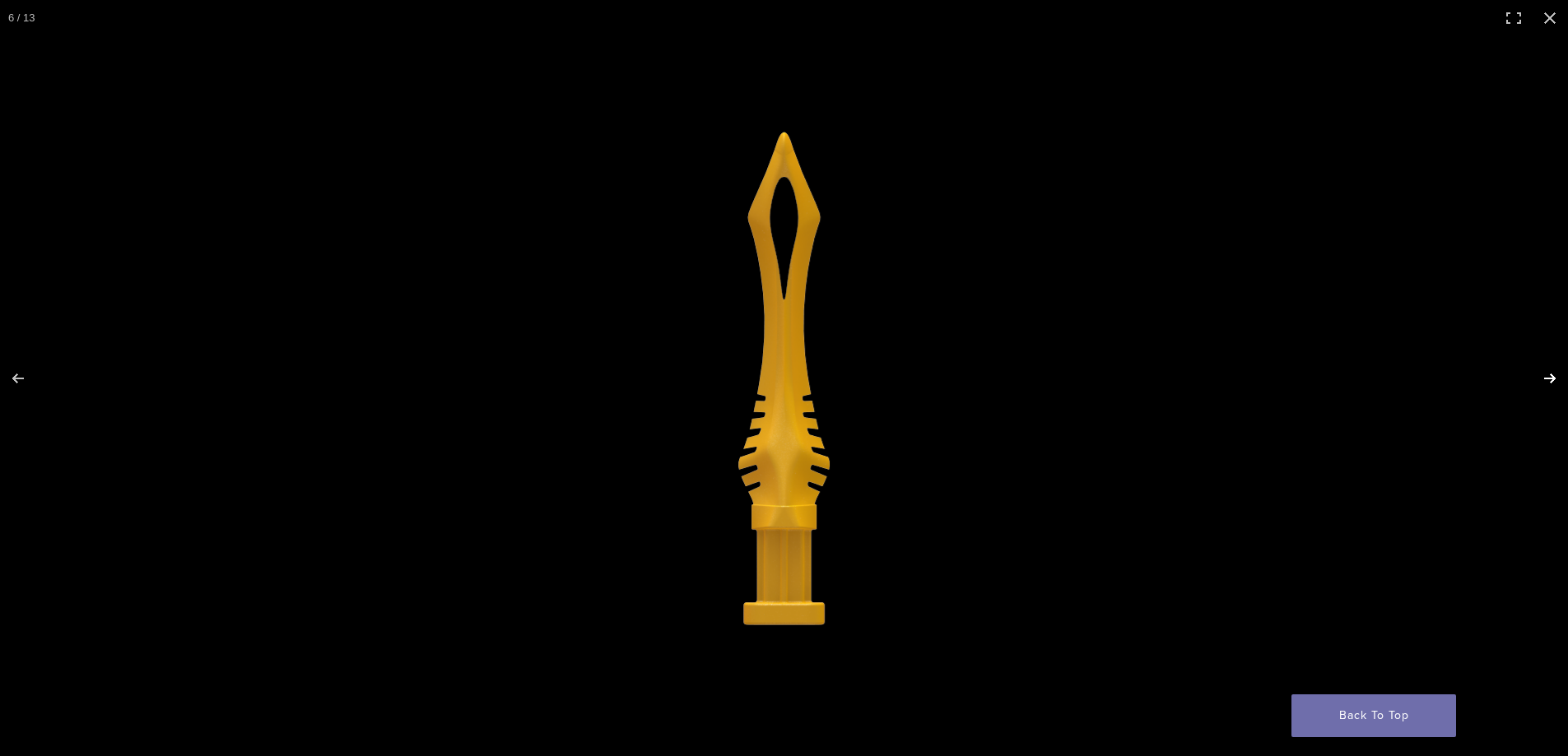
click at [1547, 375] on button "Next (arrow right)" at bounding box center [1538, 378] width 57 height 82
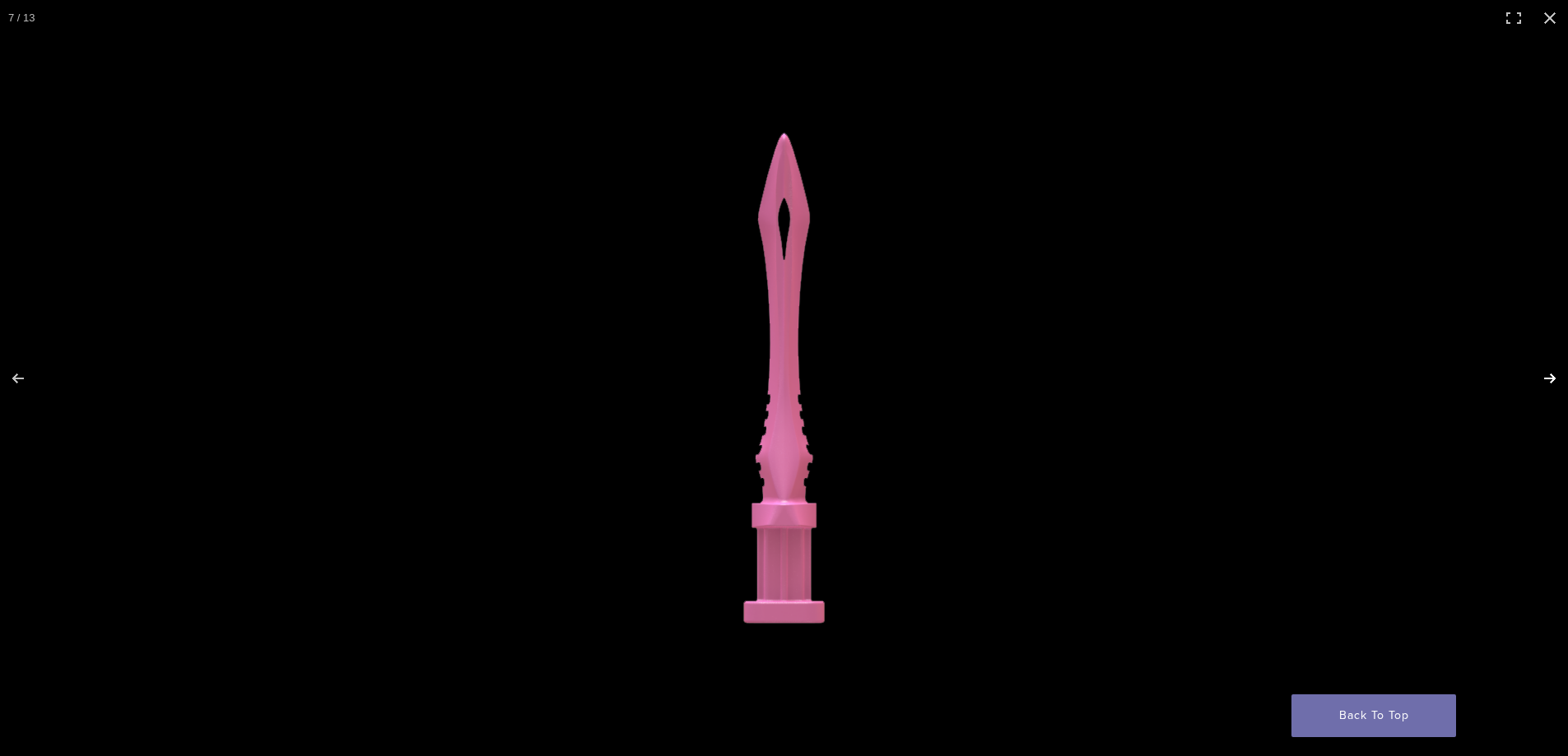
click at [1547, 375] on button "Next (arrow right)" at bounding box center [1538, 378] width 57 height 82
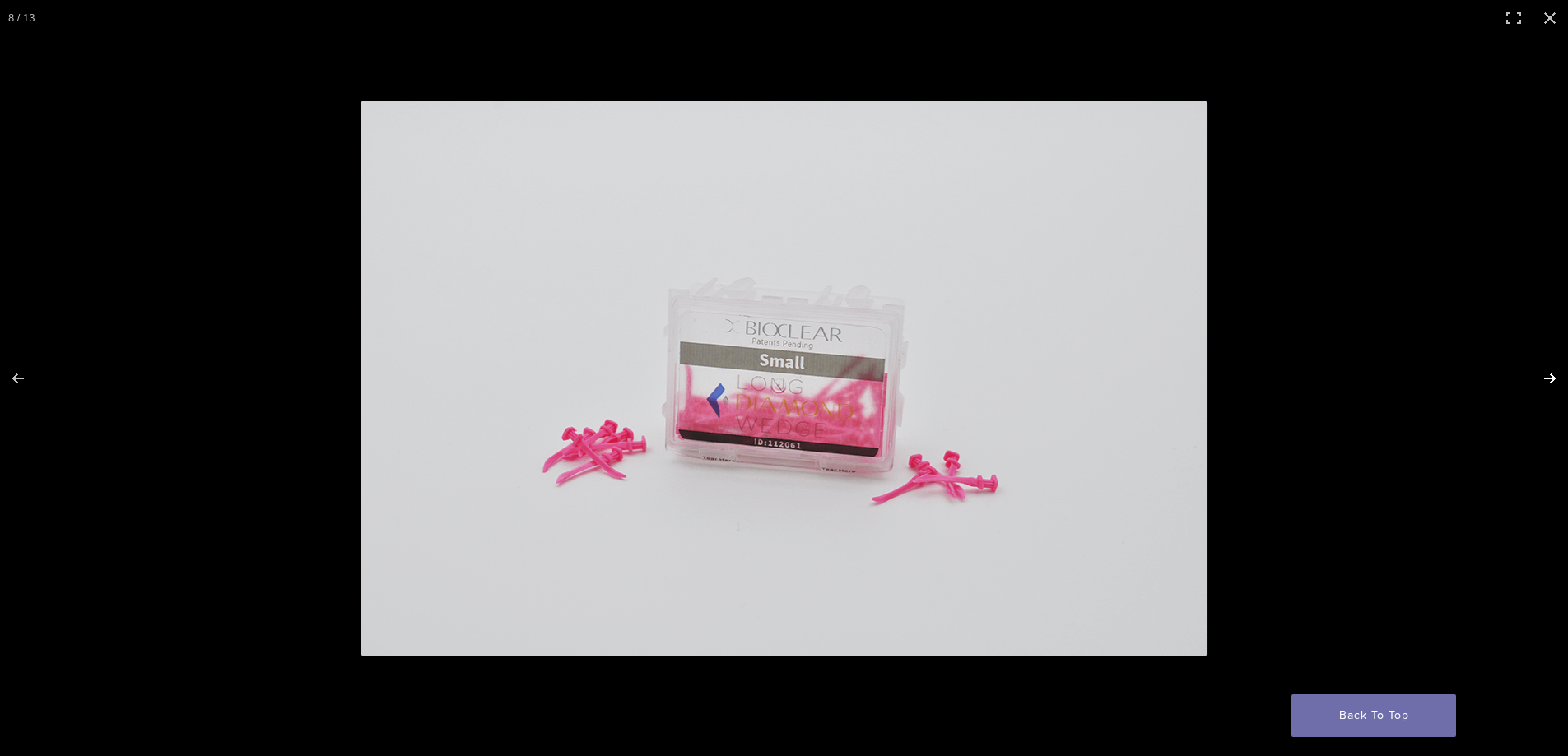
click at [1547, 375] on button "Next (arrow right)" at bounding box center [1538, 378] width 57 height 82
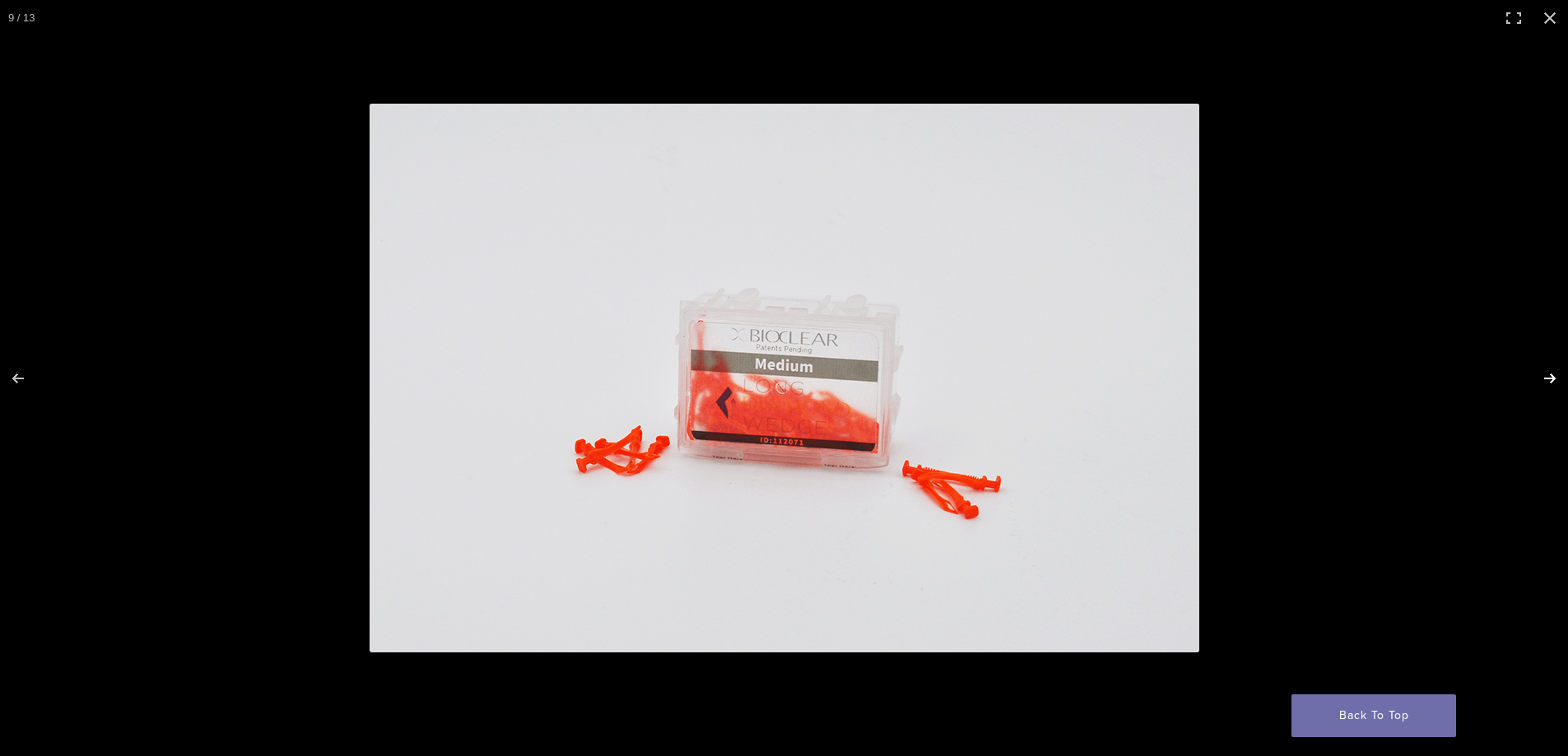
click at [1547, 375] on button "Next (arrow right)" at bounding box center [1538, 378] width 57 height 82
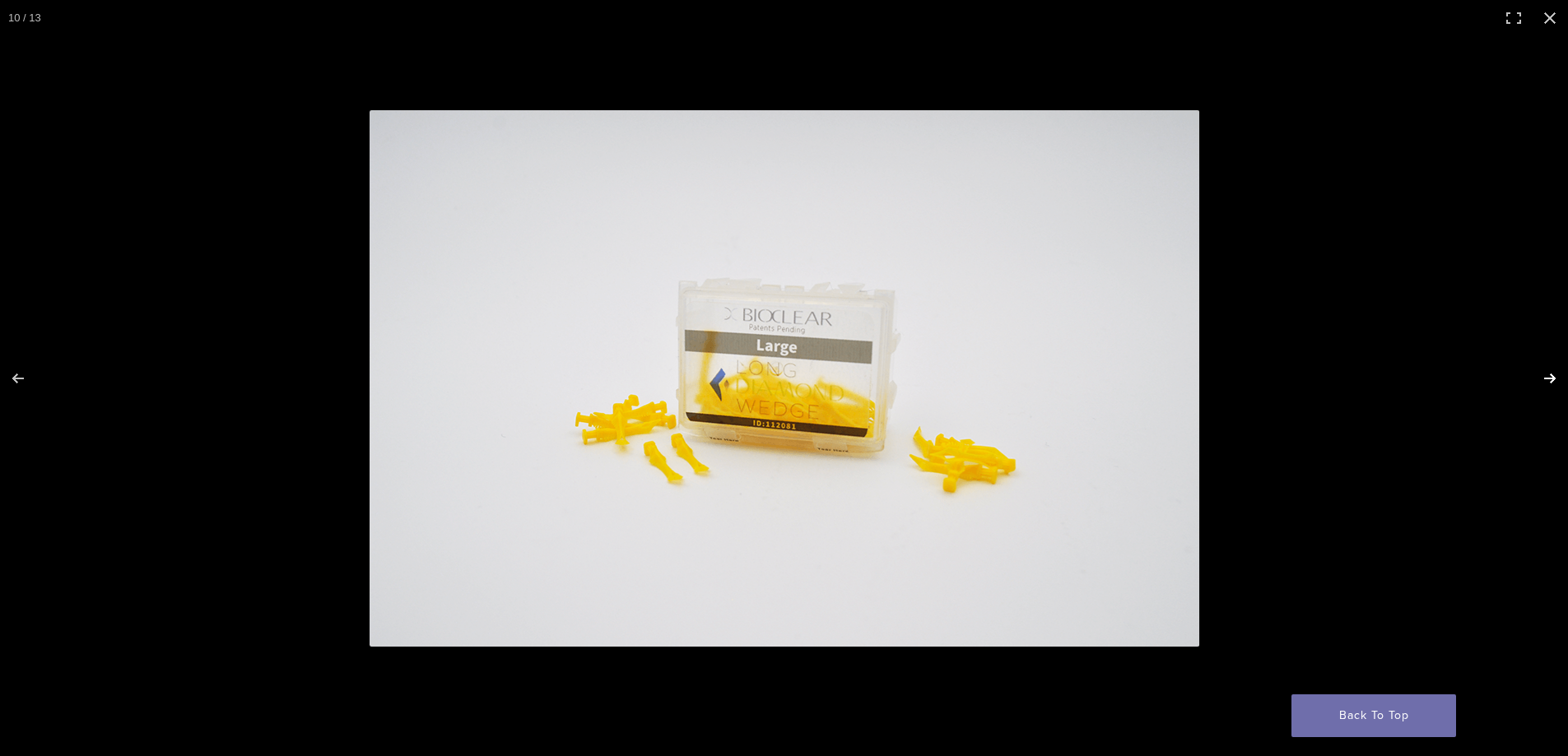
click at [1547, 375] on button "Next (arrow right)" at bounding box center [1538, 378] width 57 height 82
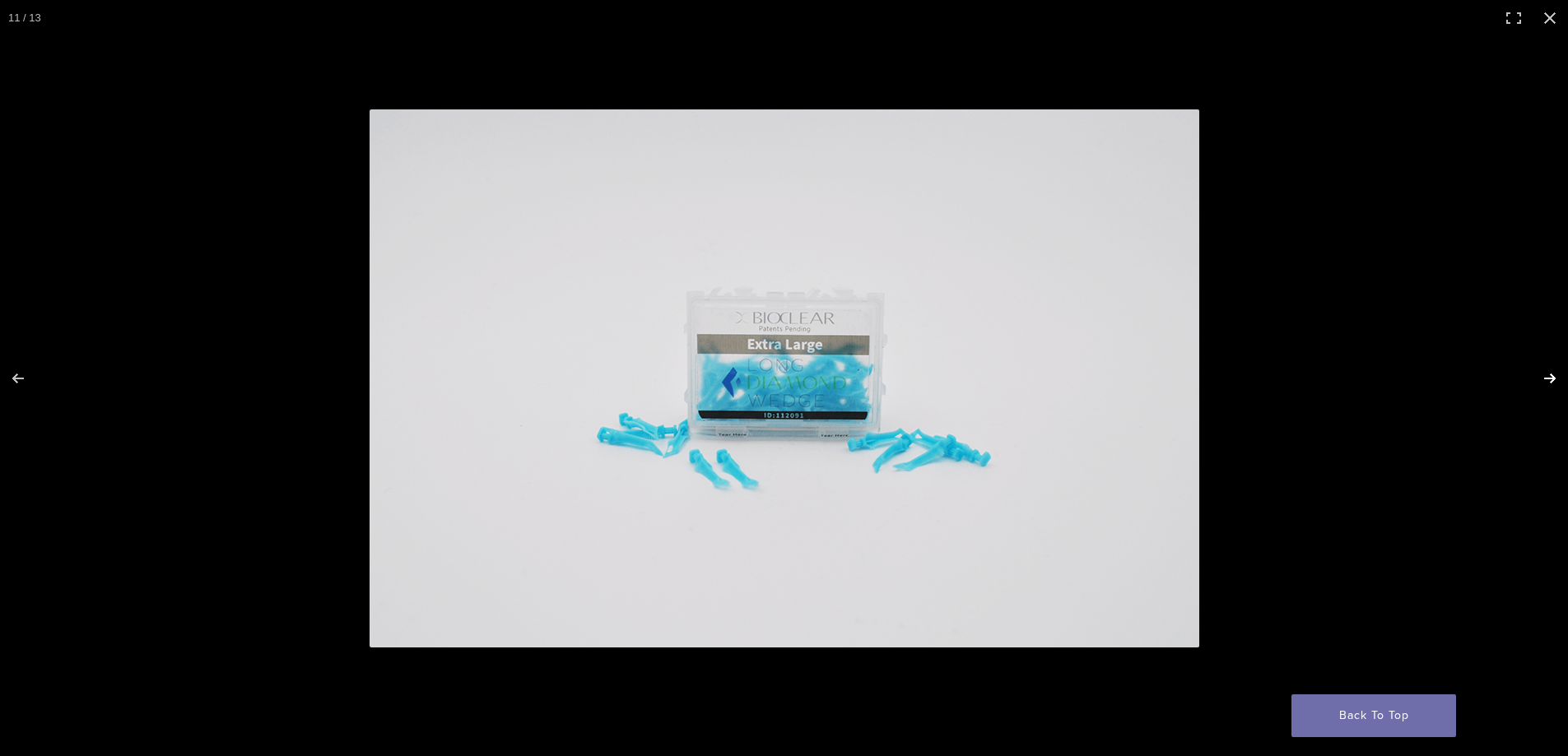
click at [1547, 375] on button "Next (arrow right)" at bounding box center [1538, 378] width 57 height 82
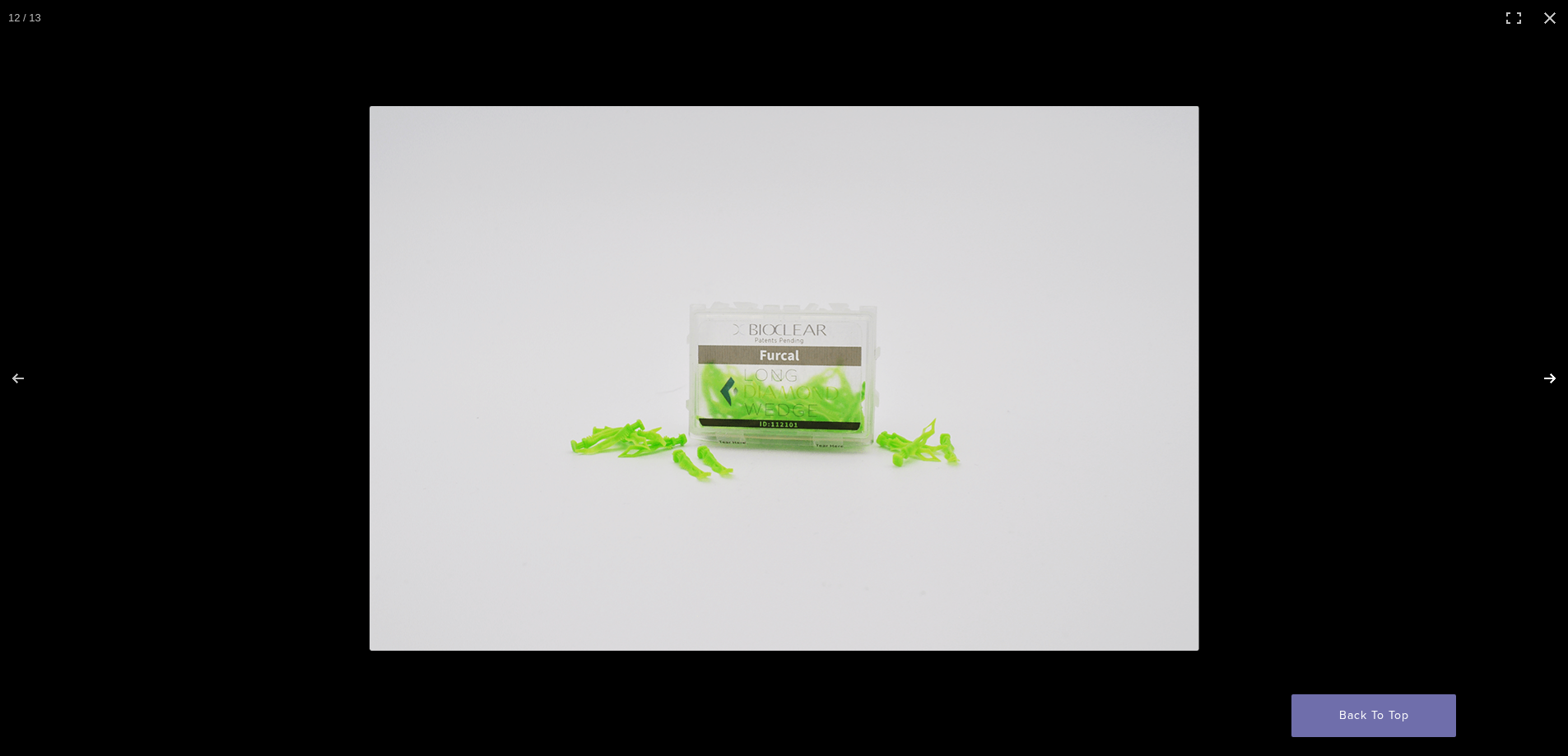
click at [1547, 375] on button "Next (arrow right)" at bounding box center [1538, 378] width 57 height 82
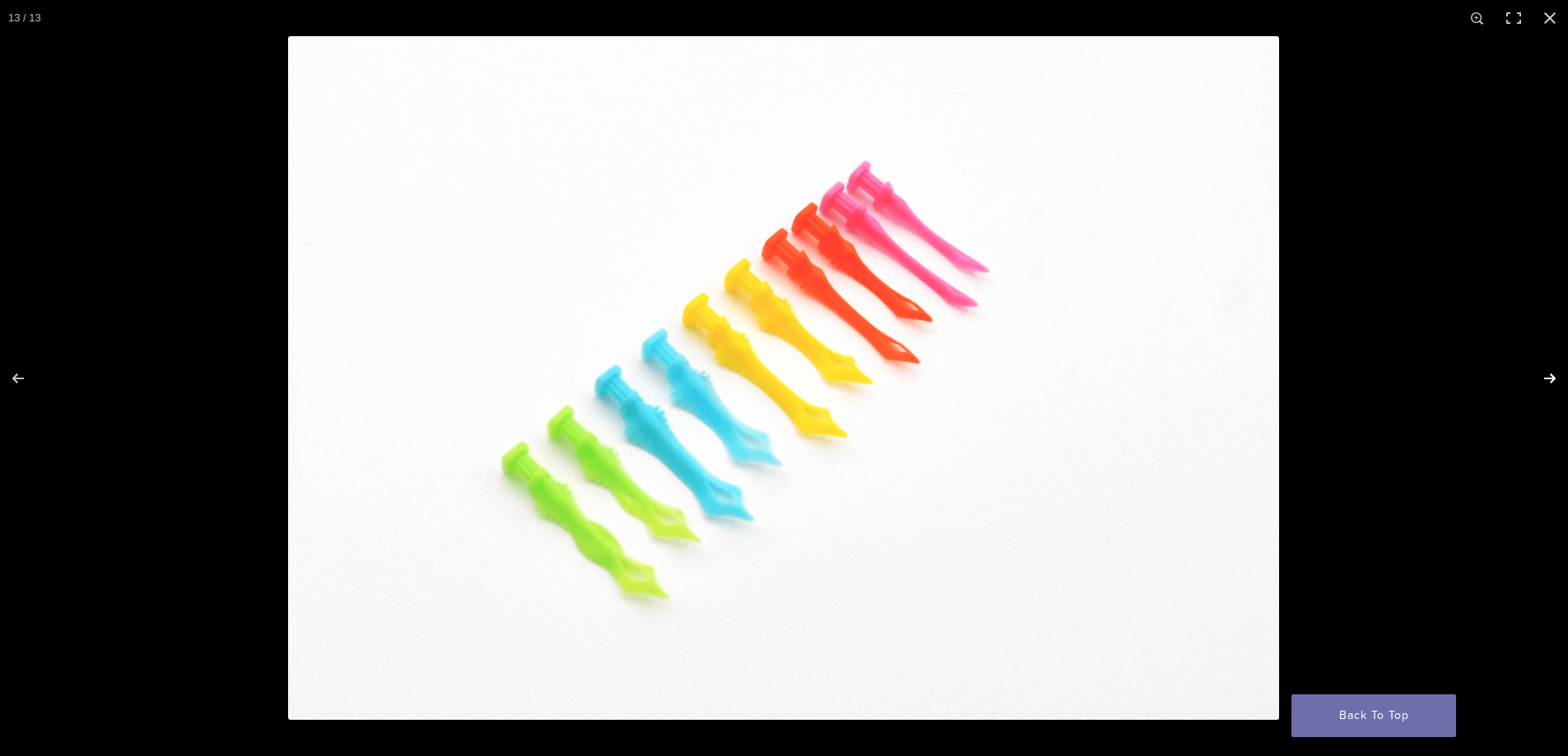
click at [1547, 375] on button "Next (arrow right)" at bounding box center [1538, 378] width 57 height 82
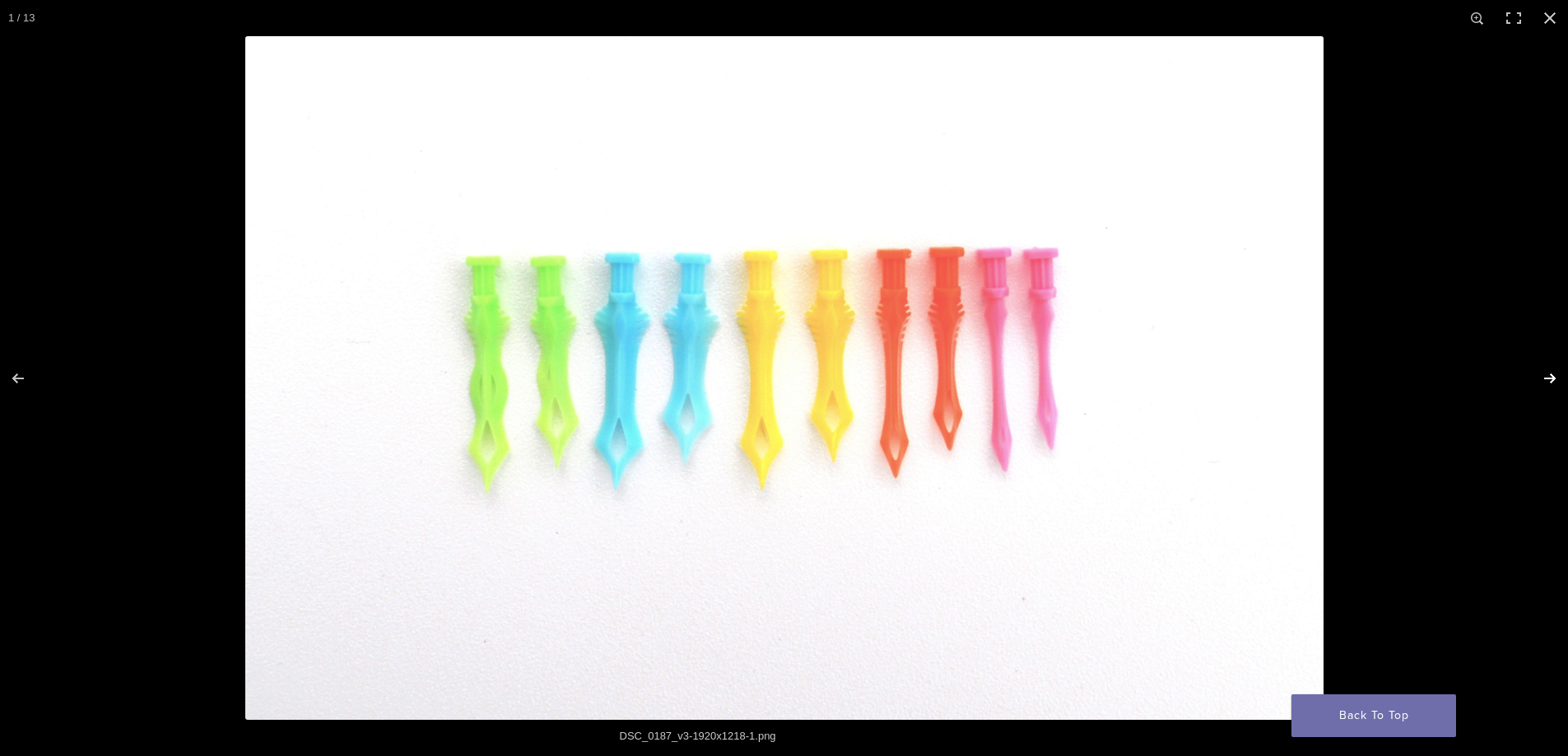
click at [1547, 375] on button "Next (arrow right)" at bounding box center [1538, 378] width 57 height 82
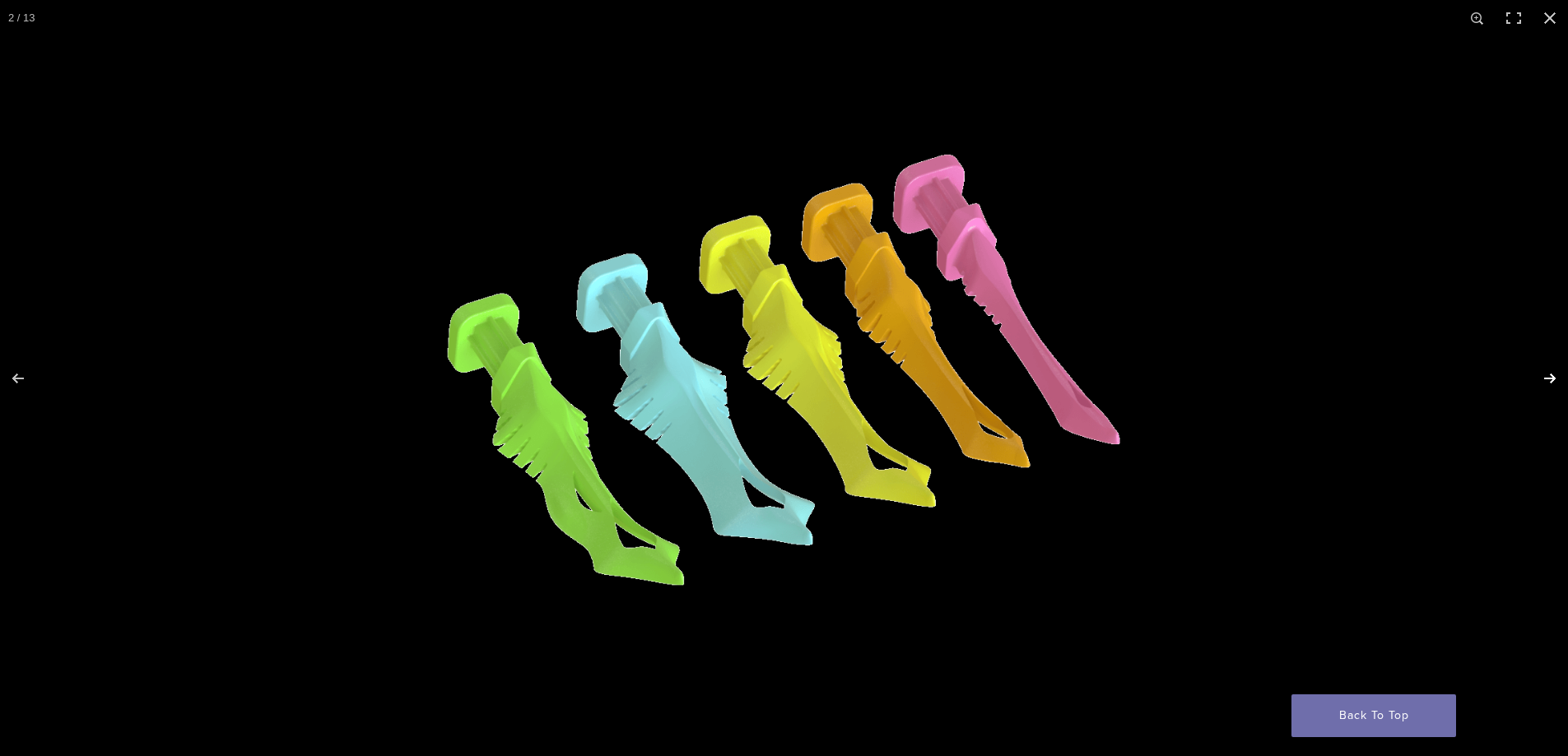
click at [1547, 375] on button "Next (arrow right)" at bounding box center [1538, 378] width 57 height 82
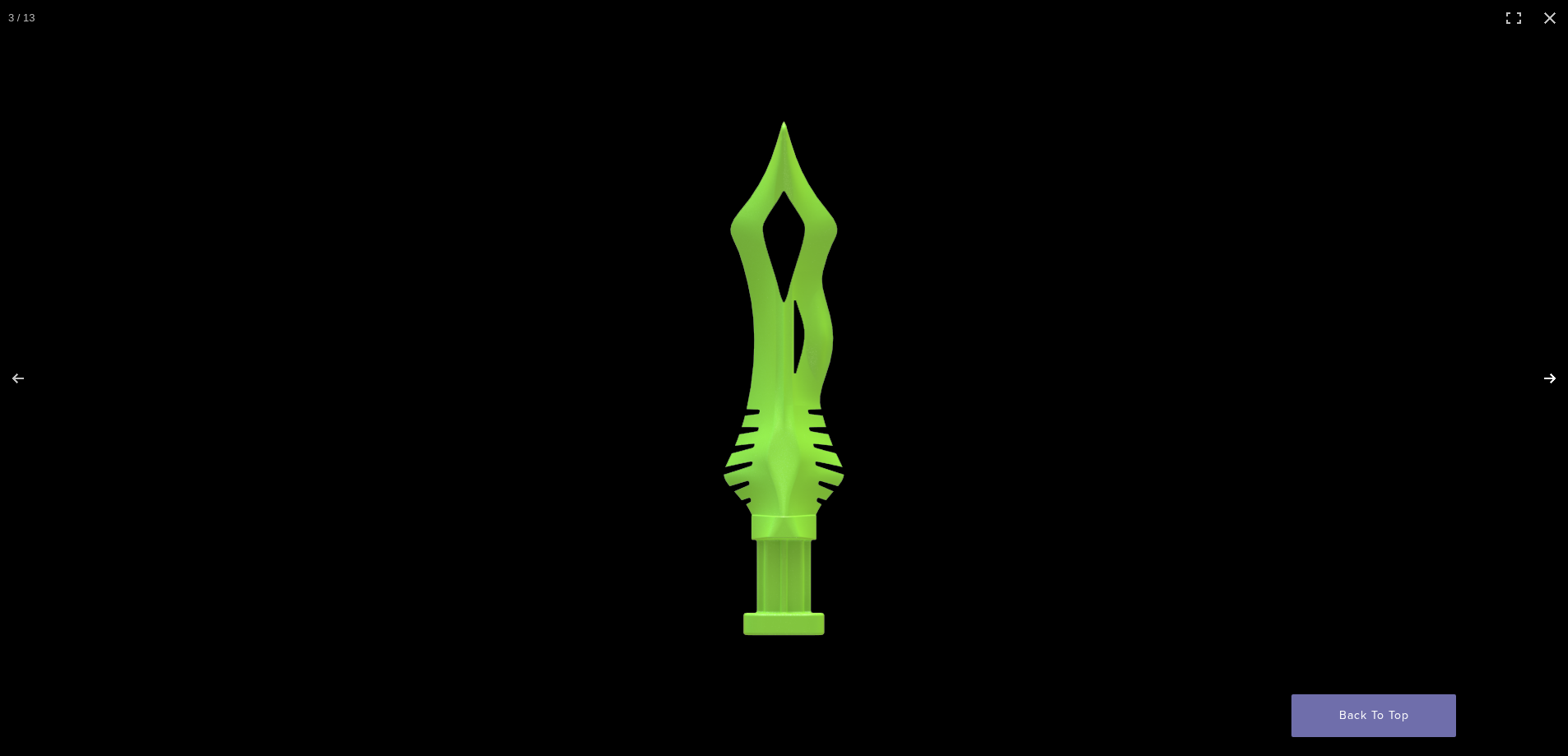
click at [1547, 375] on button "Next (arrow right)" at bounding box center [1538, 378] width 57 height 82
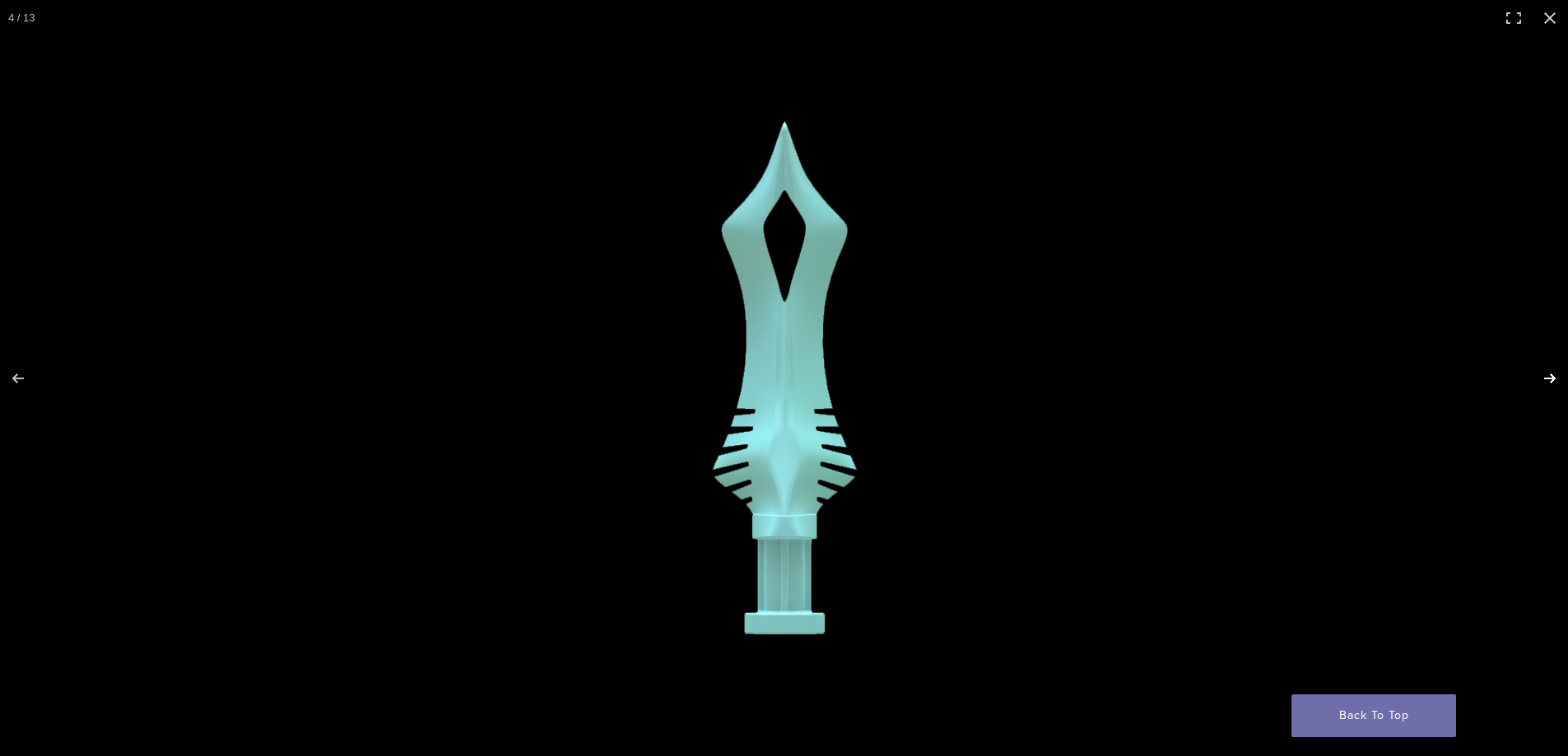
click at [1547, 375] on button "Next (arrow right)" at bounding box center [1538, 378] width 57 height 82
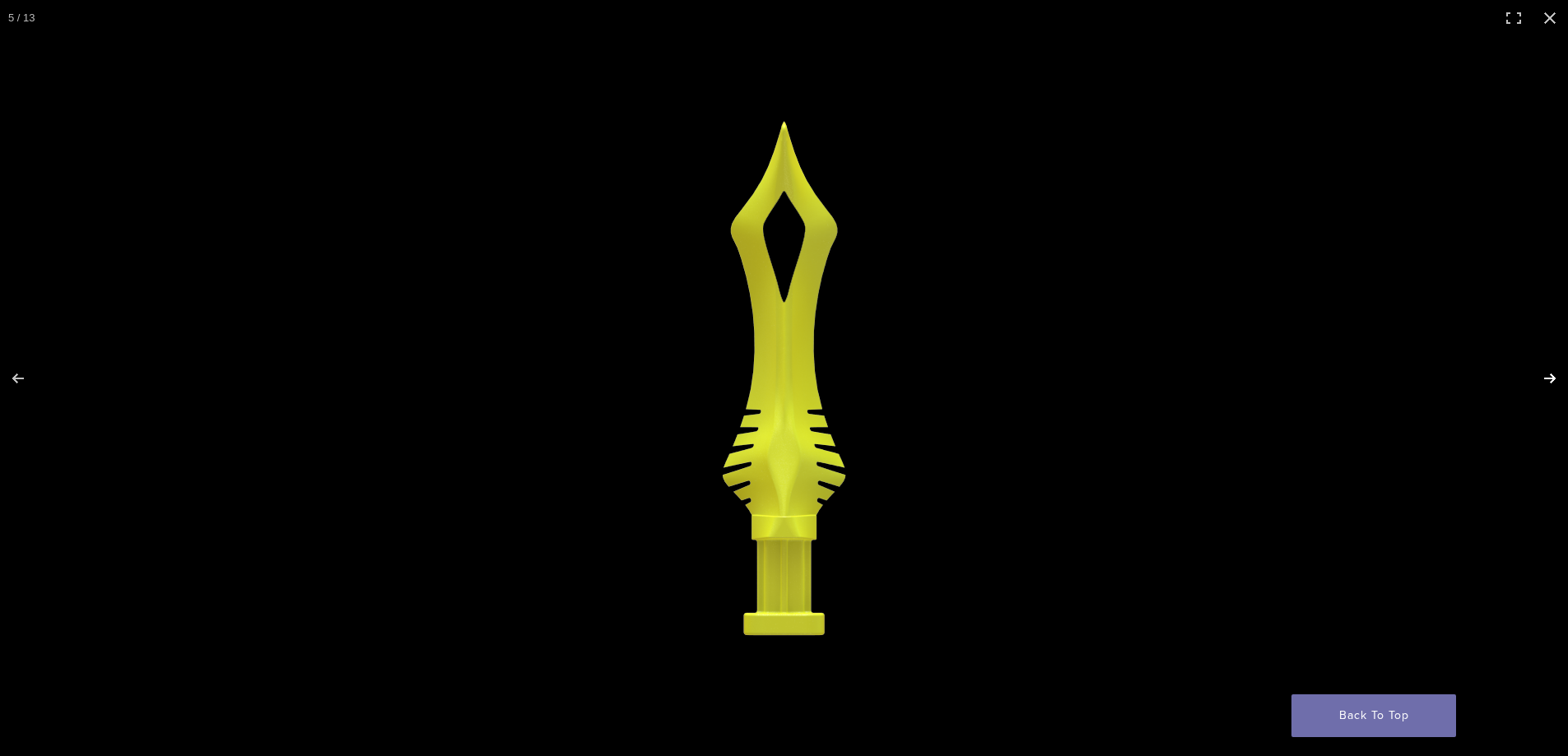
click at [1547, 375] on button "Next (arrow right)" at bounding box center [1538, 378] width 57 height 82
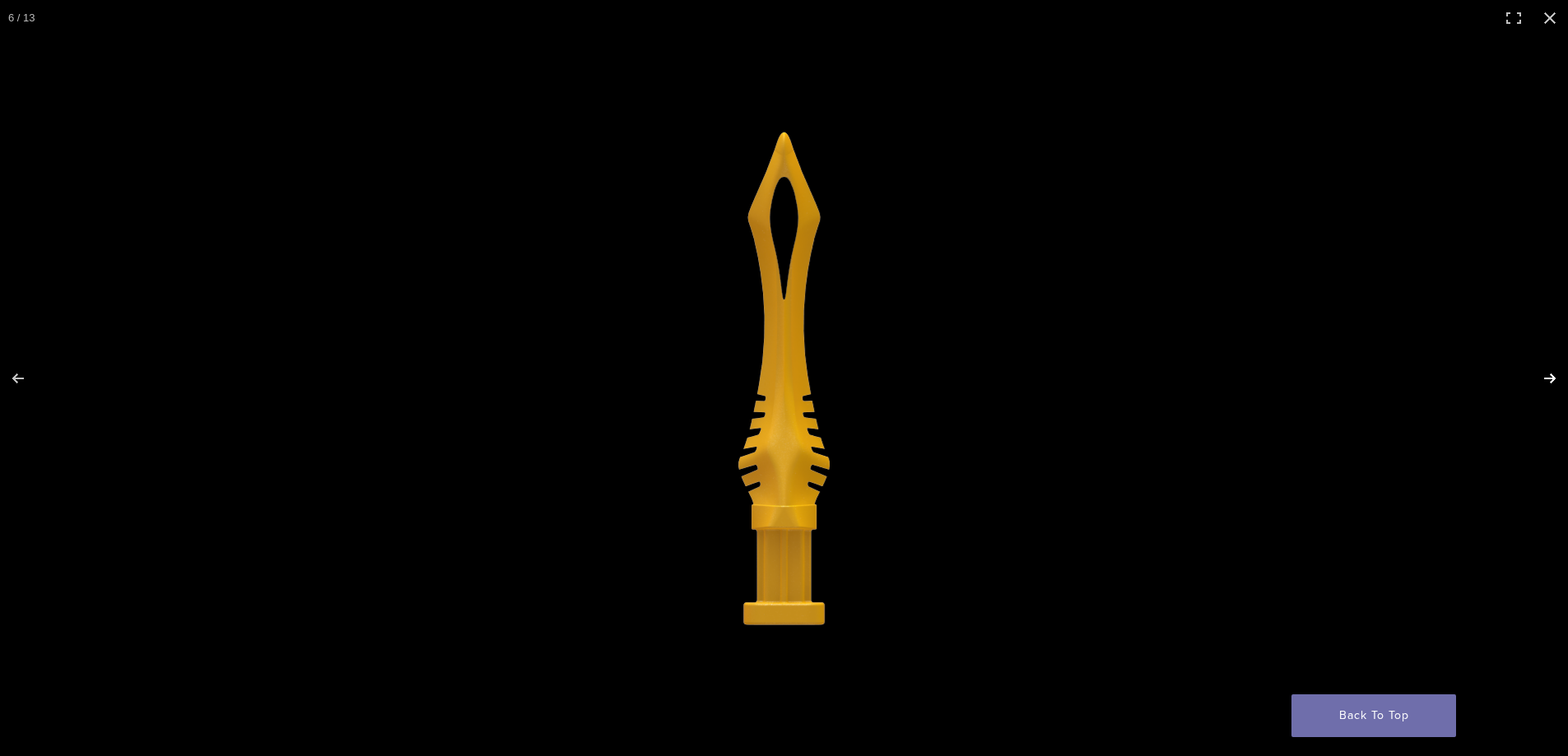
click at [1547, 375] on button "Next (arrow right)" at bounding box center [1538, 378] width 57 height 82
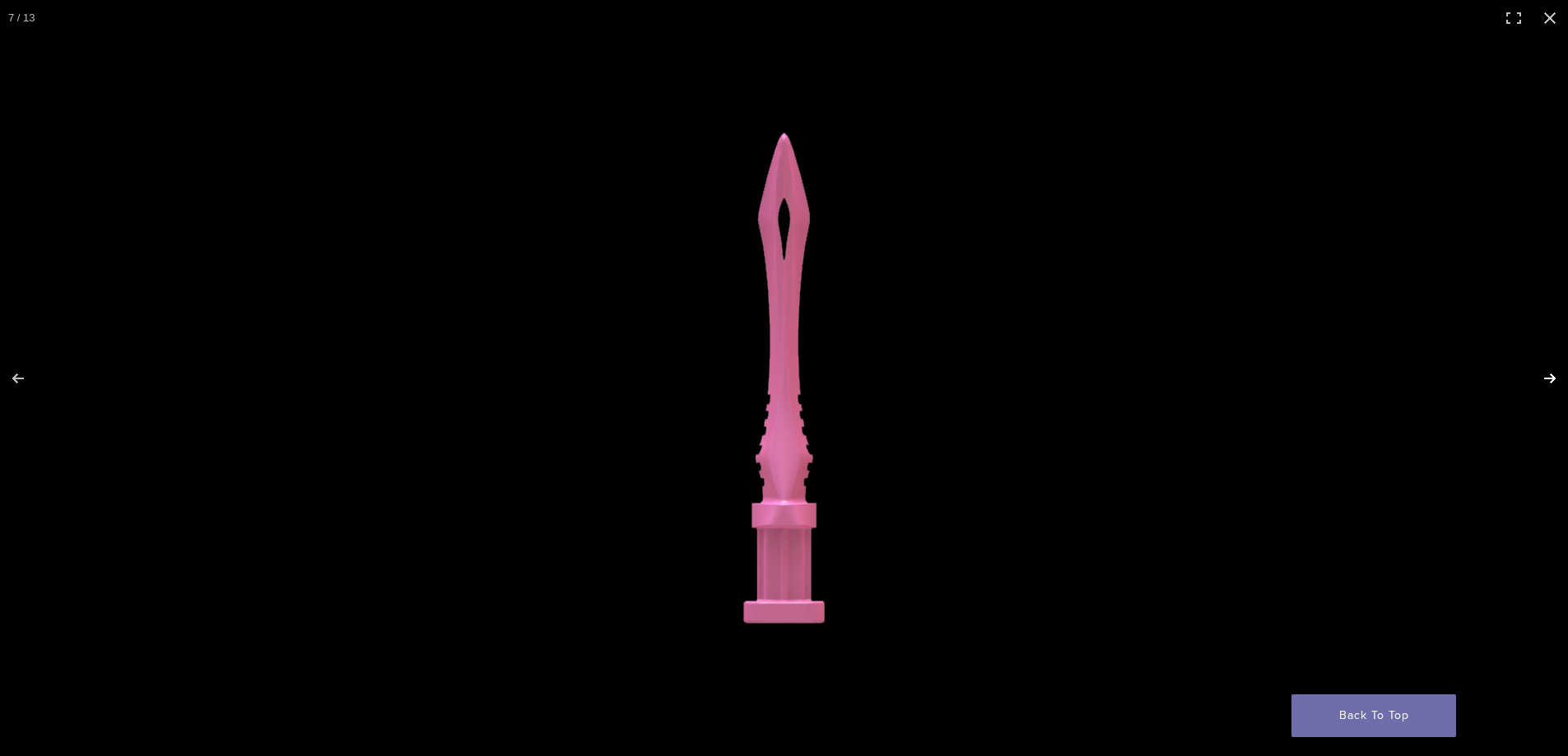
click at [1543, 374] on button "Next (arrow right)" at bounding box center [1538, 378] width 57 height 82
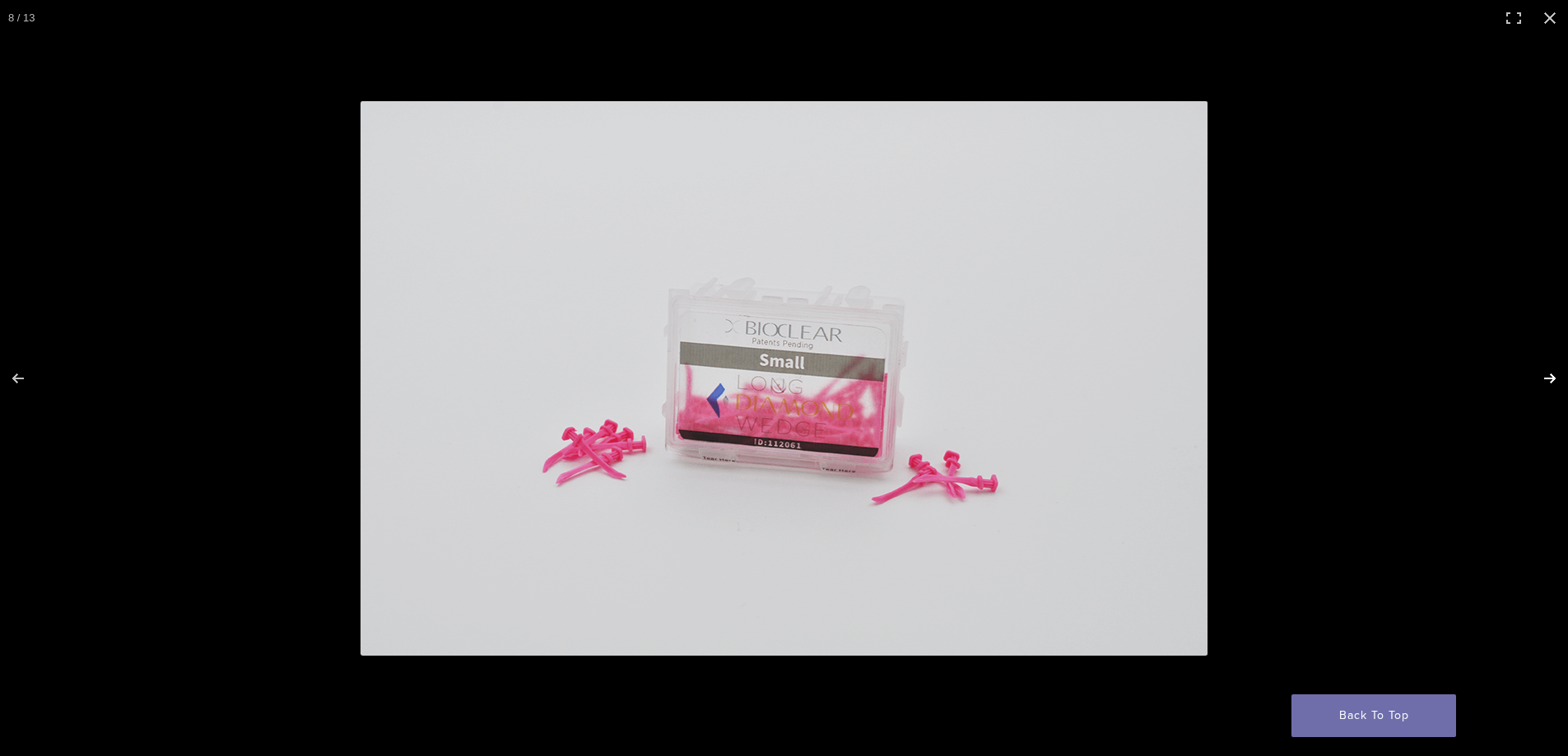
click at [1543, 374] on button "Next (arrow right)" at bounding box center [1538, 378] width 57 height 82
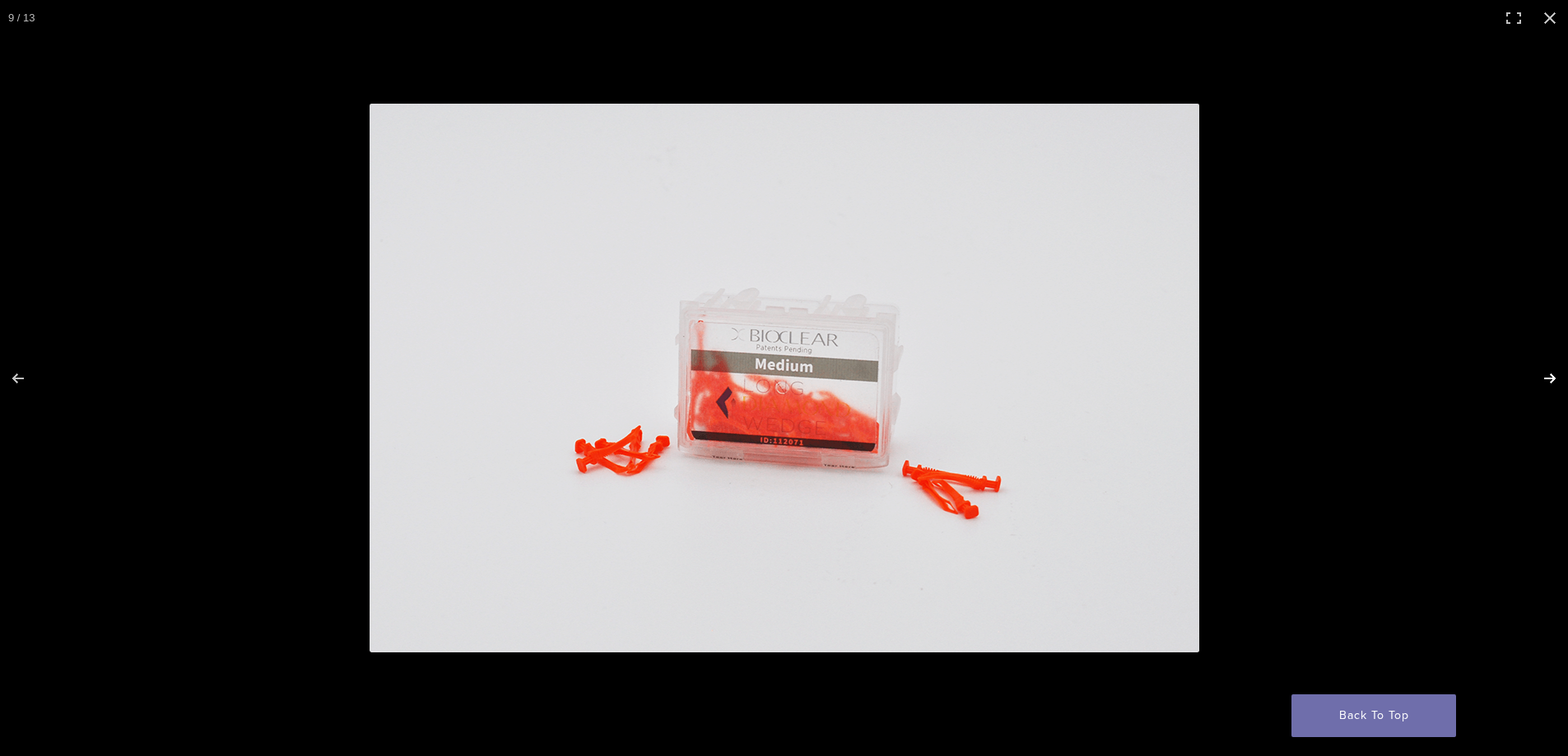
click at [1543, 374] on button "Next (arrow right)" at bounding box center [1538, 378] width 57 height 82
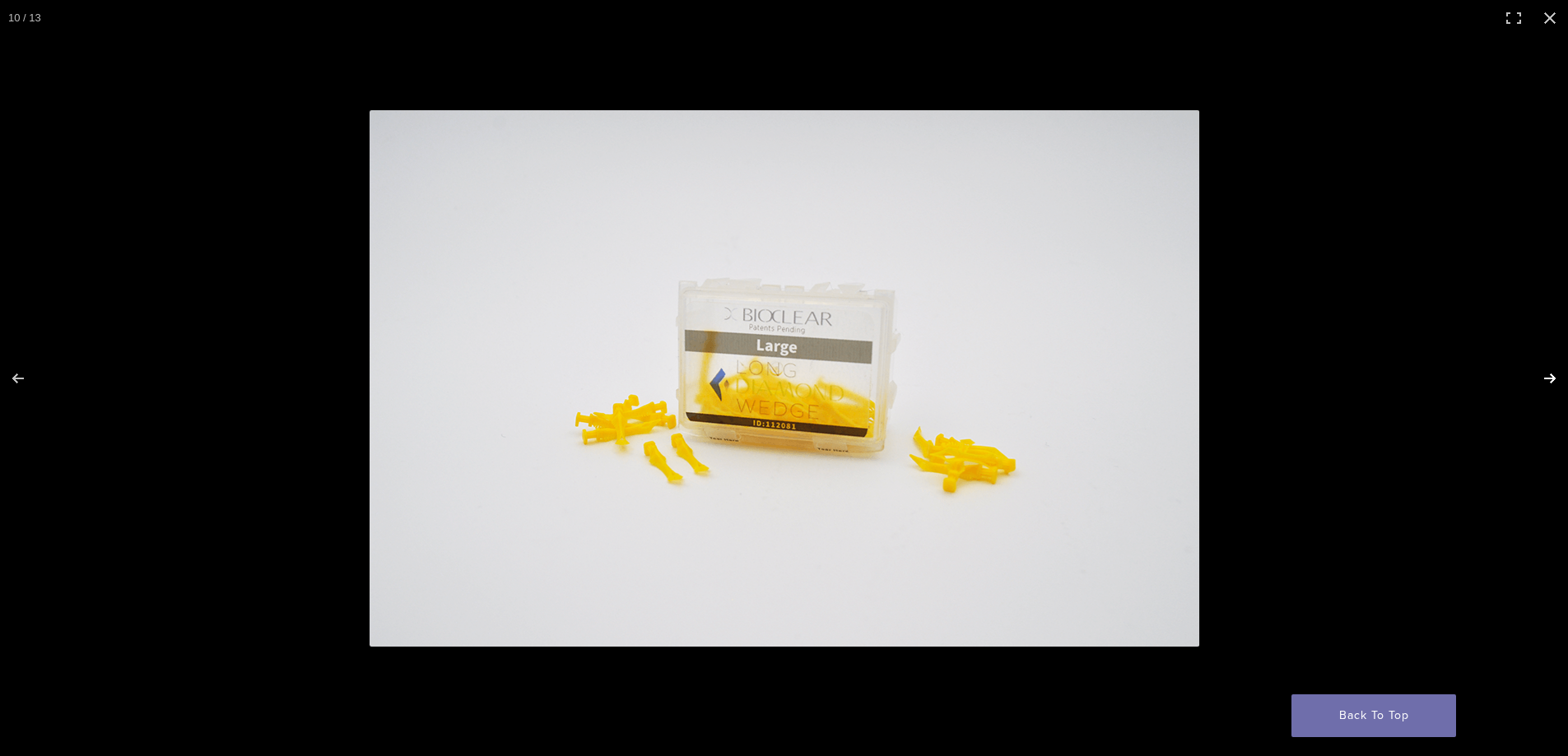
click at [1543, 374] on button "Next (arrow right)" at bounding box center [1538, 378] width 57 height 82
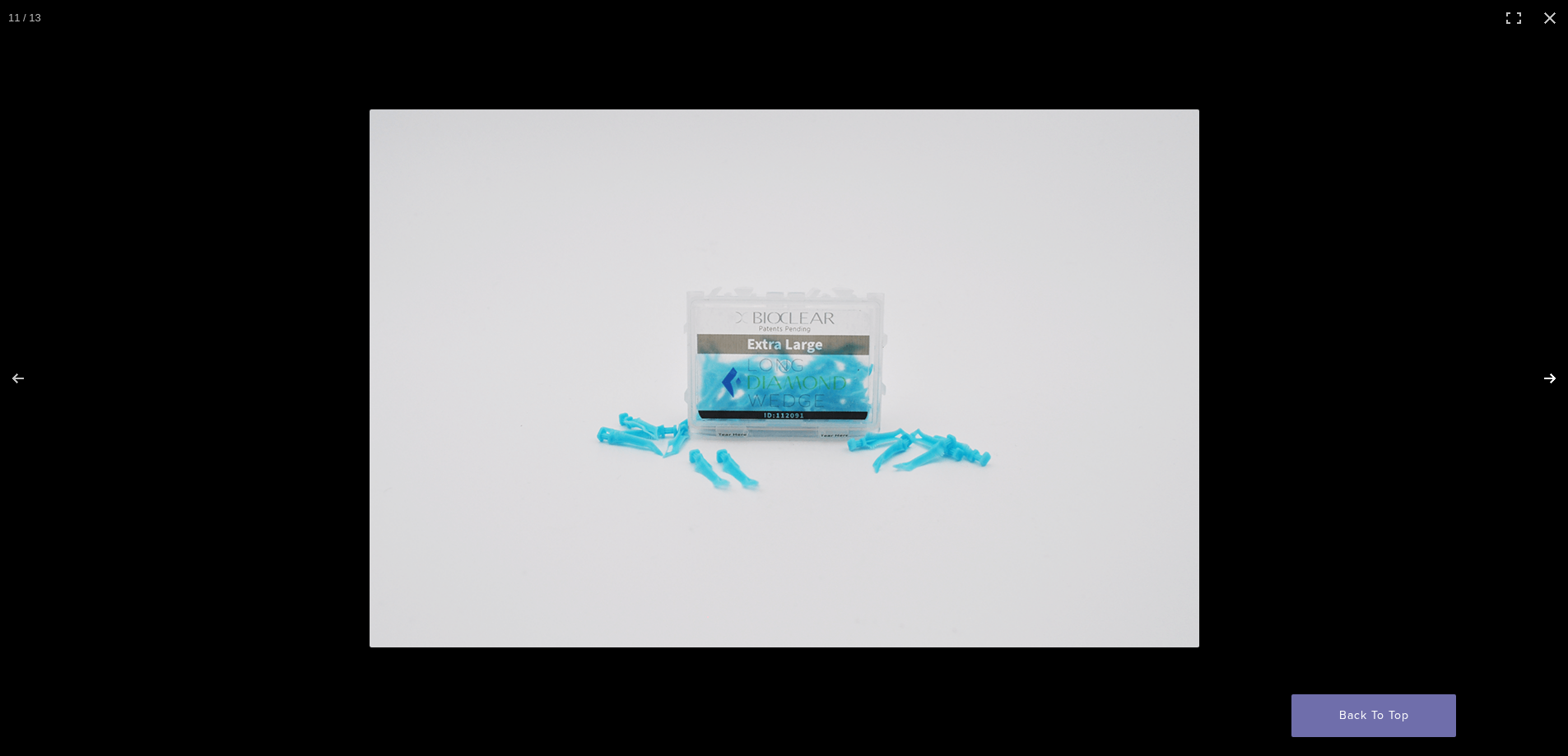
click at [1543, 374] on button "Next (arrow right)" at bounding box center [1538, 378] width 57 height 82
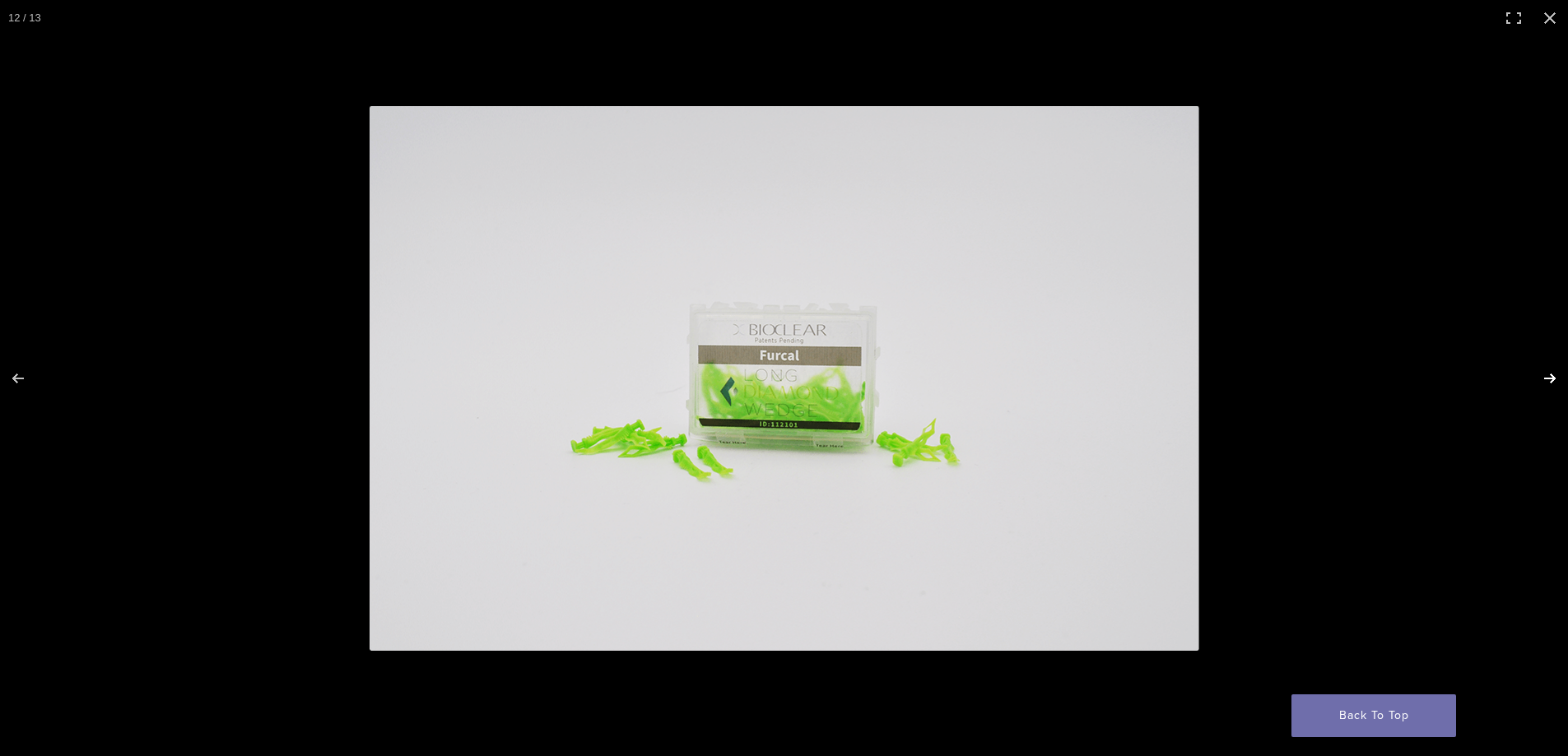
click at [1543, 374] on button "Next (arrow right)" at bounding box center [1538, 378] width 57 height 82
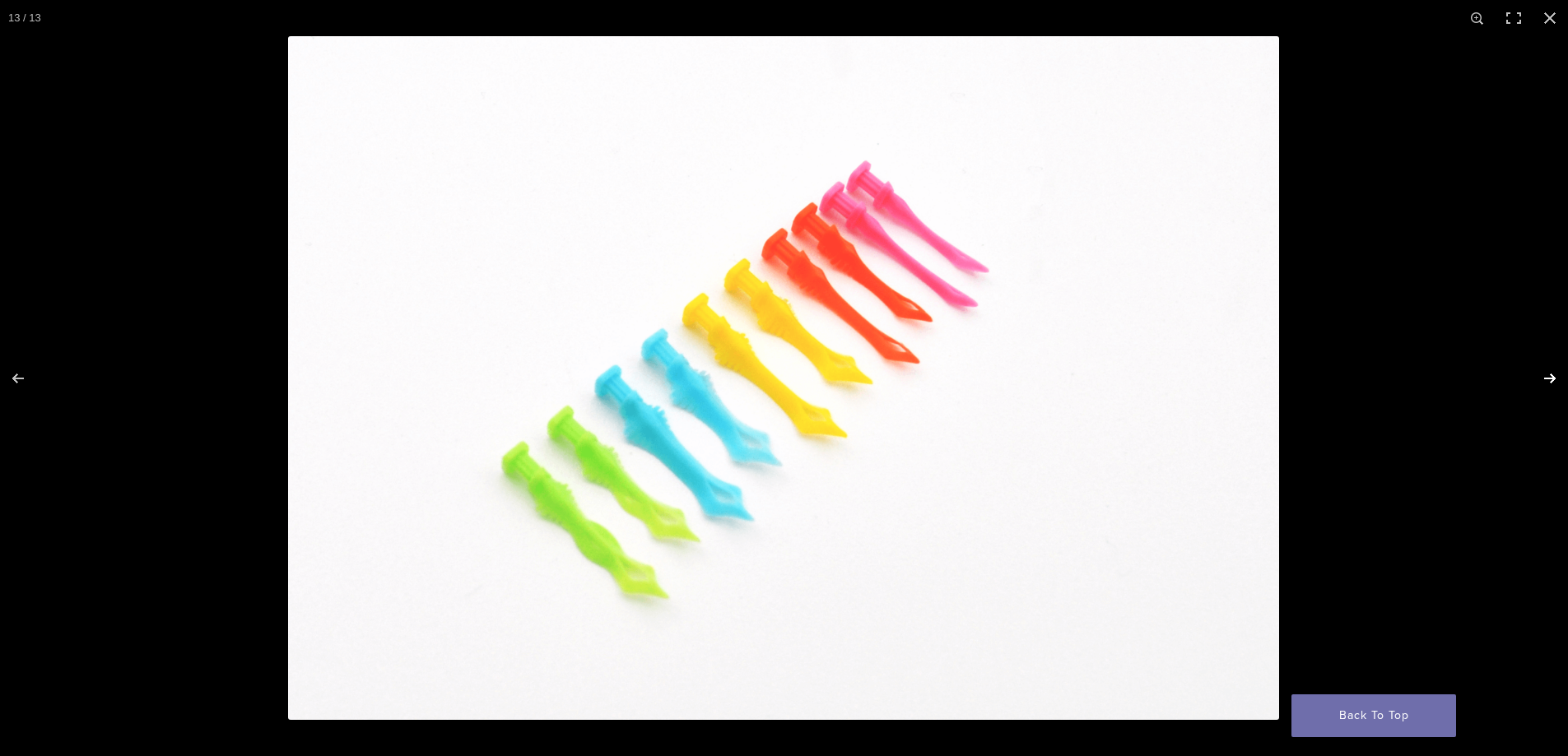
click at [1543, 374] on button "Next (arrow right)" at bounding box center [1538, 378] width 57 height 82
